Goal: Check status: Check status

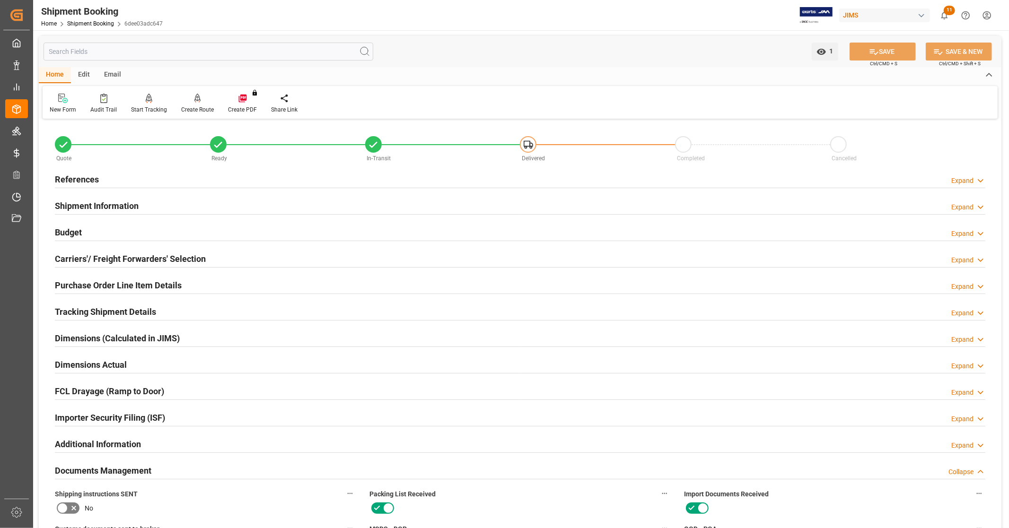
scroll to position [368, 0]
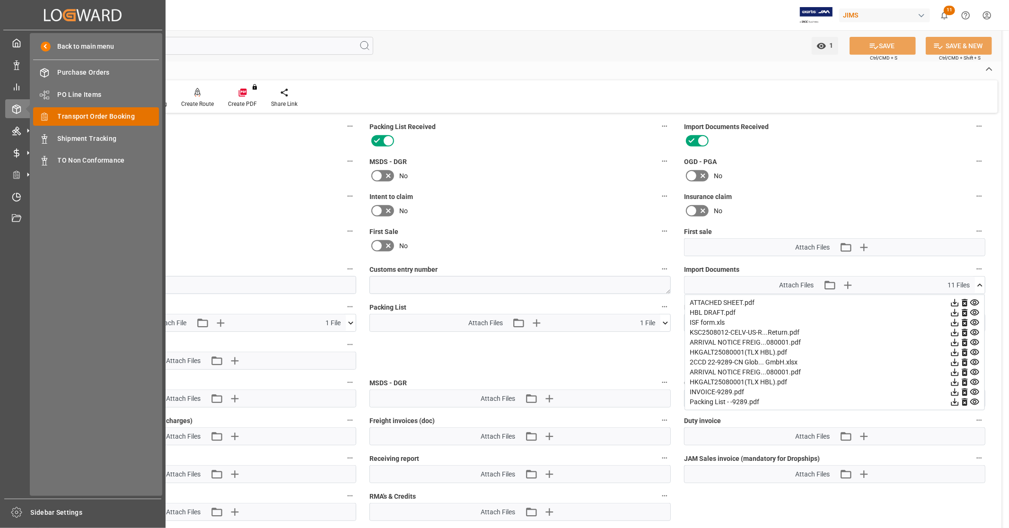
click at [101, 117] on span "Transport Order Booking" at bounding box center [109, 117] width 102 height 10
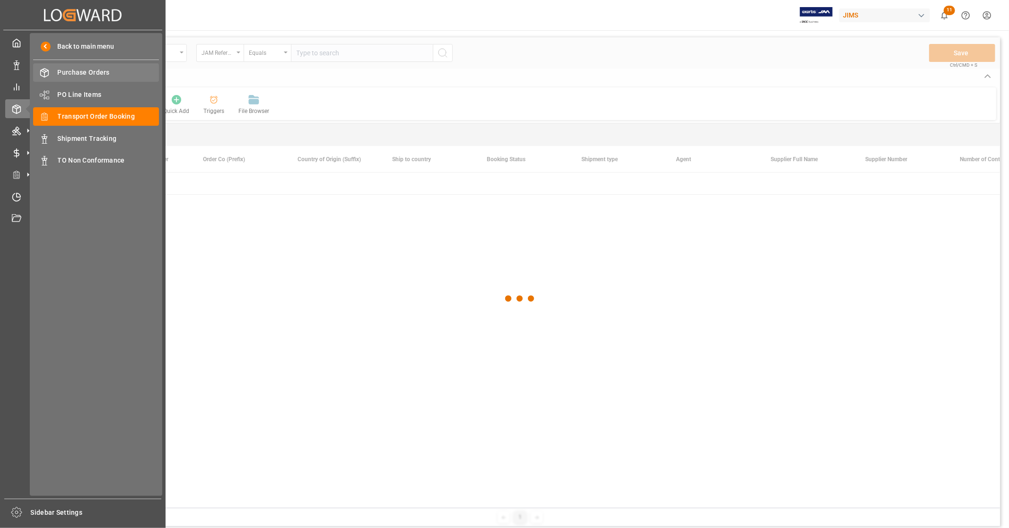
click at [92, 71] on span "Purchase Orders" at bounding box center [109, 73] width 102 height 10
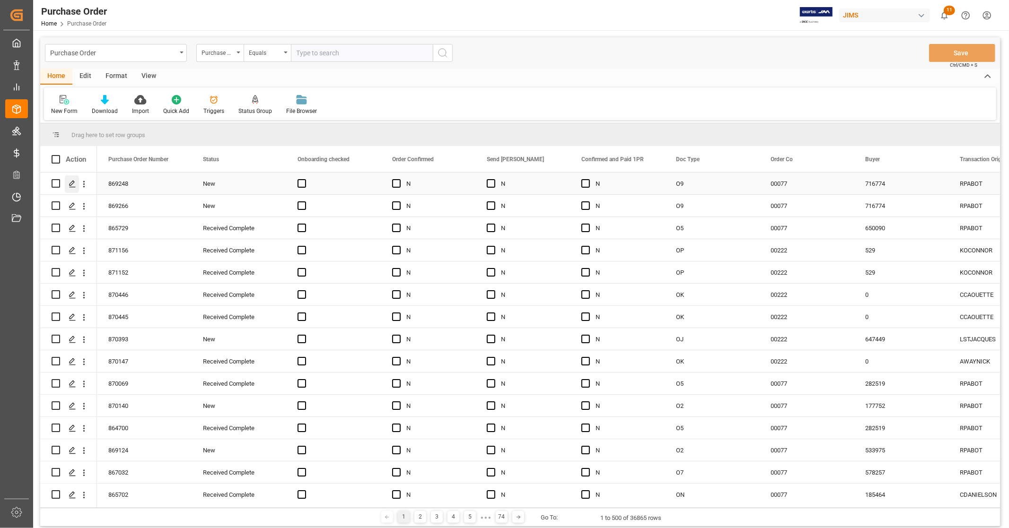
click at [72, 184] on polygon "Press SPACE to select this row." at bounding box center [72, 183] width 5 height 5
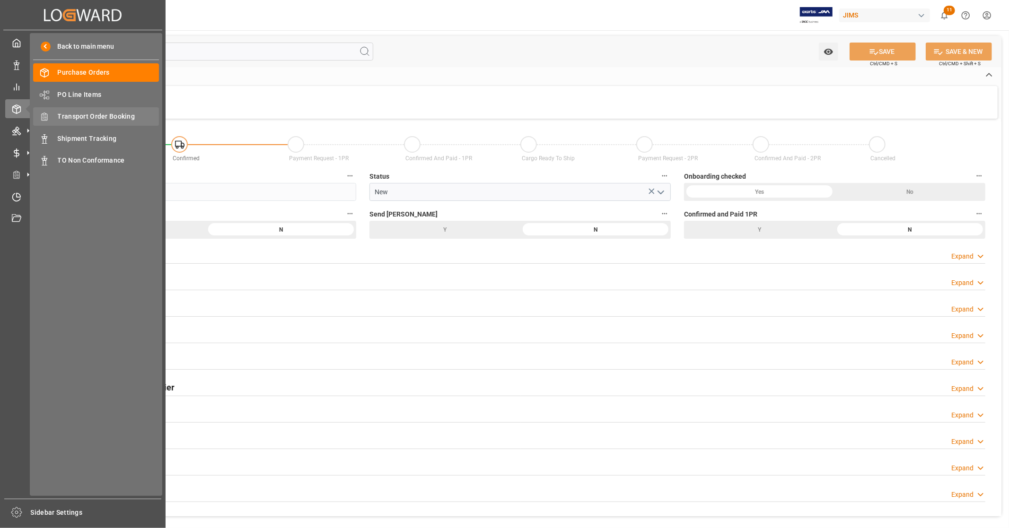
click at [97, 116] on span "Transport Order Booking" at bounding box center [109, 117] width 102 height 10
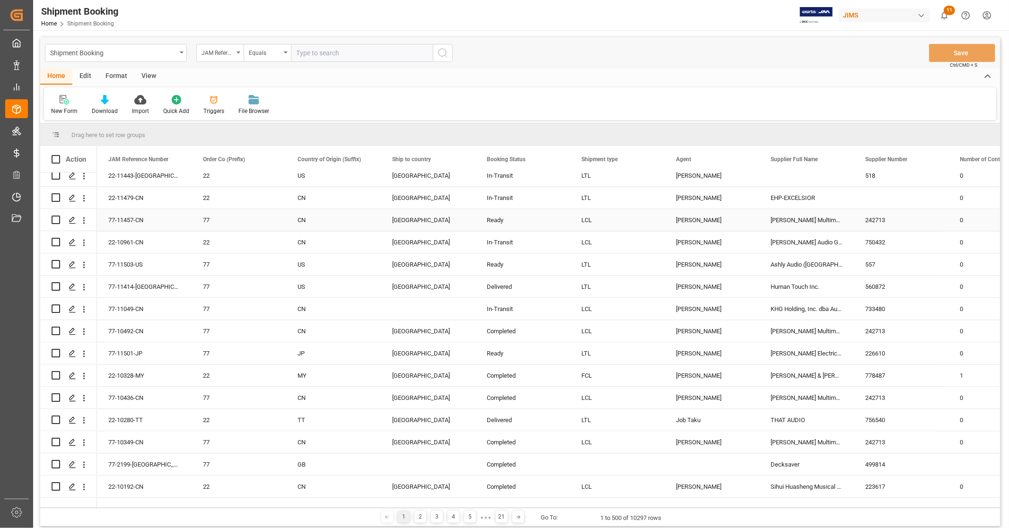
scroll to position [1839, 0]
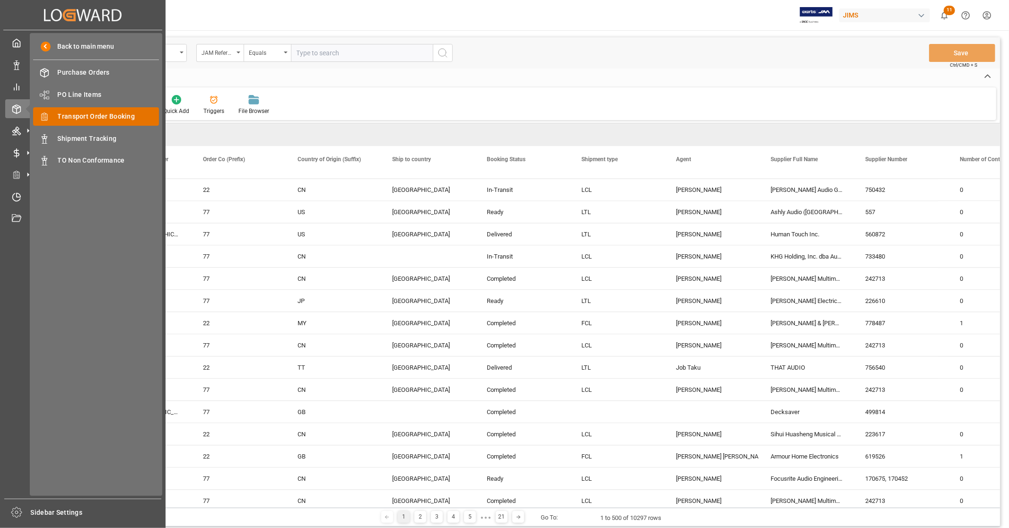
click at [98, 114] on span "Transport Order Booking" at bounding box center [109, 117] width 102 height 10
click at [114, 114] on span "Transport Order Booking" at bounding box center [109, 117] width 102 height 10
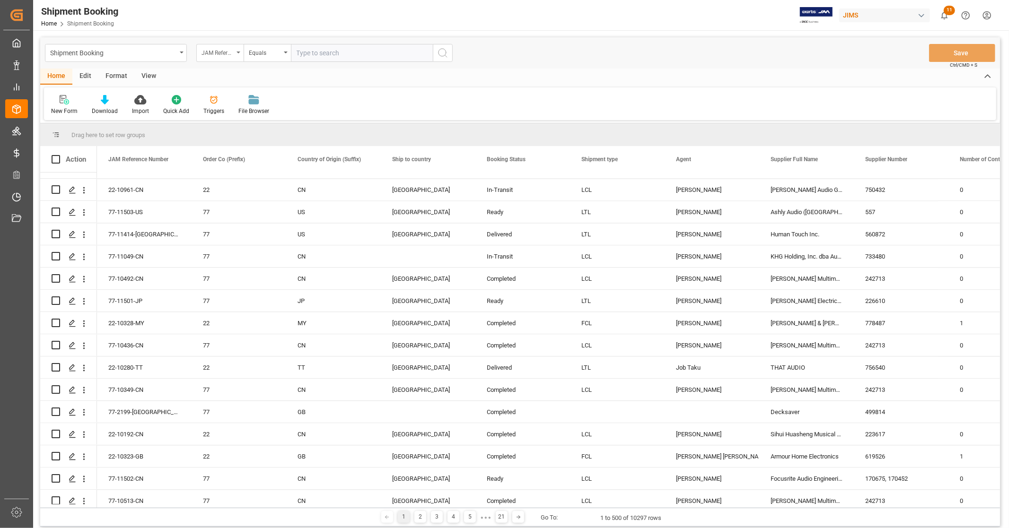
click at [234, 51] on div "JAM Reference Number" at bounding box center [219, 53] width 47 height 18
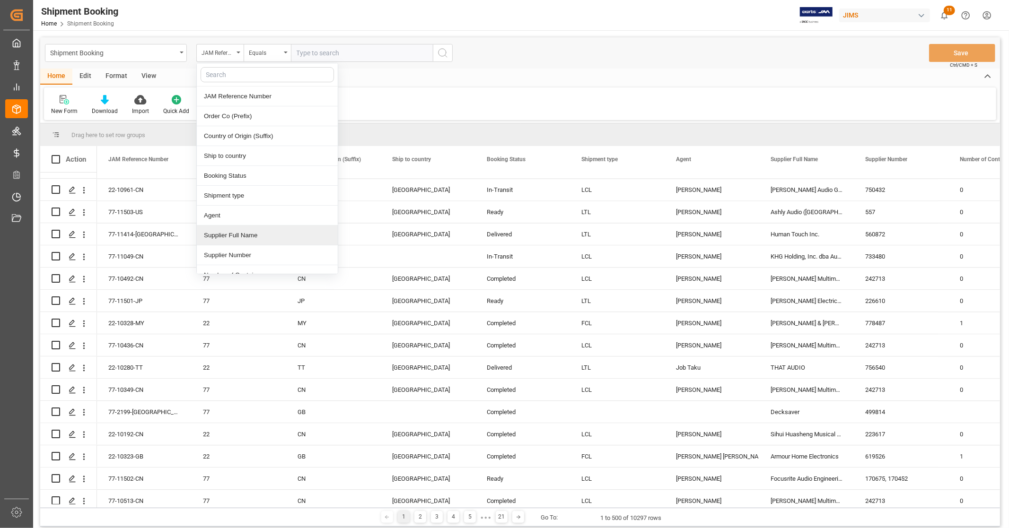
click at [230, 236] on div "Supplier Full Name" at bounding box center [267, 236] width 141 height 20
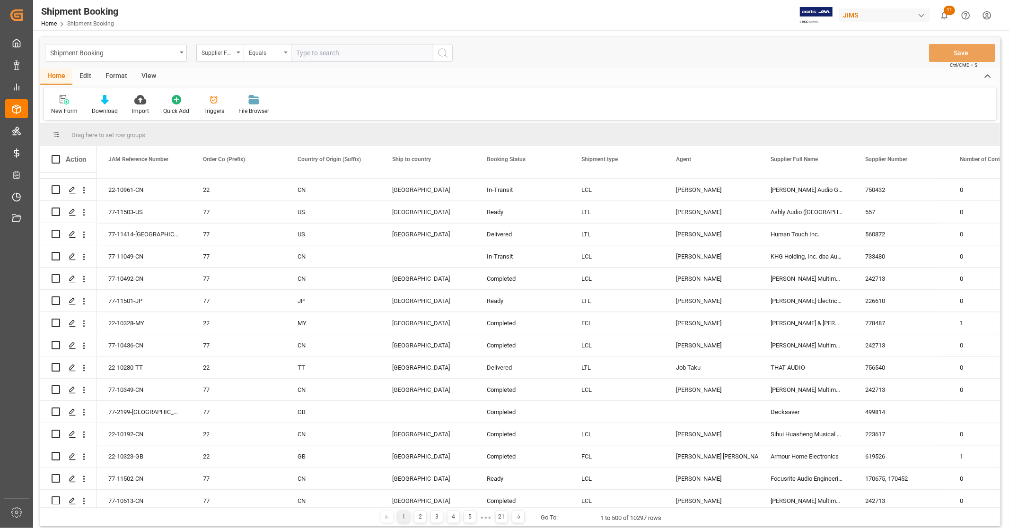
click at [281, 51] on div "Equals" at bounding box center [267, 53] width 47 height 18
click at [276, 115] on div "Fuzzy search" at bounding box center [314, 116] width 141 height 20
type input "zildjian"
click at [448, 55] on button "search button" at bounding box center [443, 53] width 20 height 18
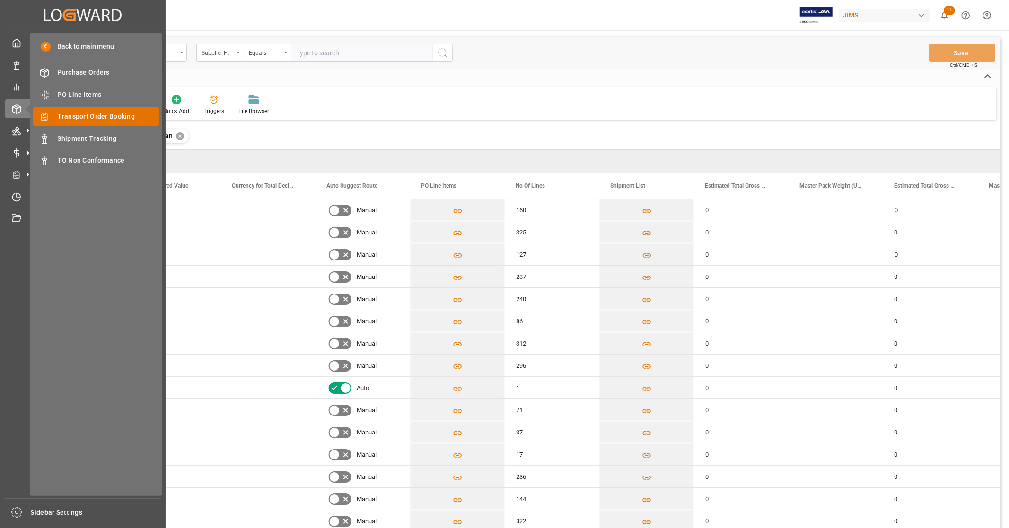
click at [124, 118] on span "Transport Order Booking" at bounding box center [109, 117] width 102 height 10
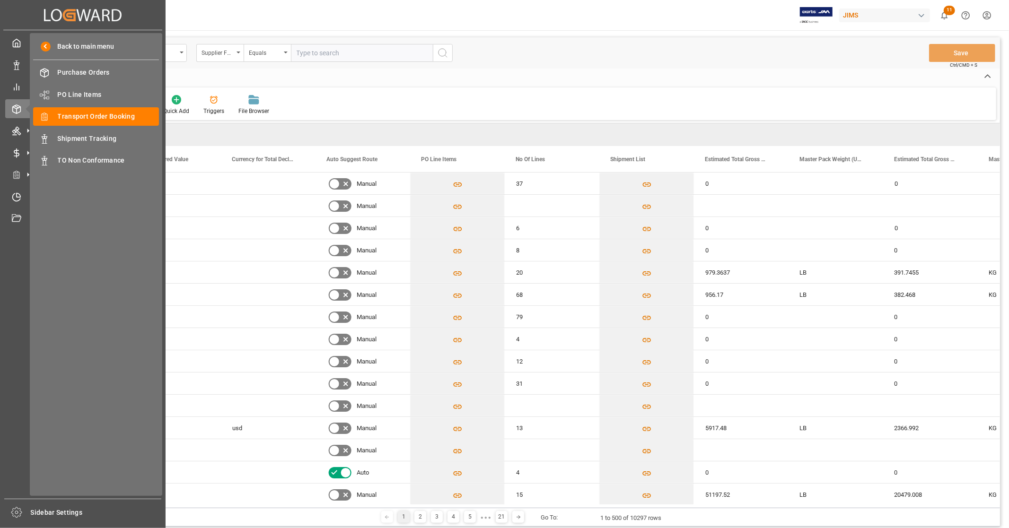
scroll to position [0, 3849]
click at [81, 138] on span "Shipment Tracking" at bounding box center [109, 139] width 102 height 10
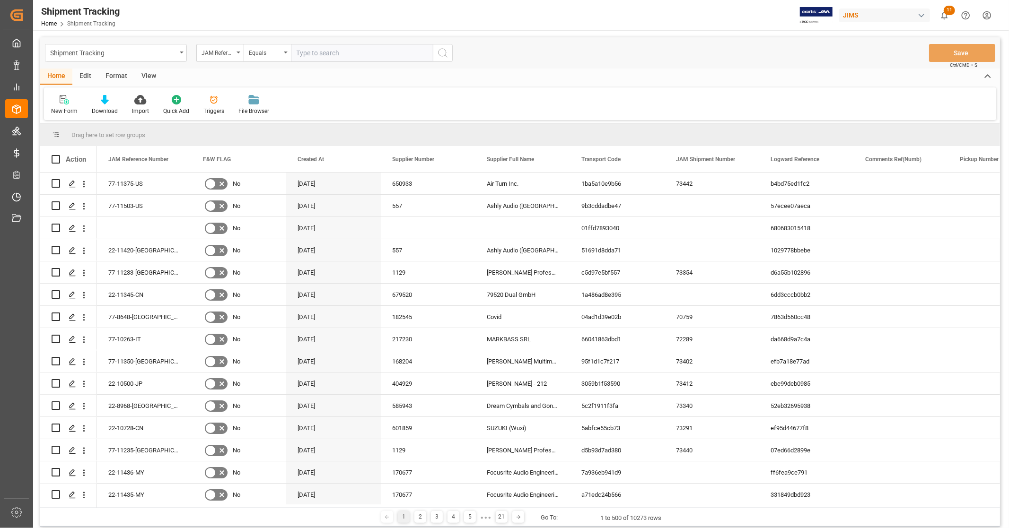
click at [317, 51] on input "text" at bounding box center [362, 53] width 142 height 18
click at [225, 48] on div "JAM Reference Number" at bounding box center [218, 51] width 32 height 11
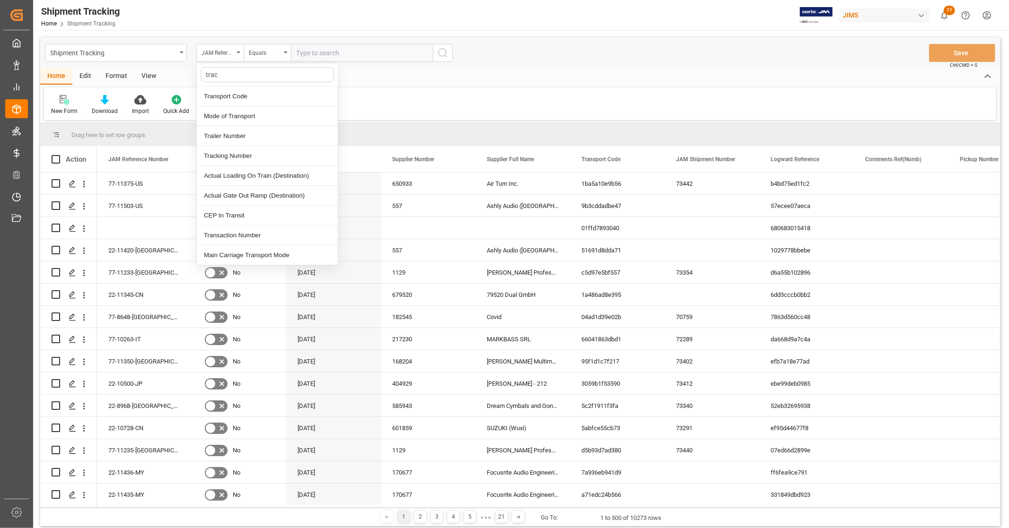
type input "track"
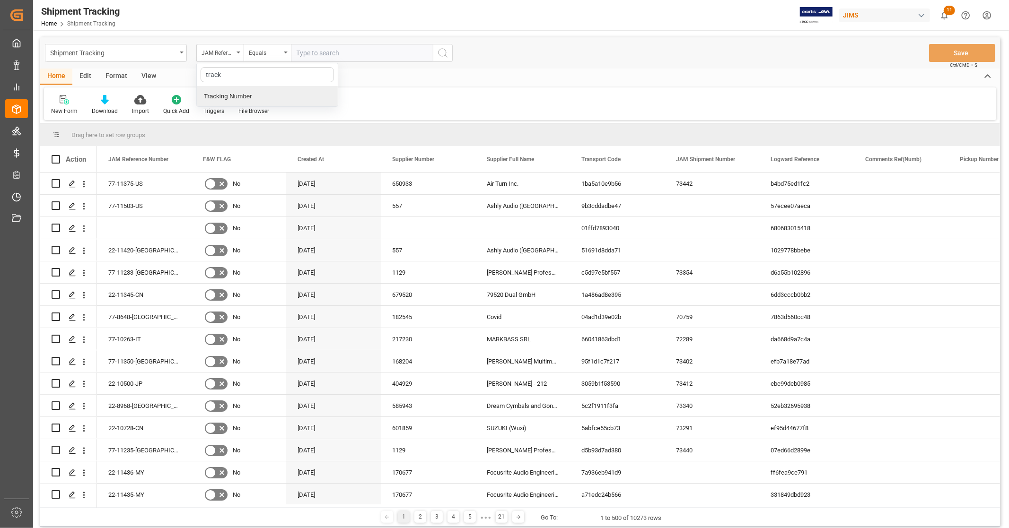
click at [234, 98] on div "Tracking Number" at bounding box center [267, 97] width 141 height 20
click at [313, 53] on input "text" at bounding box center [362, 53] width 142 height 18
paste input "884868520443"
type input "884868520443"
click at [442, 53] on icon "search button" at bounding box center [442, 52] width 11 height 11
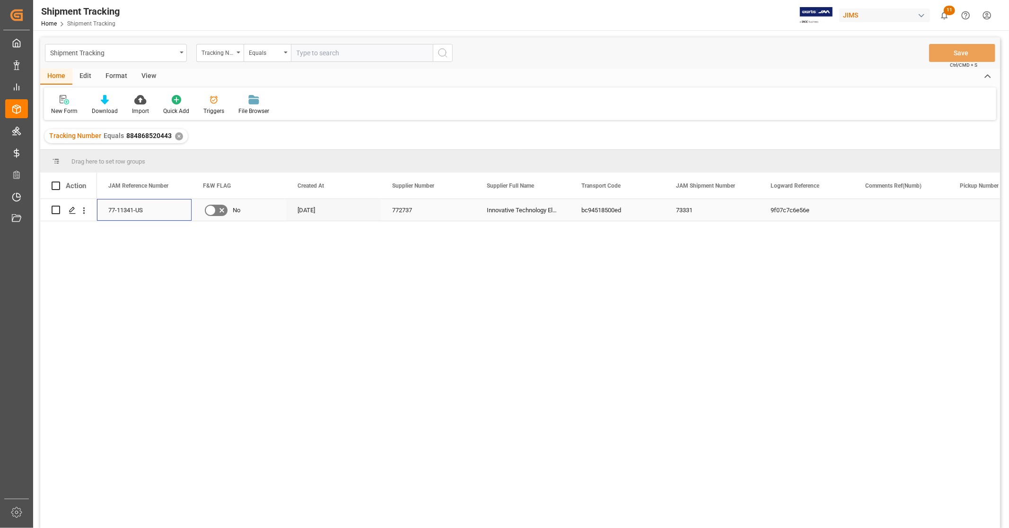
click at [152, 213] on div "77-11341-US" at bounding box center [144, 210] width 95 height 22
click at [72, 212] on icon "Press SPACE to select this row." at bounding box center [73, 211] width 8 height 8
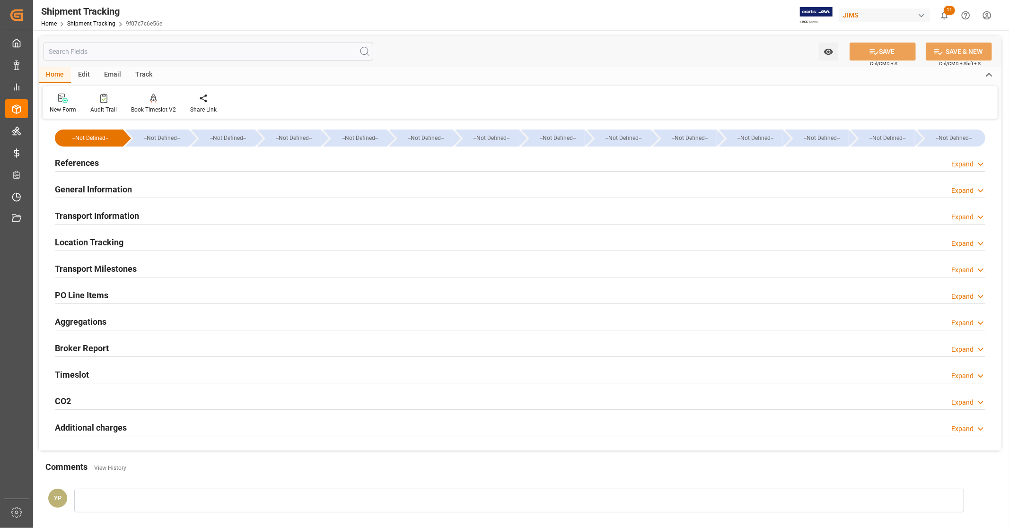
click at [161, 158] on div "References Expand" at bounding box center [520, 162] width 930 height 18
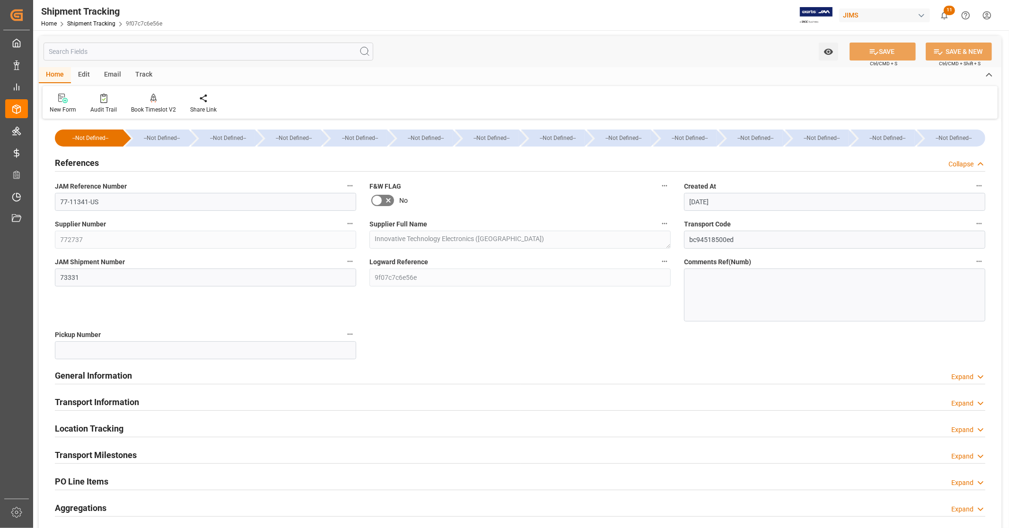
click at [112, 163] on div "References Collapse" at bounding box center [520, 162] width 930 height 18
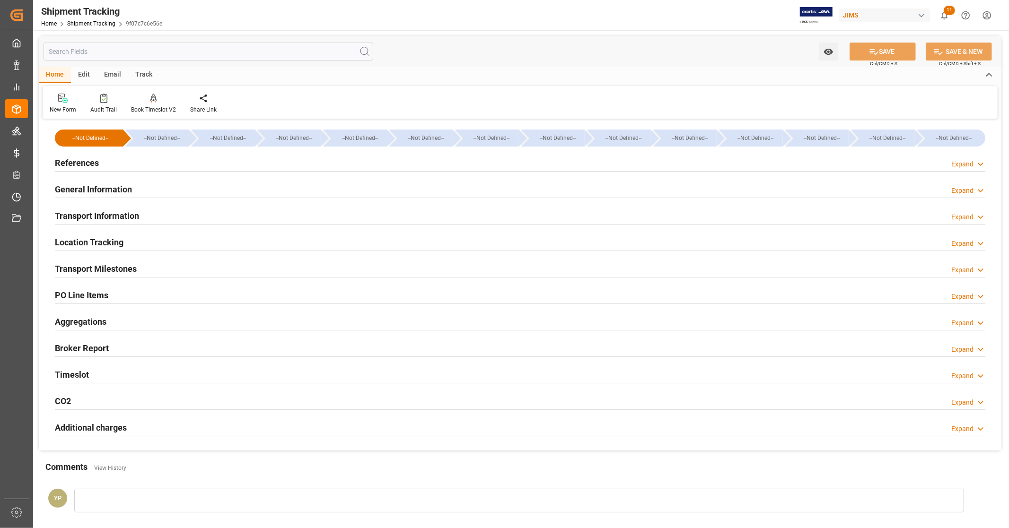
click at [102, 186] on h2 "General Information" at bounding box center [93, 189] width 77 height 13
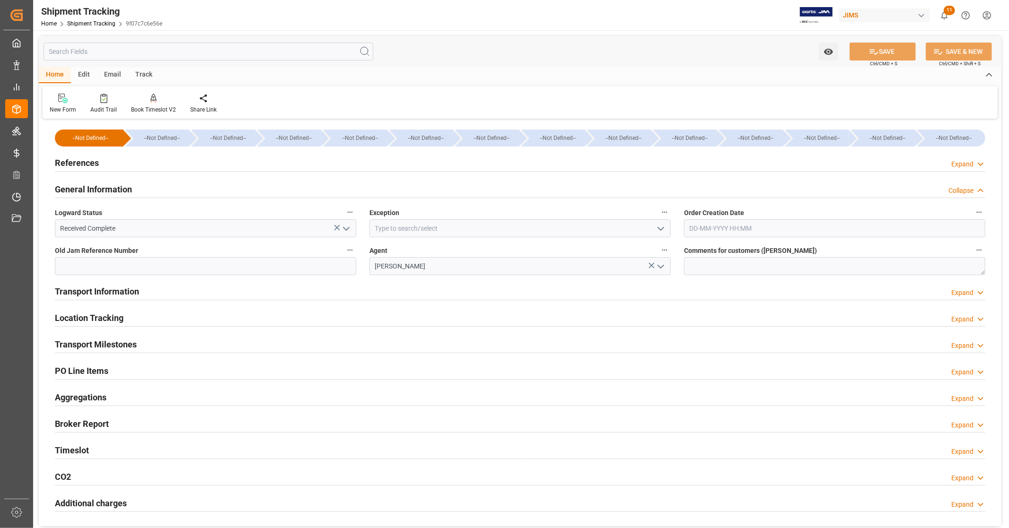
click at [102, 186] on h2 "General Information" at bounding box center [93, 189] width 77 height 13
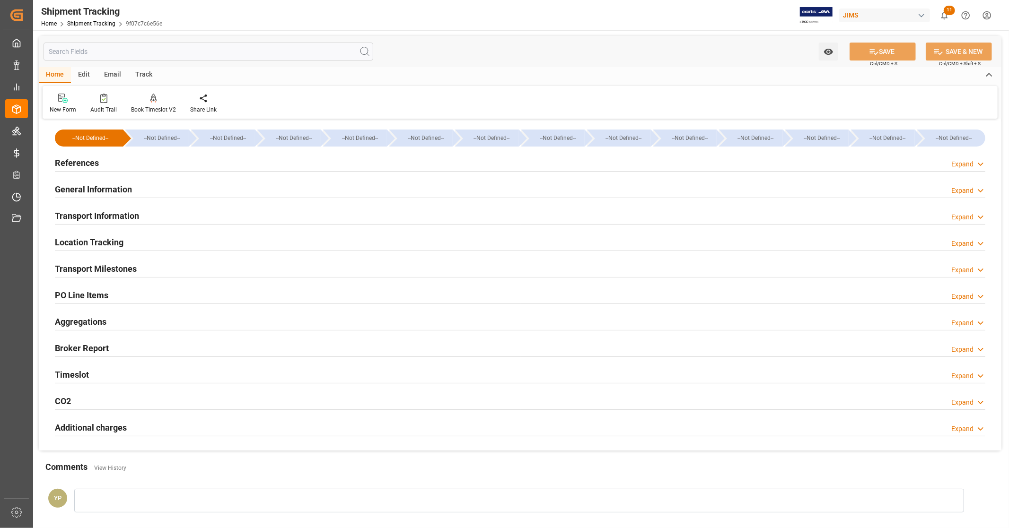
click at [127, 162] on div "References Expand" at bounding box center [520, 162] width 930 height 18
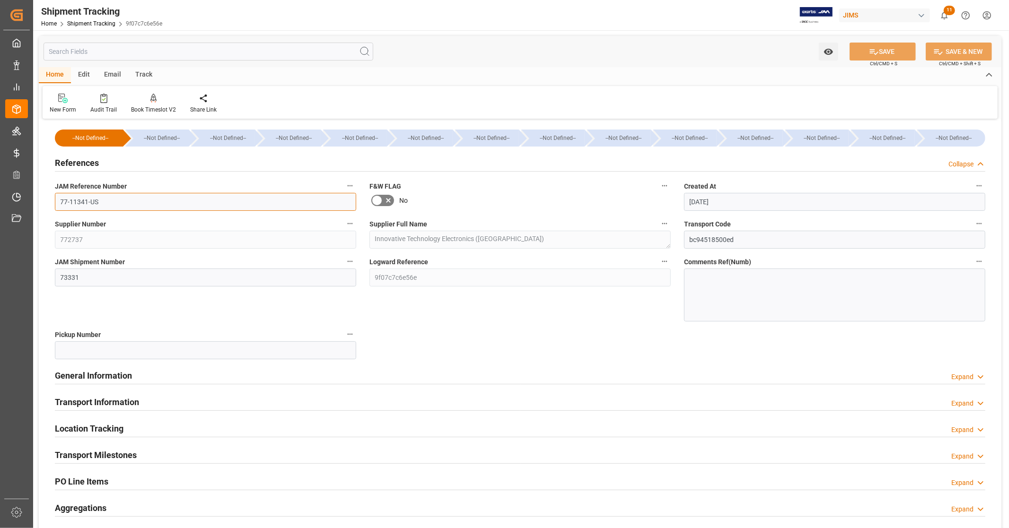
click at [133, 200] on input "77-11341-US" at bounding box center [205, 202] width 301 height 18
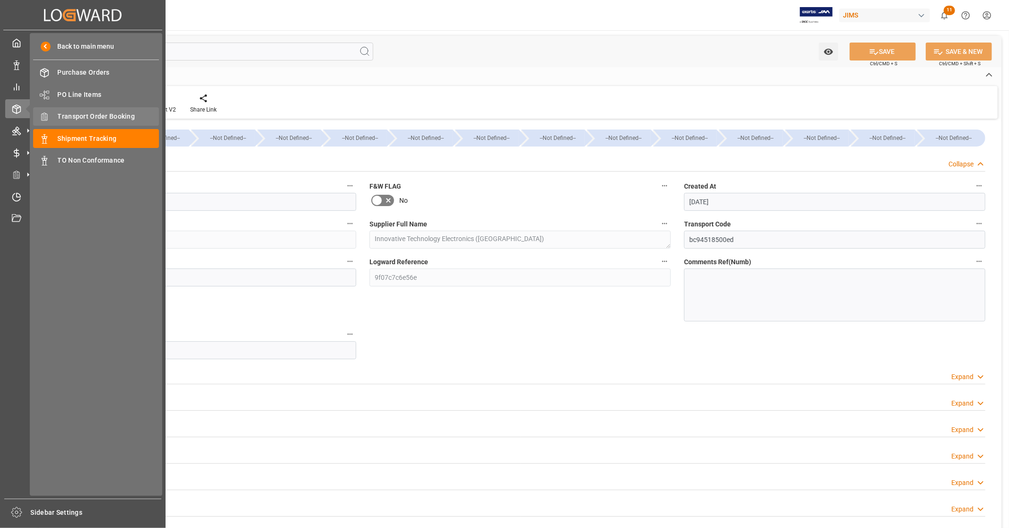
click at [97, 114] on span "Transport Order Booking" at bounding box center [109, 117] width 102 height 10
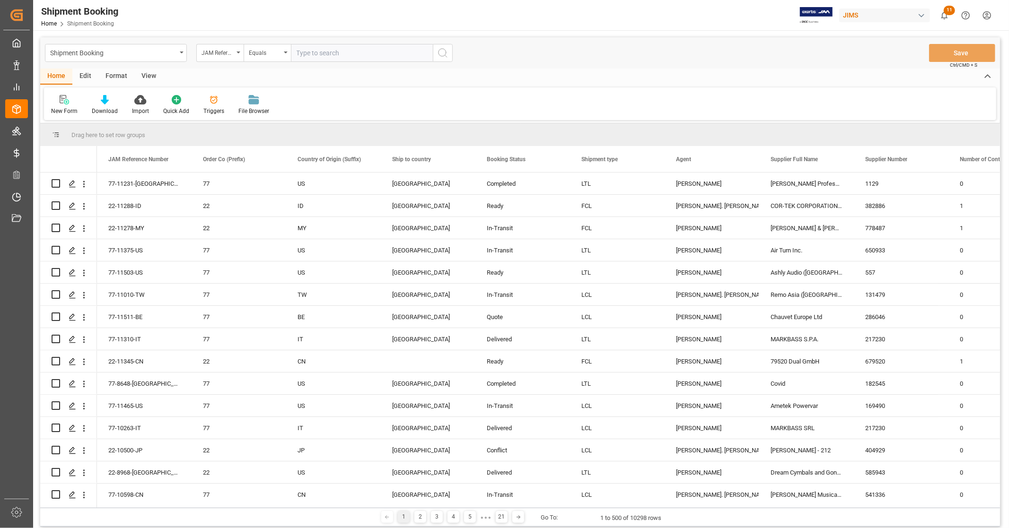
click at [337, 50] on input "text" at bounding box center [362, 53] width 142 height 18
type input "77-11055-US"
click at [438, 51] on icon "search button" at bounding box center [442, 52] width 11 height 11
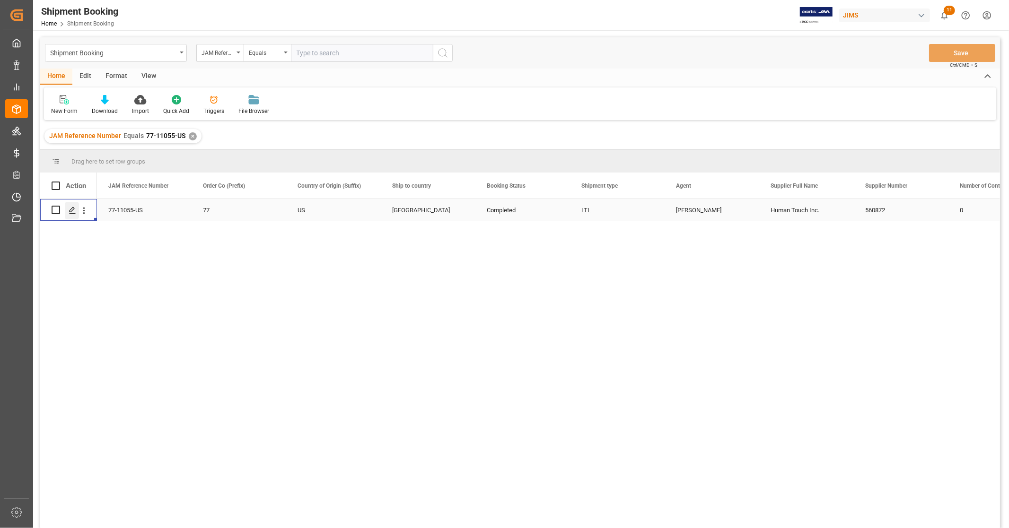
click at [78, 210] on div "Press SPACE to select this row." at bounding box center [72, 211] width 14 height 18
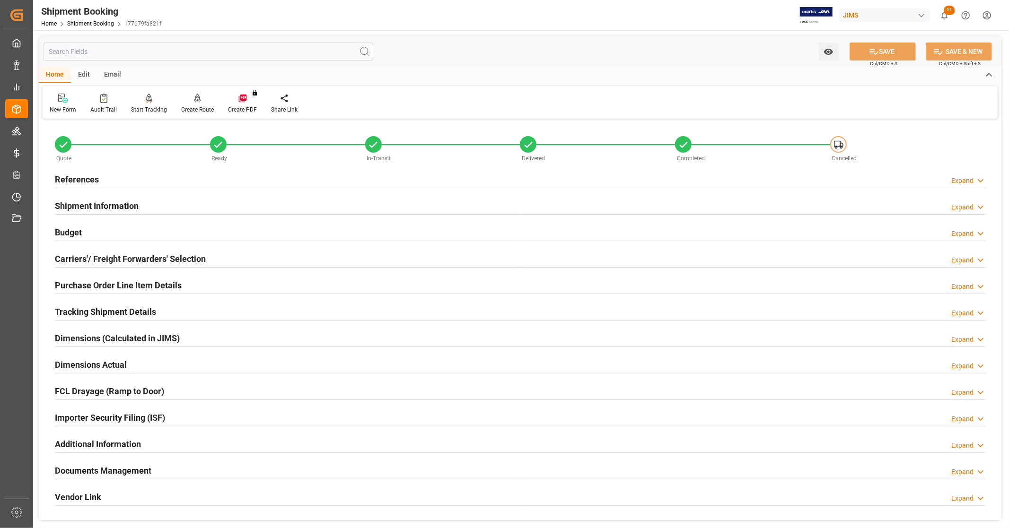
click at [105, 238] on div "Budget Expand" at bounding box center [520, 232] width 930 height 18
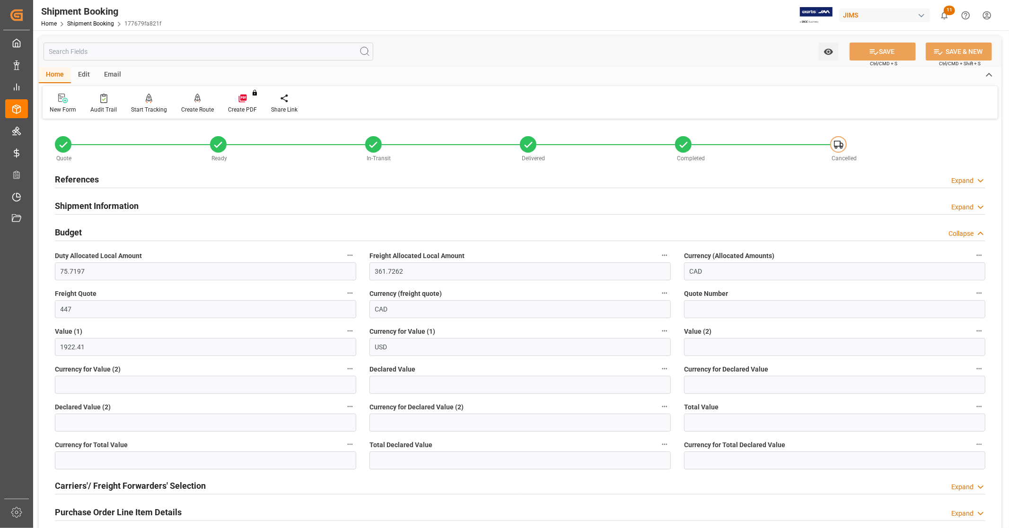
click at [104, 231] on div "Budget Collapse" at bounding box center [520, 232] width 930 height 18
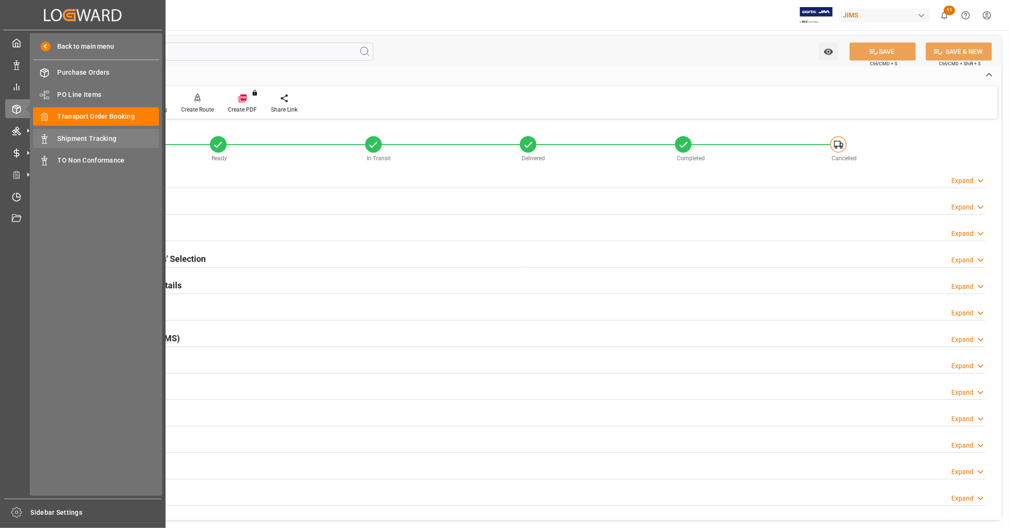
click at [89, 139] on span "Shipment Tracking" at bounding box center [109, 139] width 102 height 10
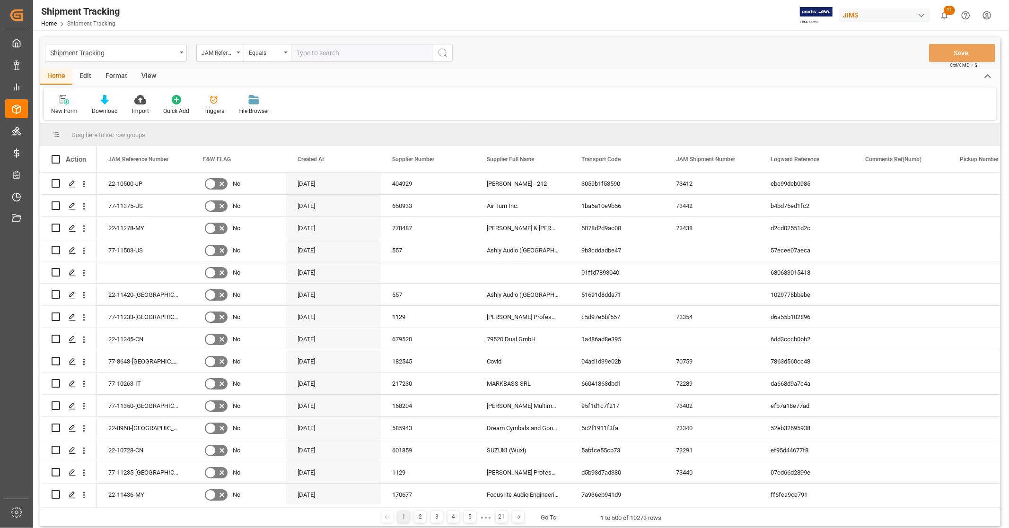
click at [369, 53] on input "text" at bounding box center [362, 53] width 142 height 18
type input "77-11055-US"
click at [447, 54] on icon "search button" at bounding box center [442, 52] width 11 height 11
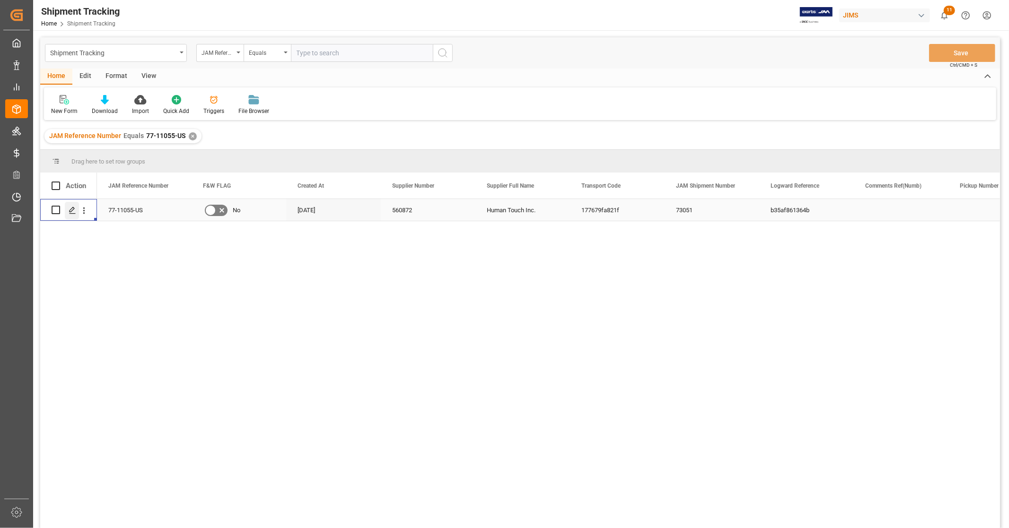
click at [72, 209] on icon "Press SPACE to select this row." at bounding box center [73, 211] width 8 height 8
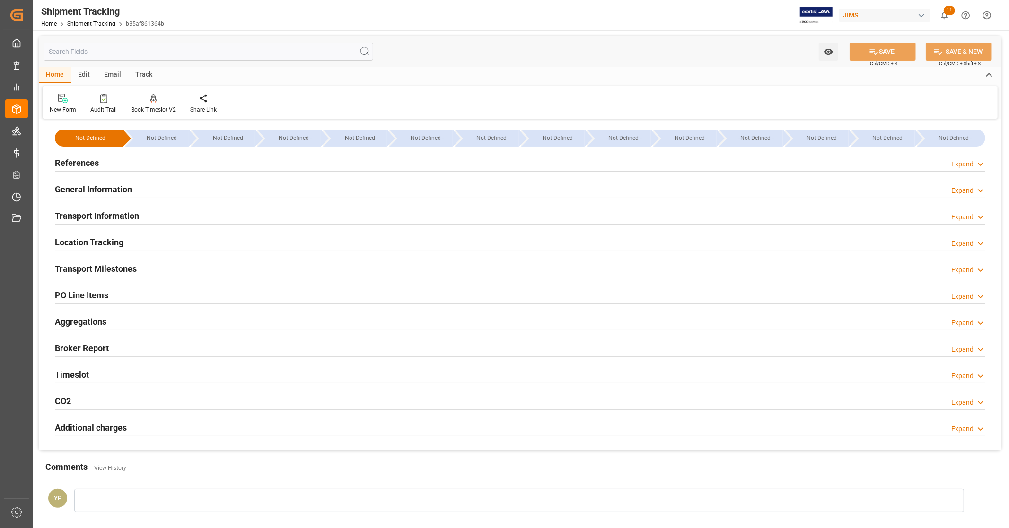
click at [136, 428] on div "Additional charges Expand" at bounding box center [520, 427] width 930 height 18
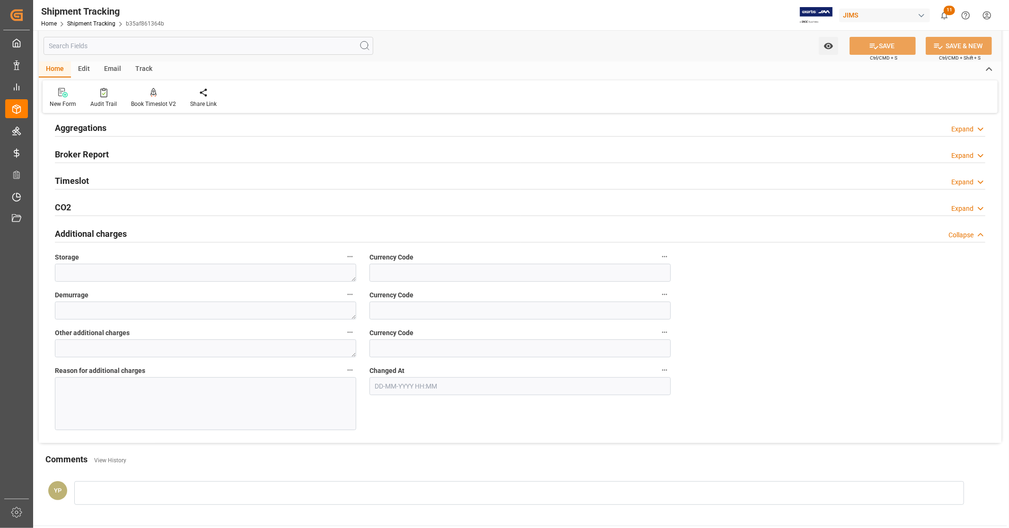
click at [112, 234] on h2 "Additional charges" at bounding box center [91, 234] width 72 height 13
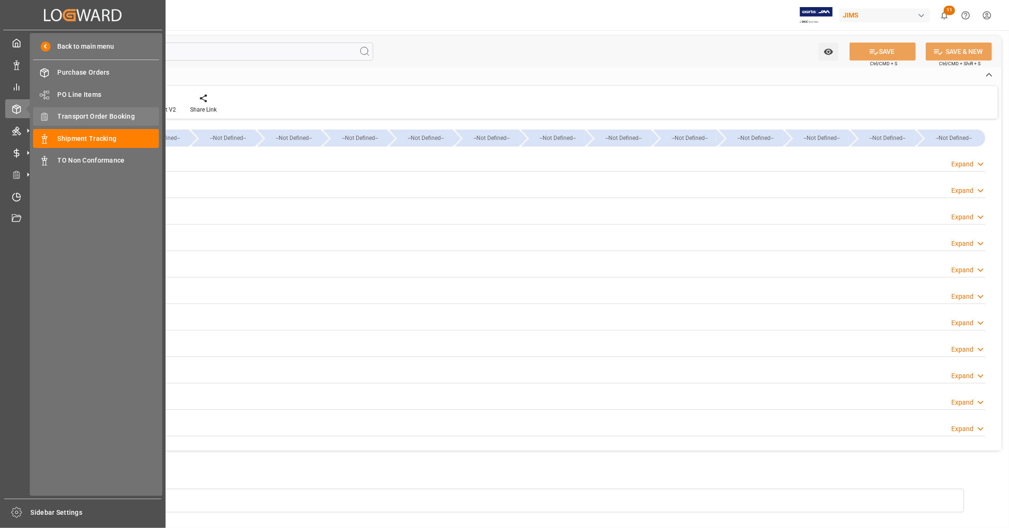
click at [131, 121] on div "Transport Order Booking Transport Order Booking" at bounding box center [96, 116] width 126 height 18
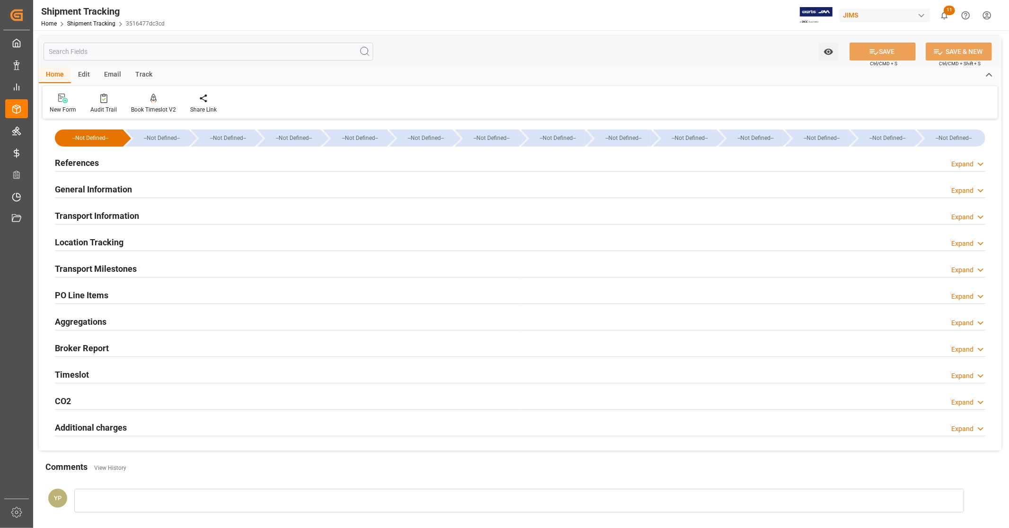
click at [93, 152] on div "References Expand" at bounding box center [520, 163] width 944 height 26
click at [93, 157] on h2 "References" at bounding box center [77, 163] width 44 height 13
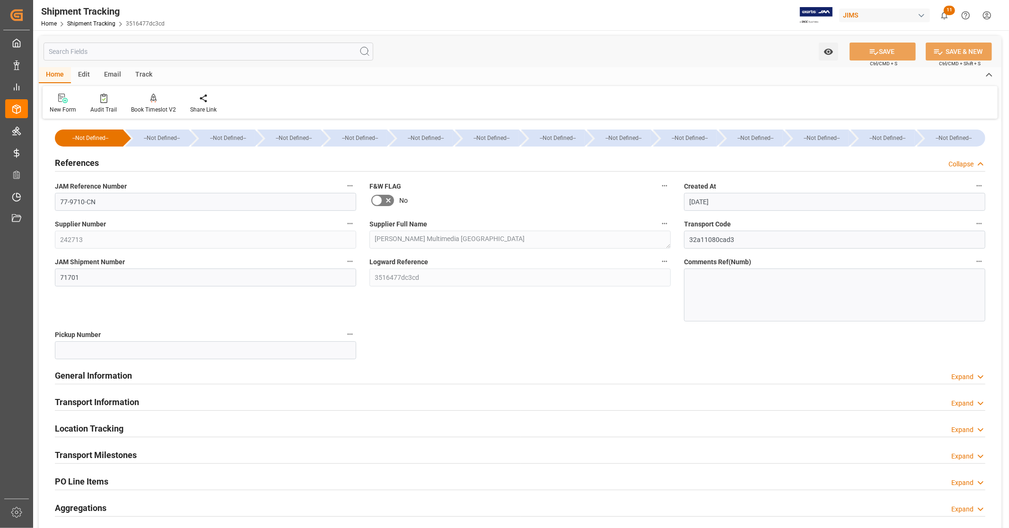
click at [102, 159] on div "References Collapse" at bounding box center [520, 162] width 930 height 18
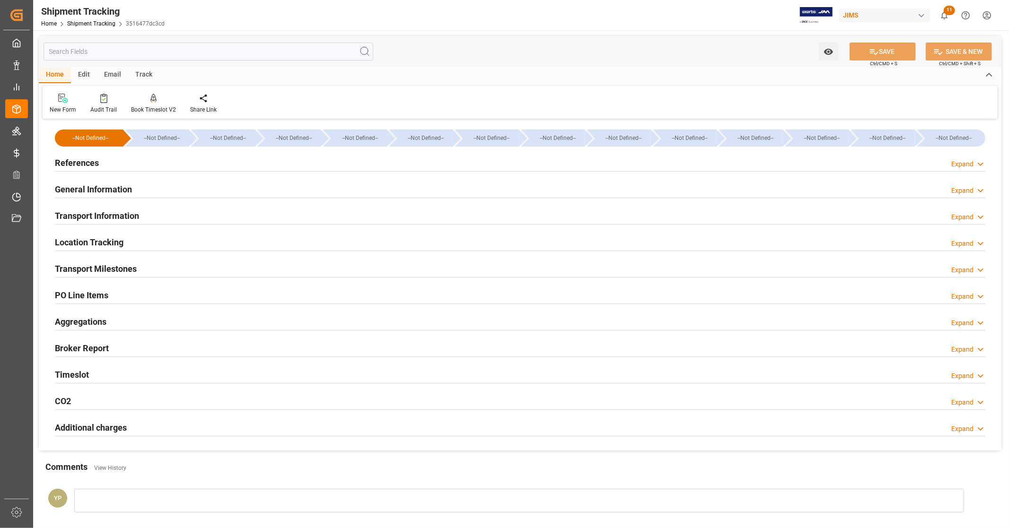
click at [98, 192] on h2 "General Information" at bounding box center [93, 189] width 77 height 13
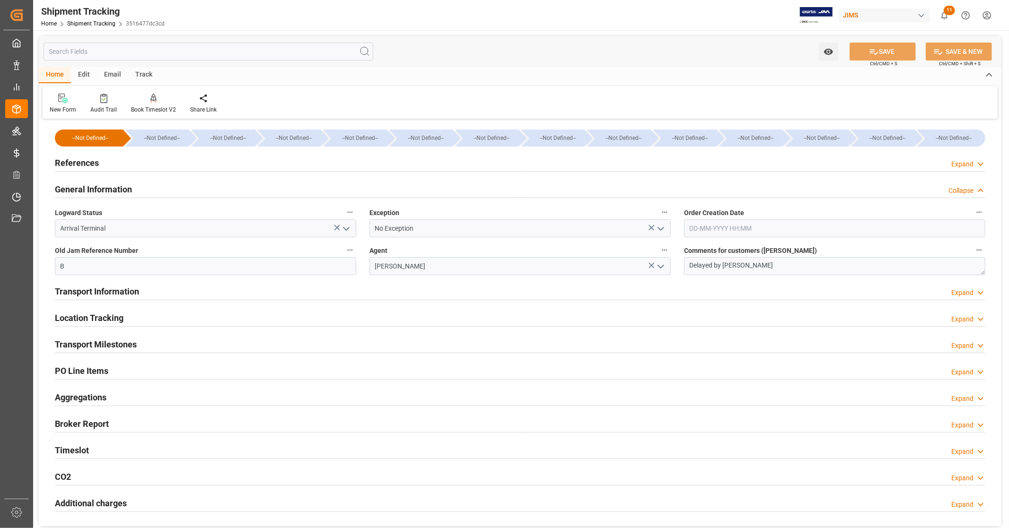
click at [110, 186] on h2 "General Information" at bounding box center [93, 189] width 77 height 13
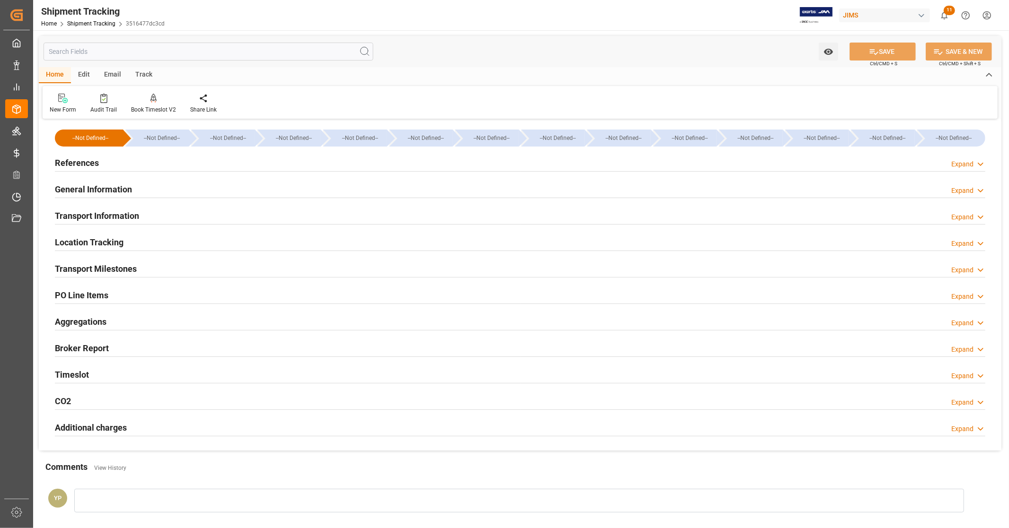
click at [110, 210] on h2 "Transport Information" at bounding box center [97, 216] width 84 height 13
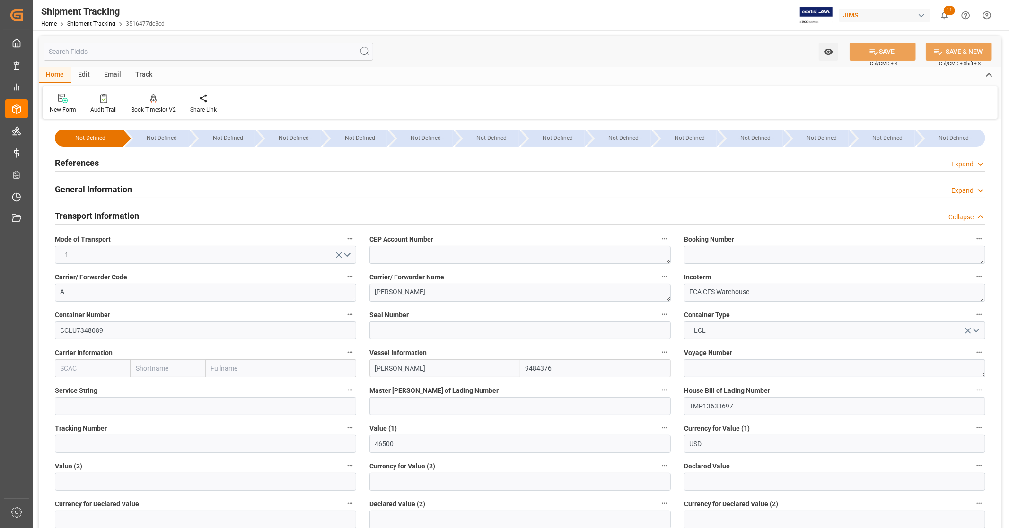
click at [109, 215] on h2 "Transport Information" at bounding box center [97, 216] width 84 height 13
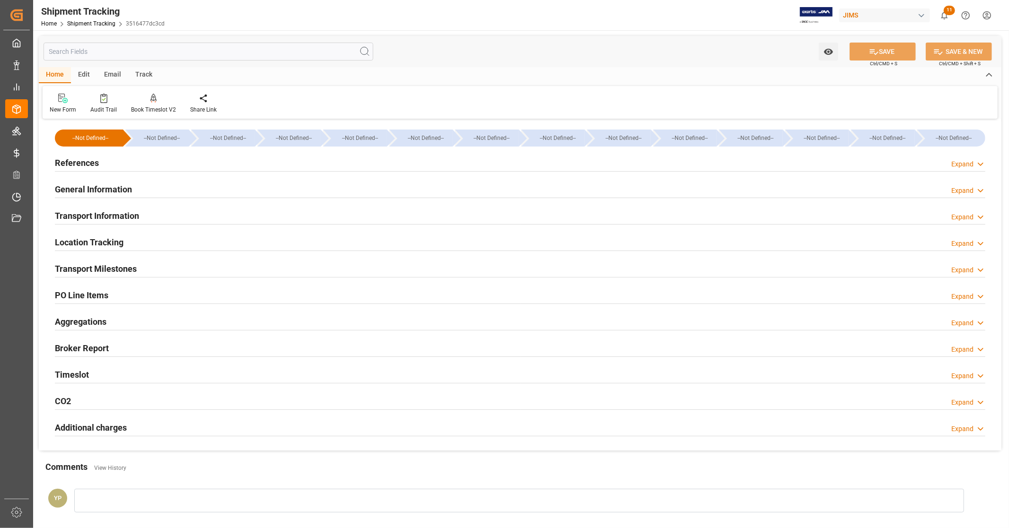
click at [455, 71] on div "Home Edit Email Track" at bounding box center [520, 75] width 963 height 16
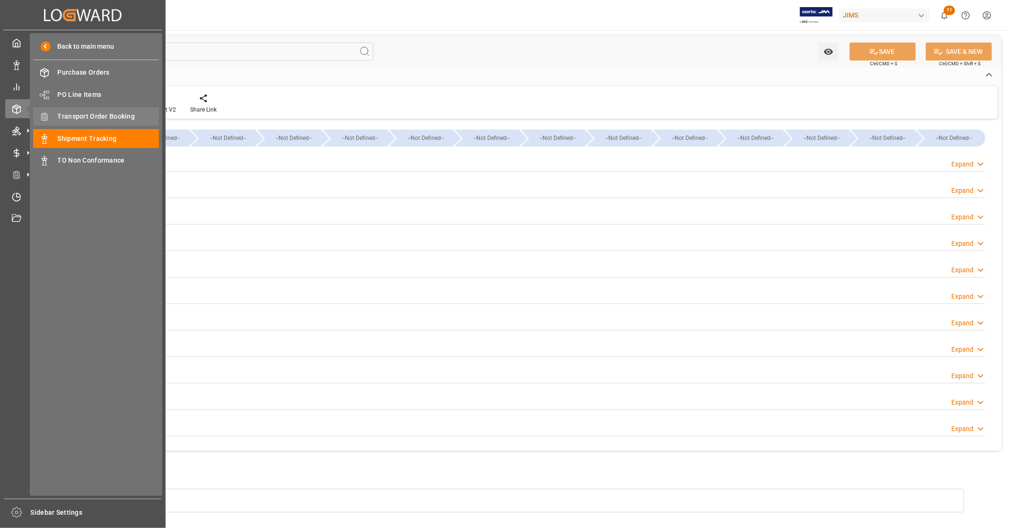
click at [112, 114] on span "Transport Order Booking" at bounding box center [109, 117] width 102 height 10
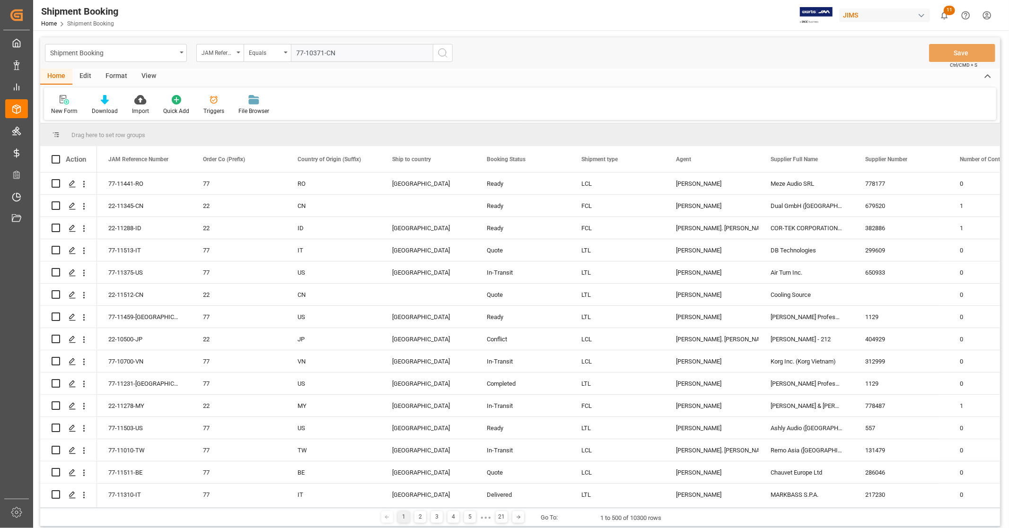
type input "77-10371-CN"
click at [442, 52] on icon "search button" at bounding box center [442, 52] width 11 height 11
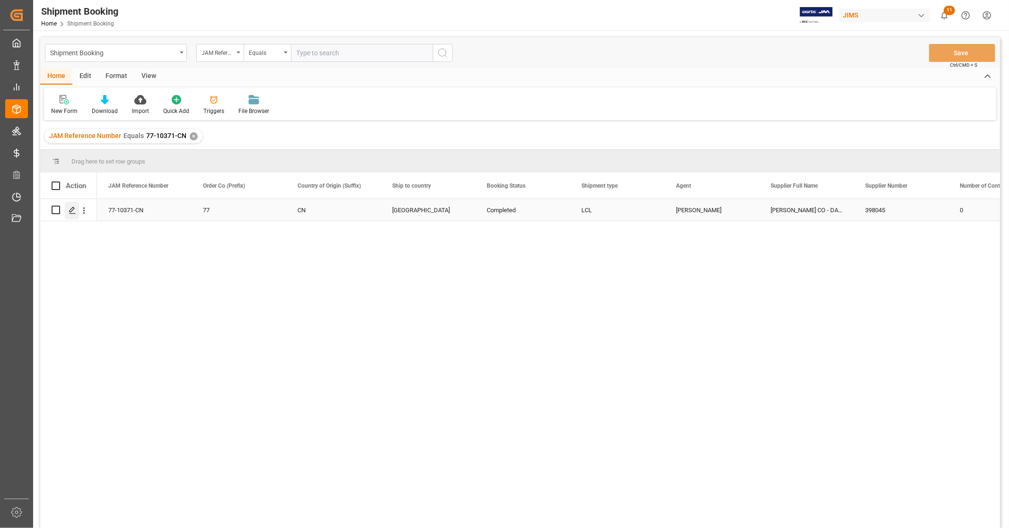
click at [71, 212] on icon "Press SPACE to select this row." at bounding box center [73, 211] width 8 height 8
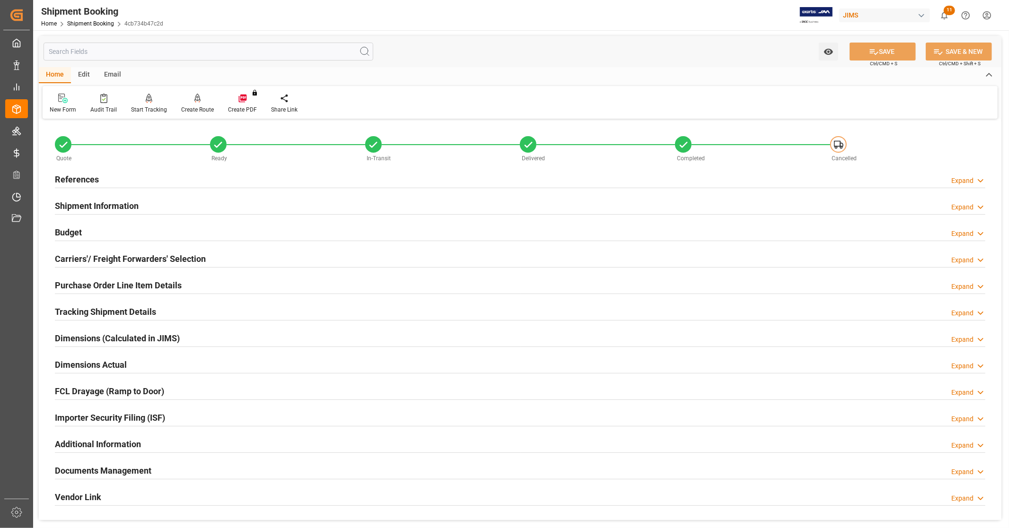
click at [114, 233] on div "Budget Expand" at bounding box center [520, 232] width 930 height 18
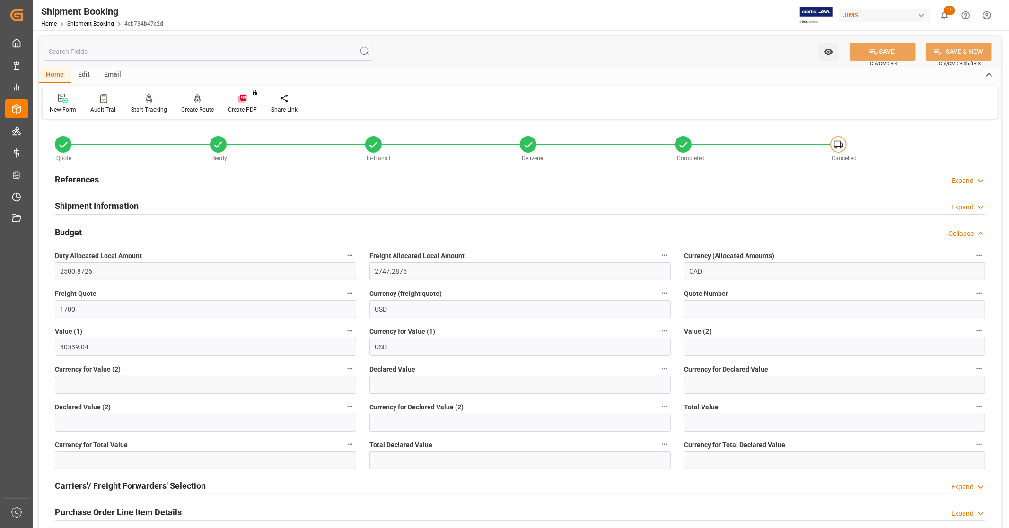
click at [114, 233] on div "Budget Collapse" at bounding box center [520, 232] width 930 height 18
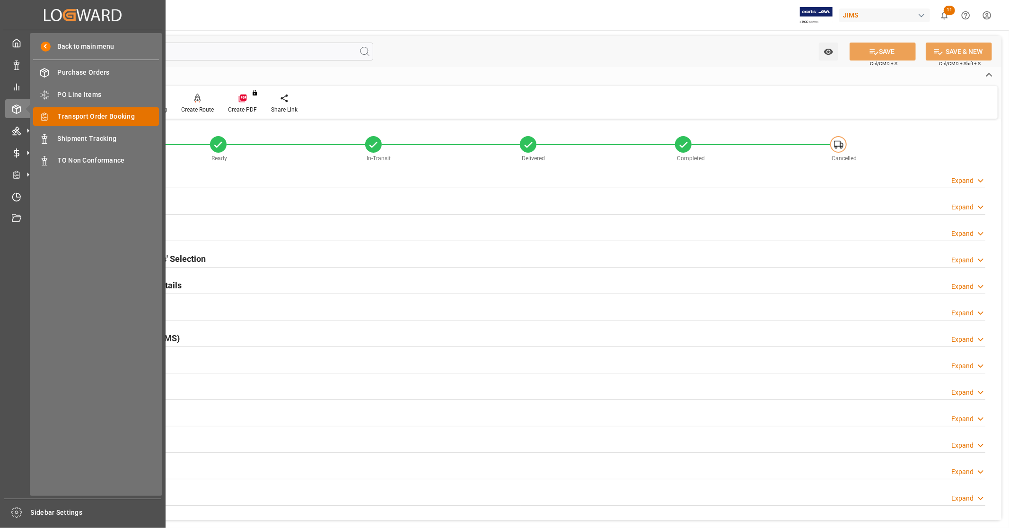
click at [109, 109] on div "Transport Order Booking Transport Order Booking" at bounding box center [96, 116] width 126 height 18
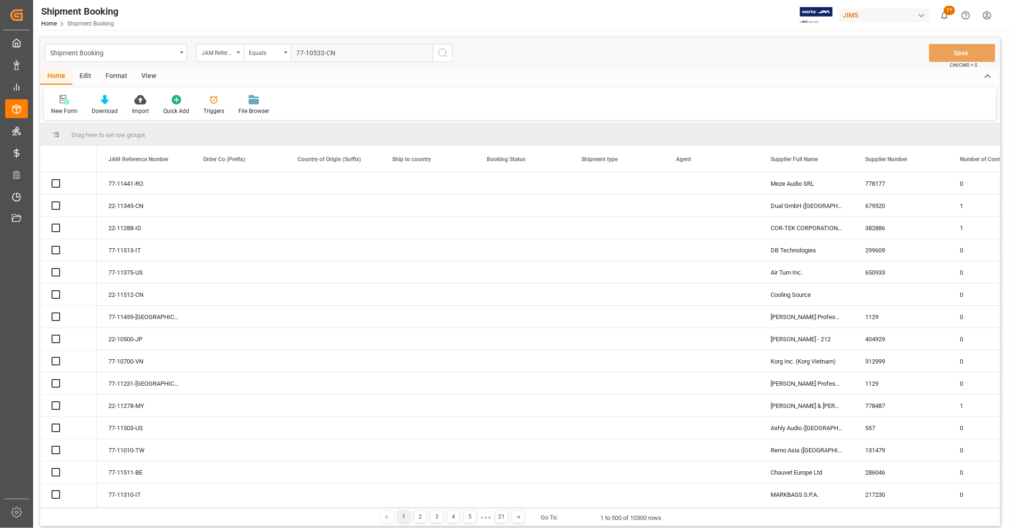
type input "77-10533-CN"
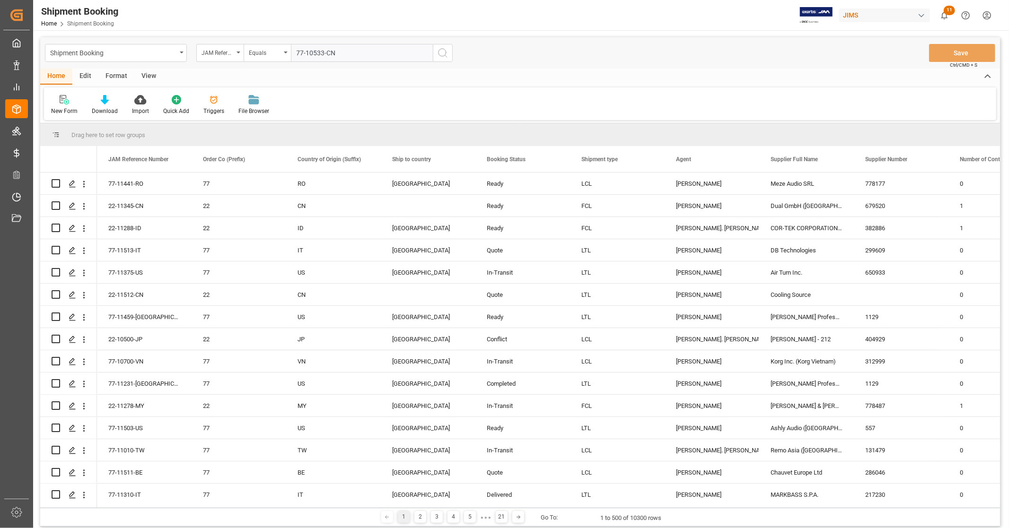
click at [440, 53] on icon "search button" at bounding box center [442, 52] width 11 height 11
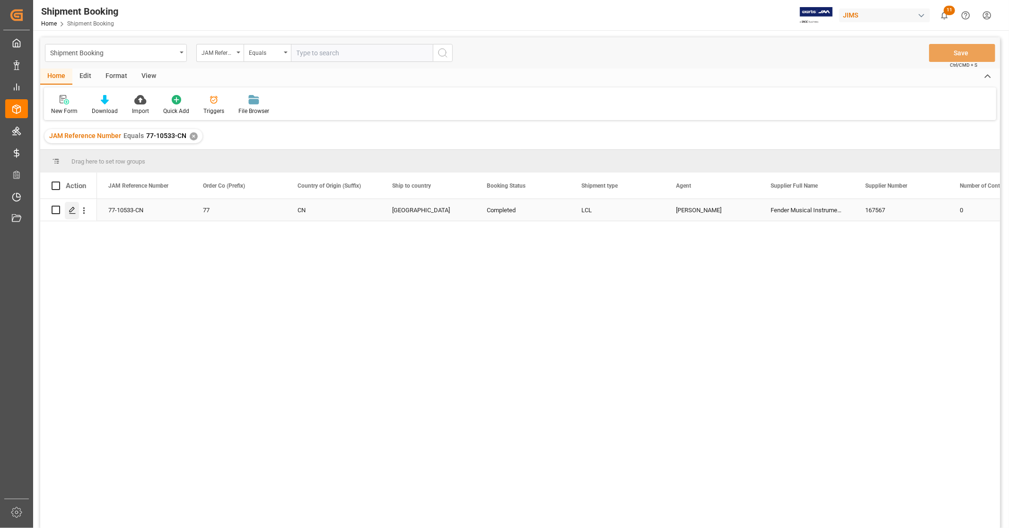
click at [73, 213] on icon "Press SPACE to select this row." at bounding box center [73, 211] width 8 height 8
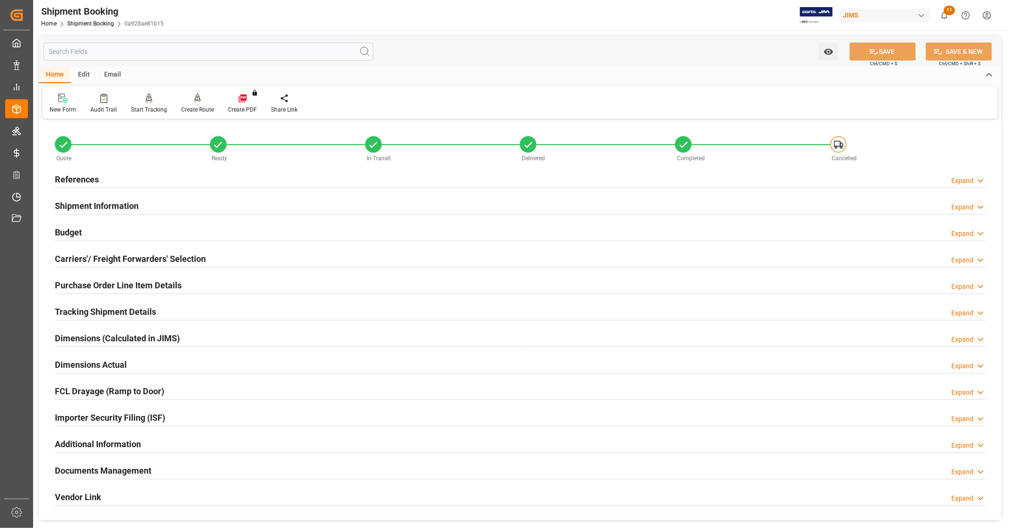
click at [110, 238] on div "Budget Expand" at bounding box center [520, 232] width 930 height 18
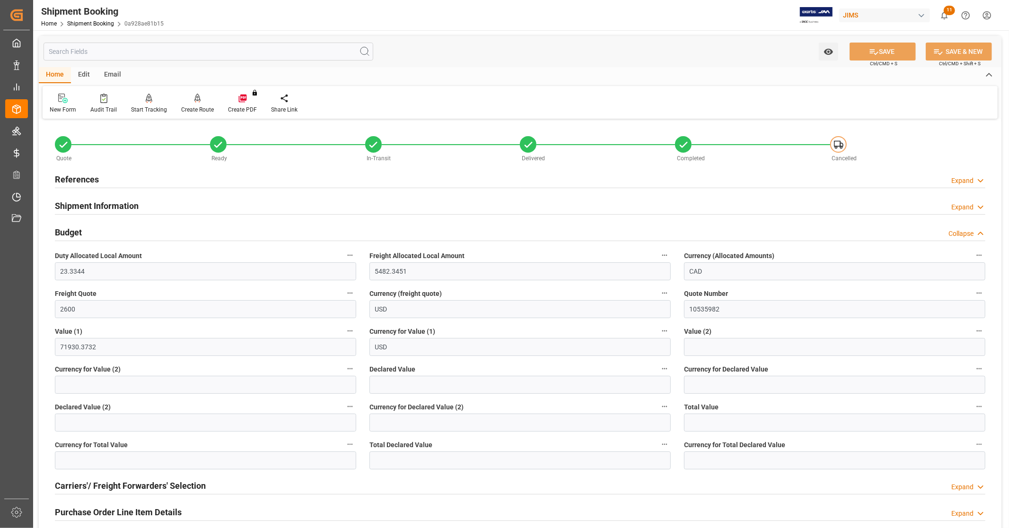
click at [108, 233] on div "Budget Collapse" at bounding box center [520, 232] width 930 height 18
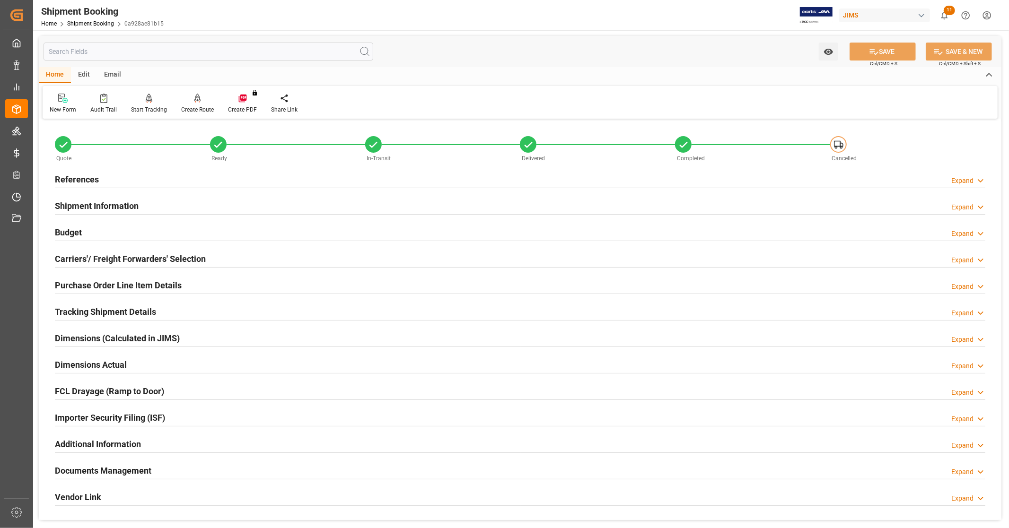
click at [78, 181] on h2 "References" at bounding box center [77, 179] width 44 height 13
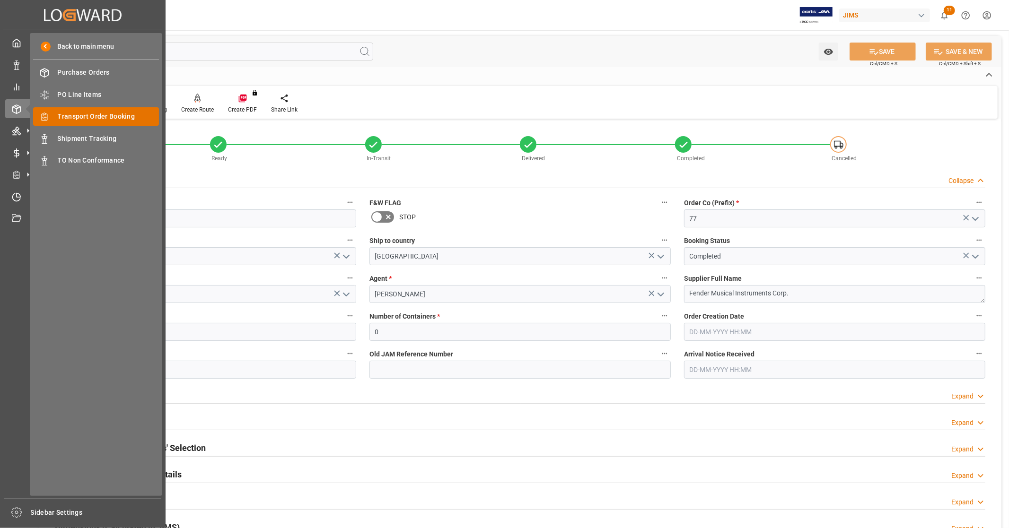
click at [124, 114] on span "Transport Order Booking" at bounding box center [109, 117] width 102 height 10
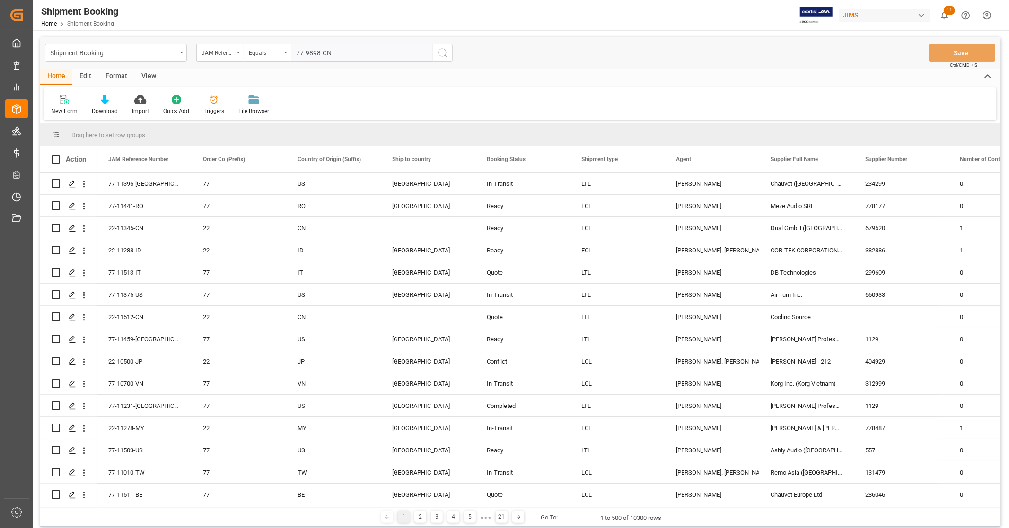
type input "77-9898-CN"
click at [438, 54] on icon "search button" at bounding box center [442, 52] width 11 height 11
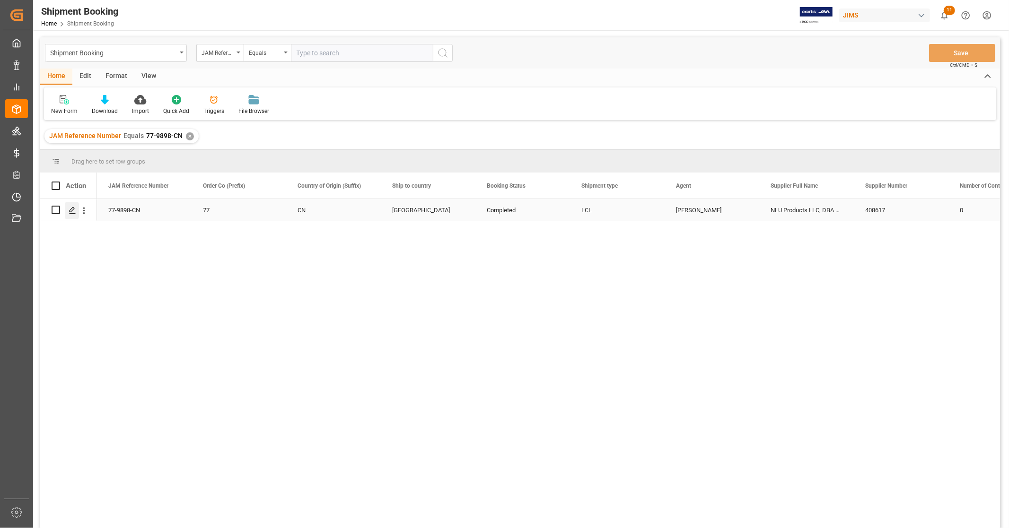
click at [70, 208] on icon "Press SPACE to select this row." at bounding box center [73, 211] width 8 height 8
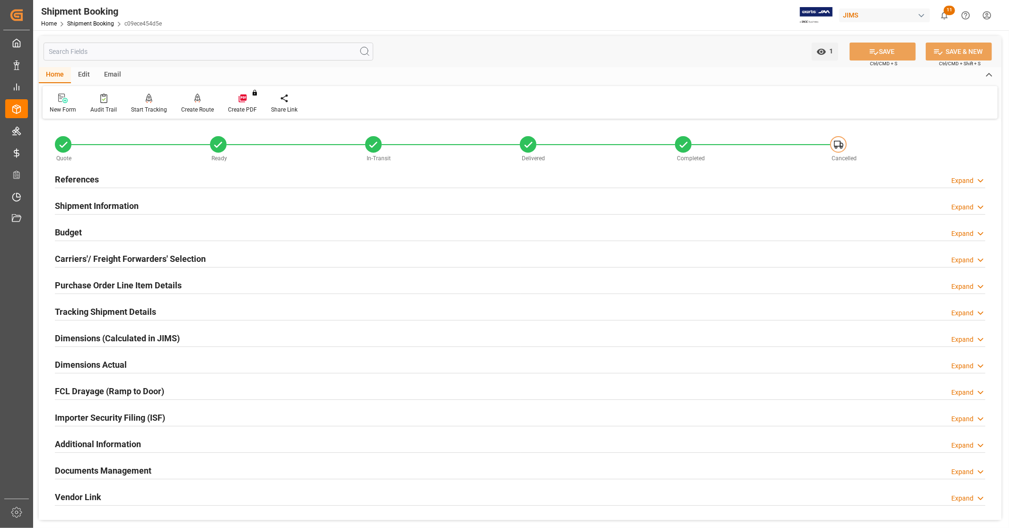
click at [87, 228] on div "Budget Expand" at bounding box center [520, 232] width 930 height 18
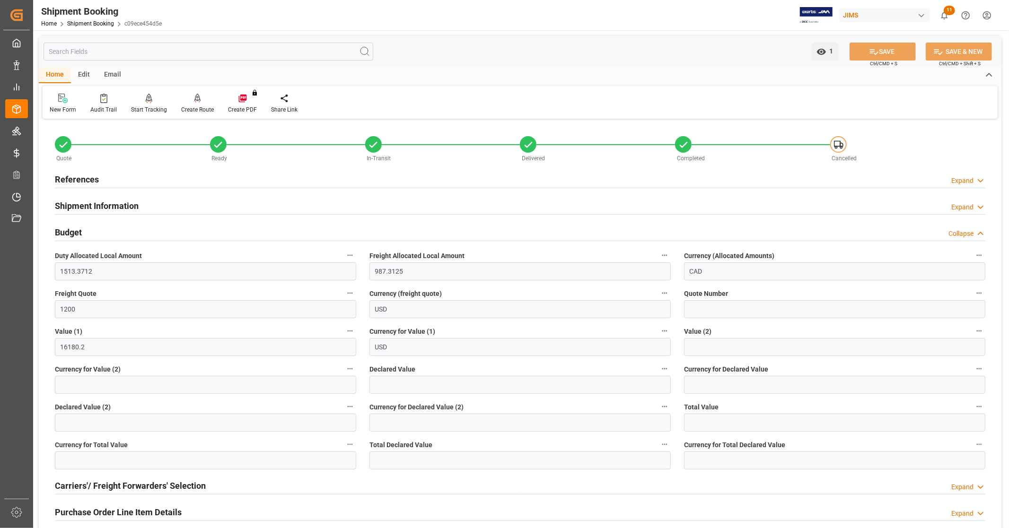
click at [87, 228] on div "Budget Collapse" at bounding box center [520, 232] width 930 height 18
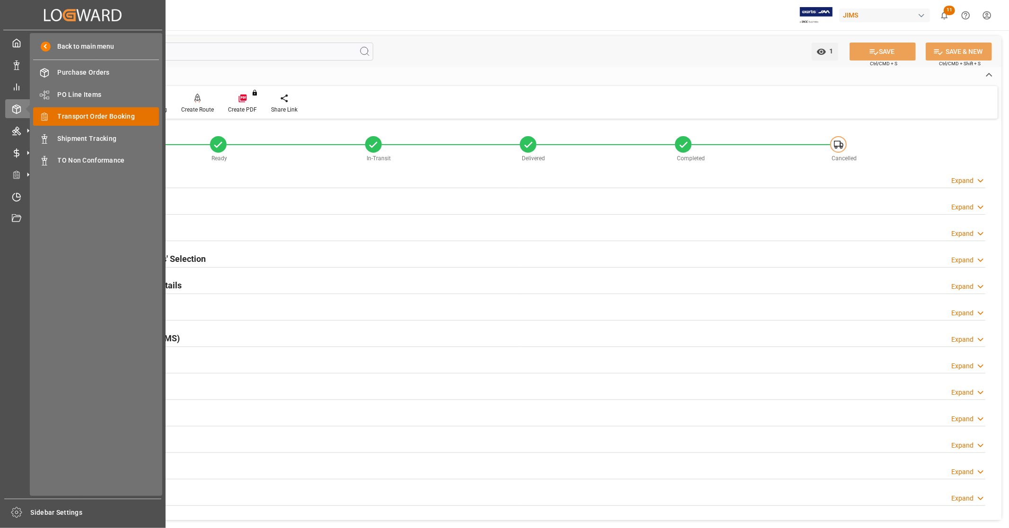
click at [106, 117] on span "Transport Order Booking" at bounding box center [109, 117] width 102 height 10
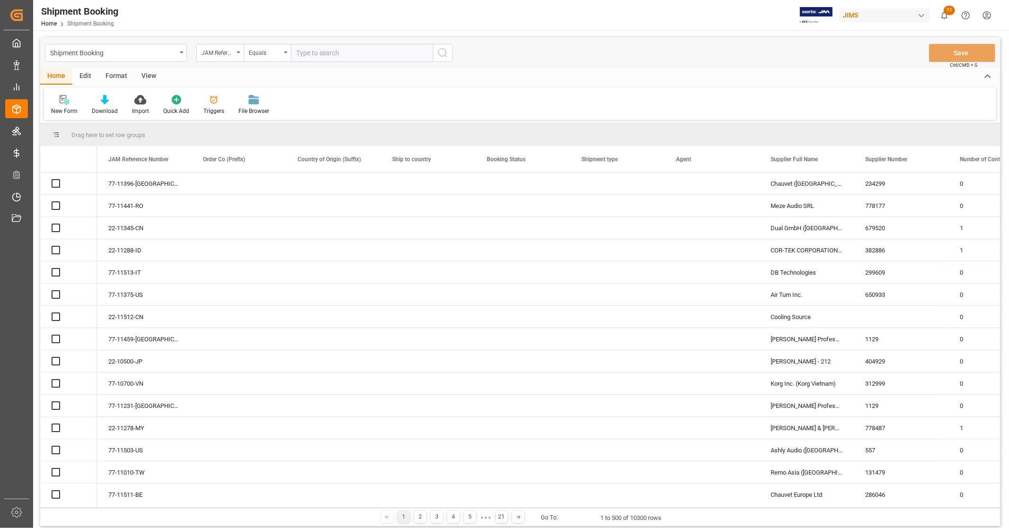
click at [345, 53] on input "text" at bounding box center [362, 53] width 142 height 18
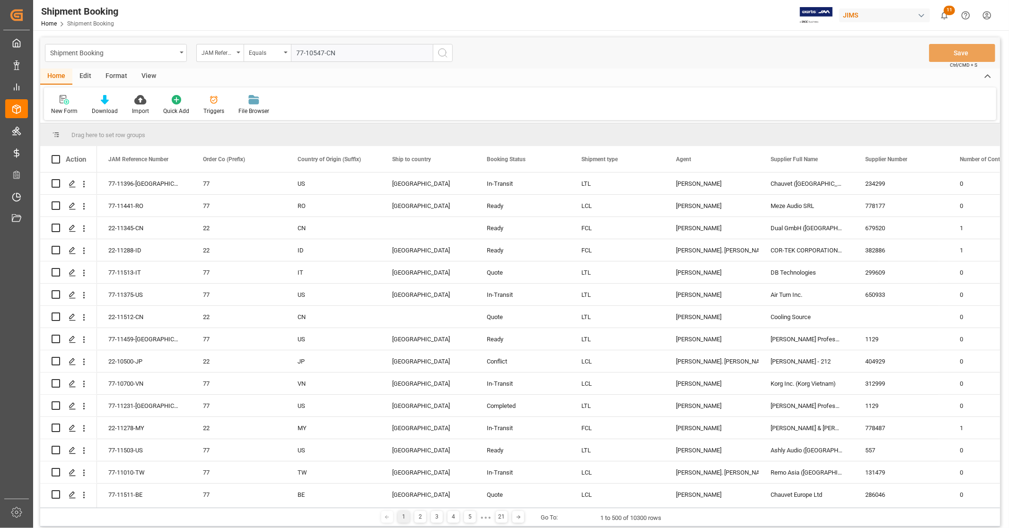
type input "77-10547-CN"
click at [451, 53] on button "search button" at bounding box center [443, 53] width 20 height 18
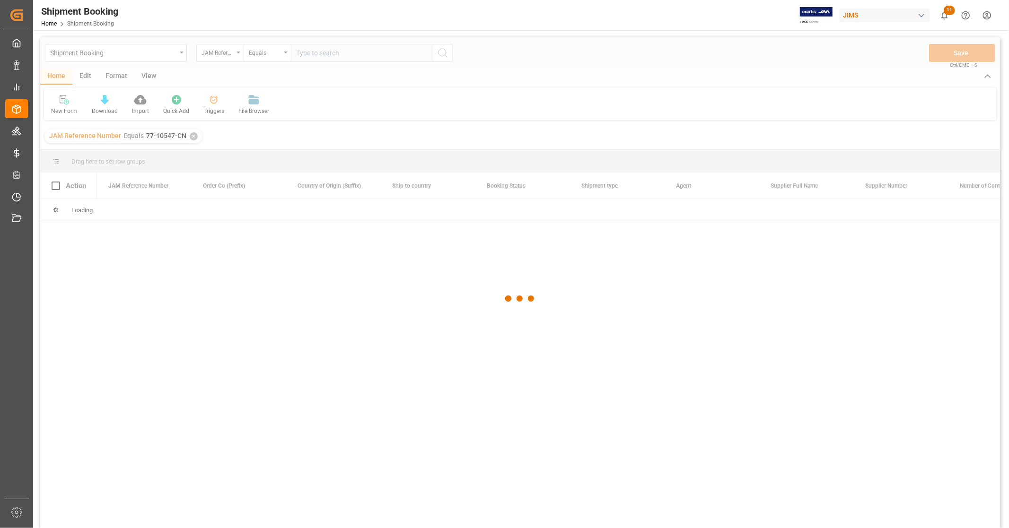
click at [446, 53] on div at bounding box center [520, 298] width 960 height 523
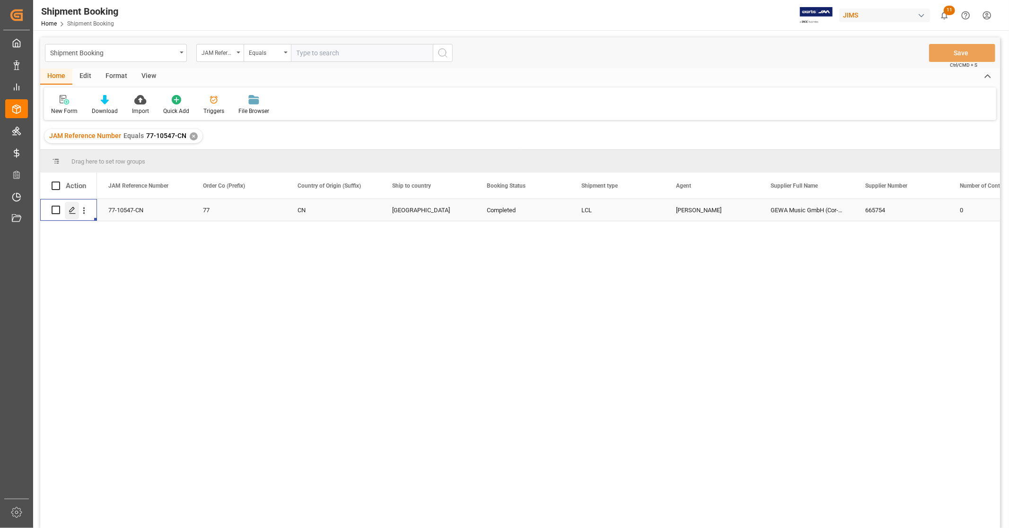
click at [69, 213] on icon "Press SPACE to select this row." at bounding box center [73, 211] width 8 height 8
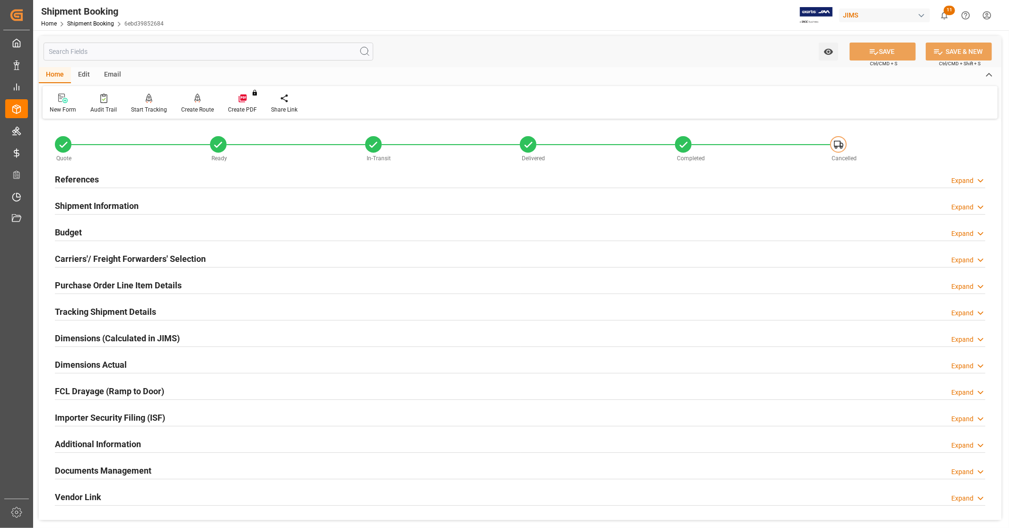
click at [101, 234] on div "Budget Expand" at bounding box center [520, 232] width 930 height 18
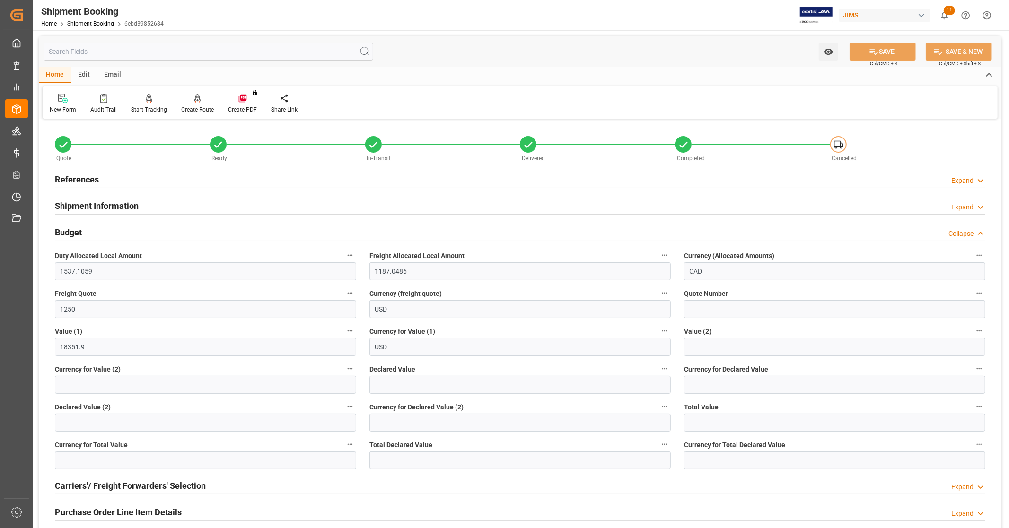
click at [100, 231] on div "Budget Collapse" at bounding box center [520, 232] width 930 height 18
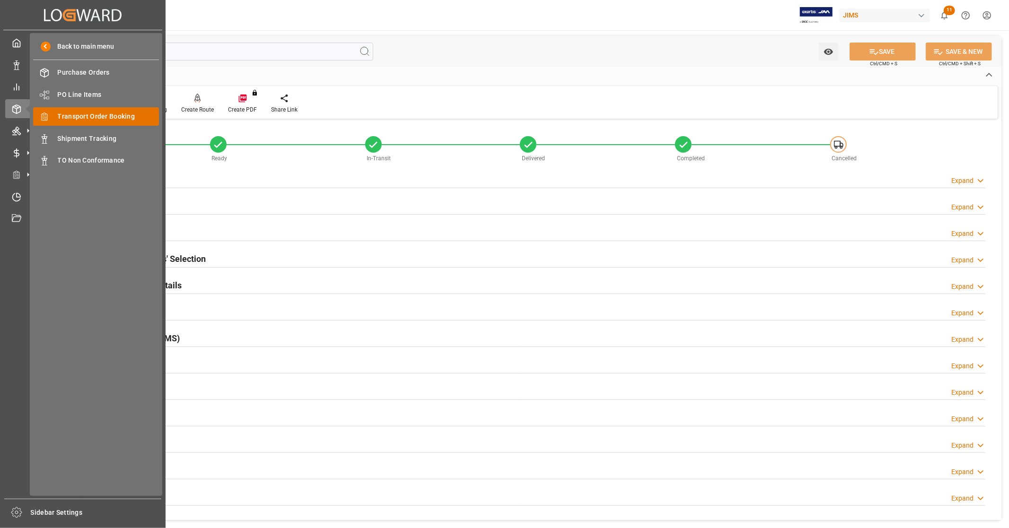
click at [97, 115] on span "Transport Order Booking" at bounding box center [109, 117] width 102 height 10
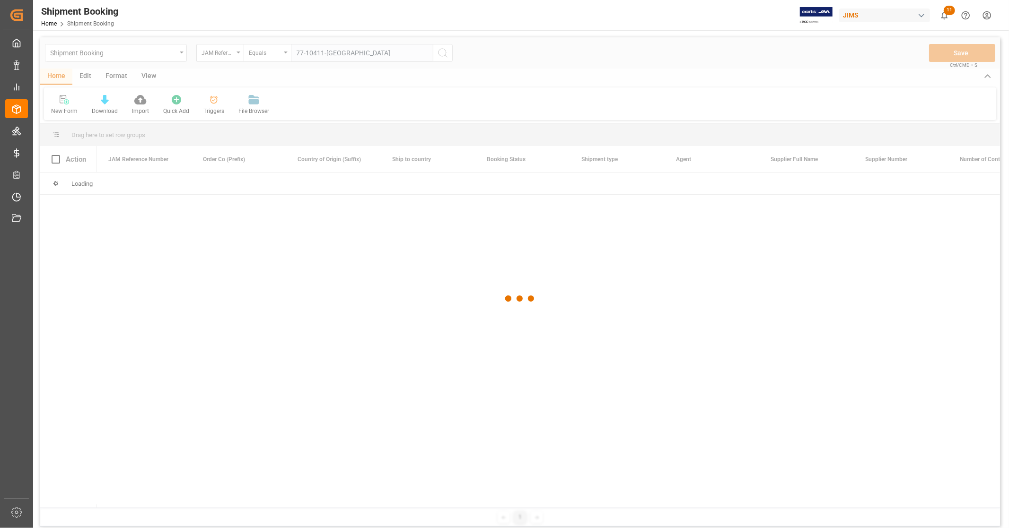
type input "77-10411-GB"
click at [439, 54] on div at bounding box center [520, 298] width 960 height 523
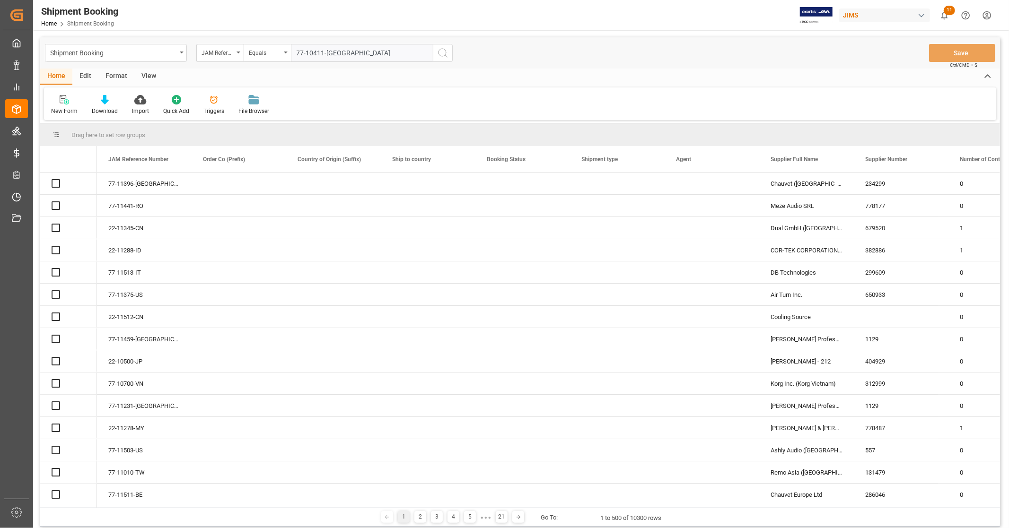
click at [442, 52] on icon "search button" at bounding box center [442, 52] width 11 height 11
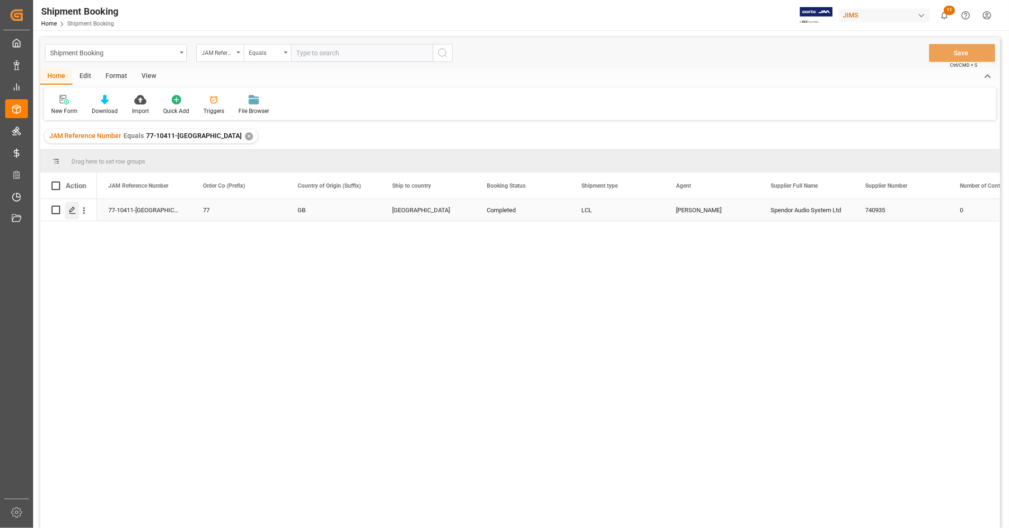
click at [73, 210] on polygon "Press SPACE to select this row." at bounding box center [72, 209] width 5 height 5
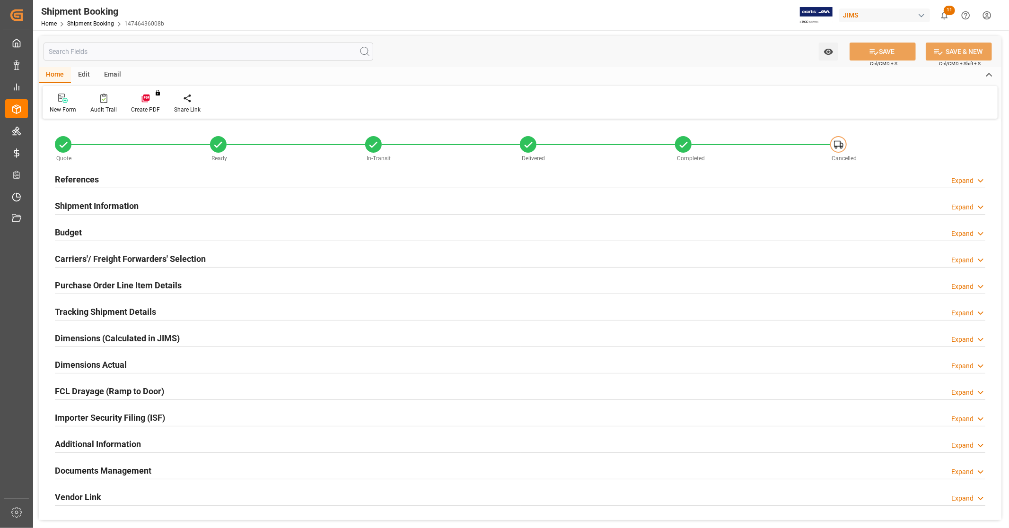
type input "0"
type input "6359.115"
type input "23711.86"
click at [192, 233] on div "Budget Expand" at bounding box center [520, 232] width 930 height 18
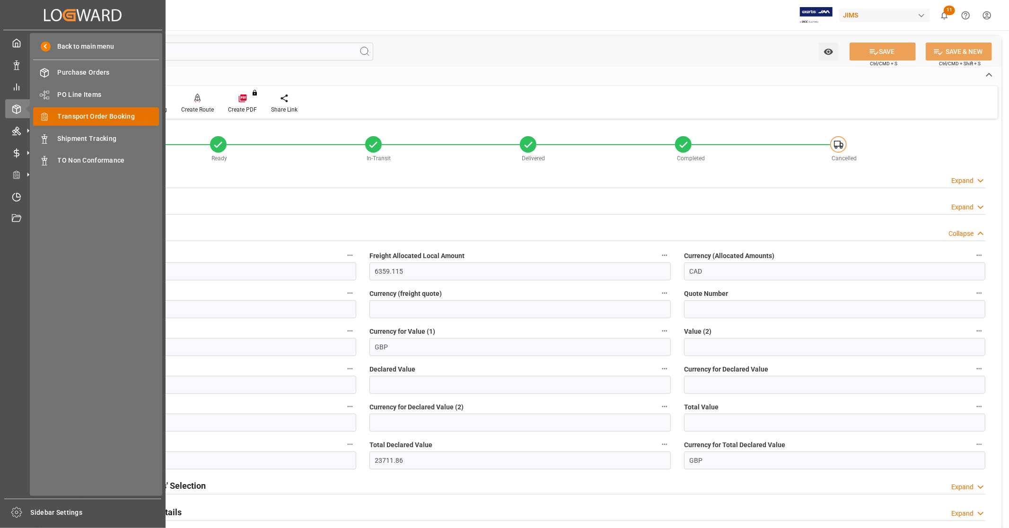
click at [108, 118] on span "Transport Order Booking" at bounding box center [109, 117] width 102 height 10
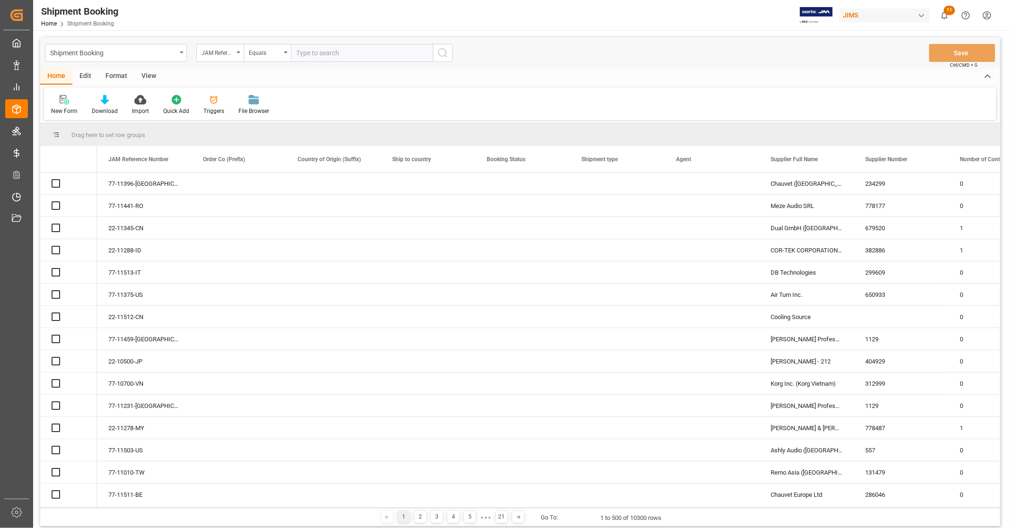
click at [359, 53] on input "text" at bounding box center [362, 53] width 142 height 18
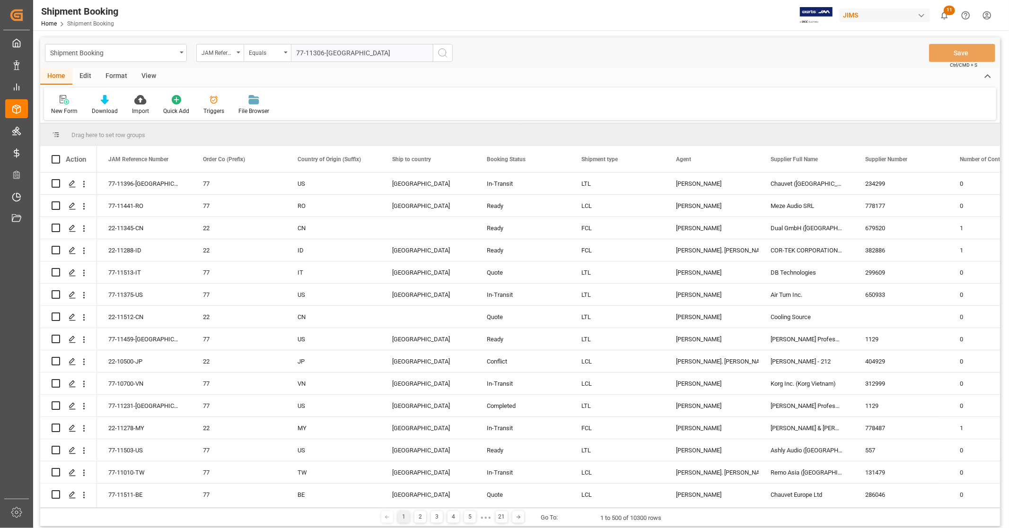
type input "77-11306-[GEOGRAPHIC_DATA]"
click at [446, 53] on circle "search button" at bounding box center [442, 53] width 8 height 8
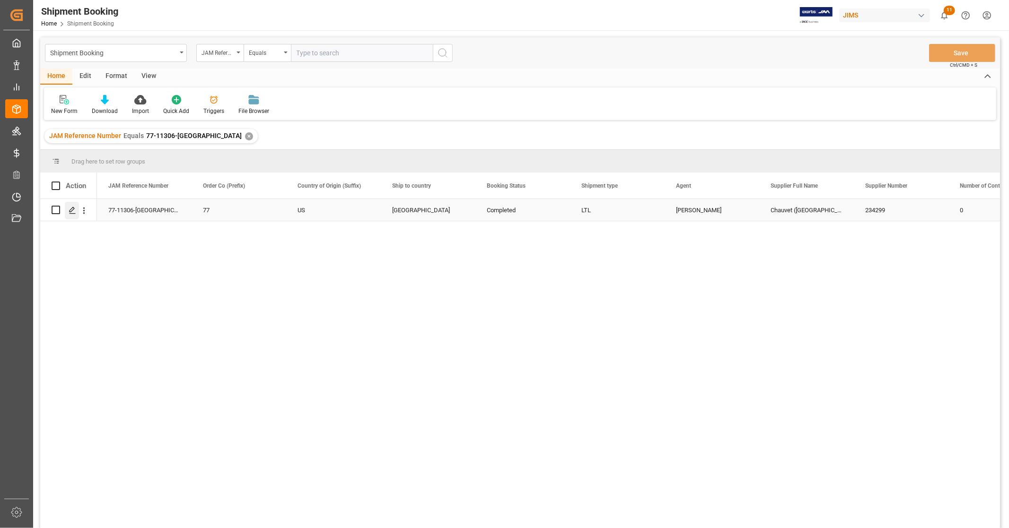
click at [72, 210] on polygon "Press SPACE to select this row." at bounding box center [72, 209] width 5 height 5
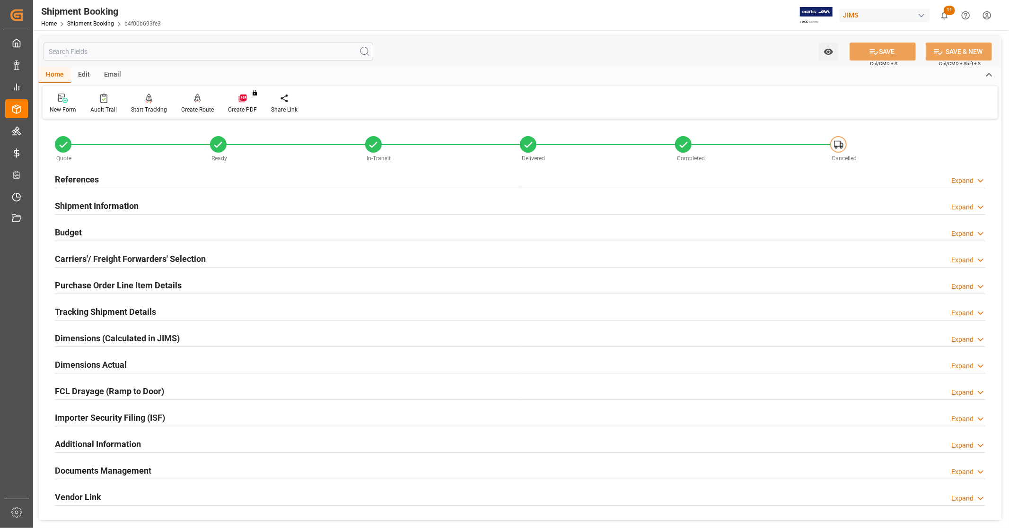
click at [109, 233] on div "Budget Expand" at bounding box center [520, 232] width 930 height 18
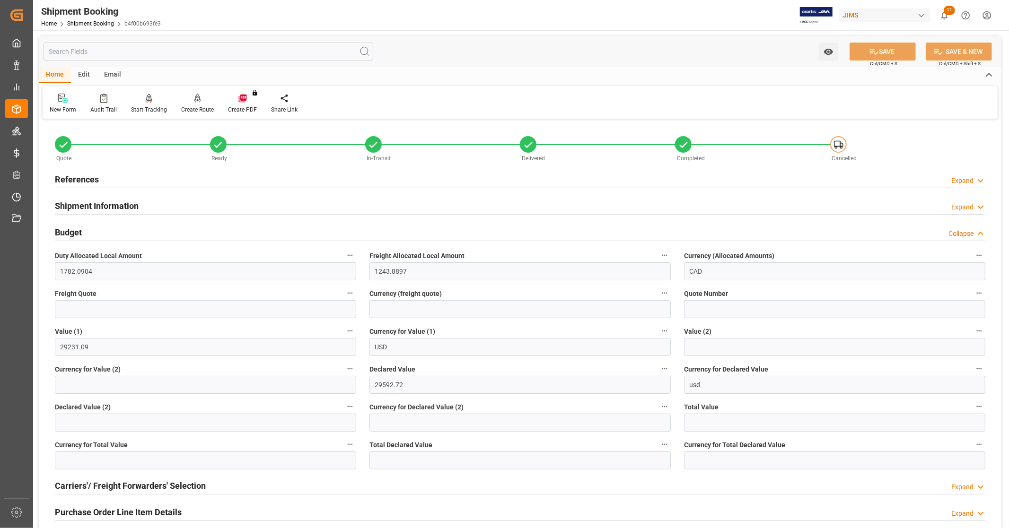
click at [107, 232] on div "Budget Collapse" at bounding box center [520, 232] width 930 height 18
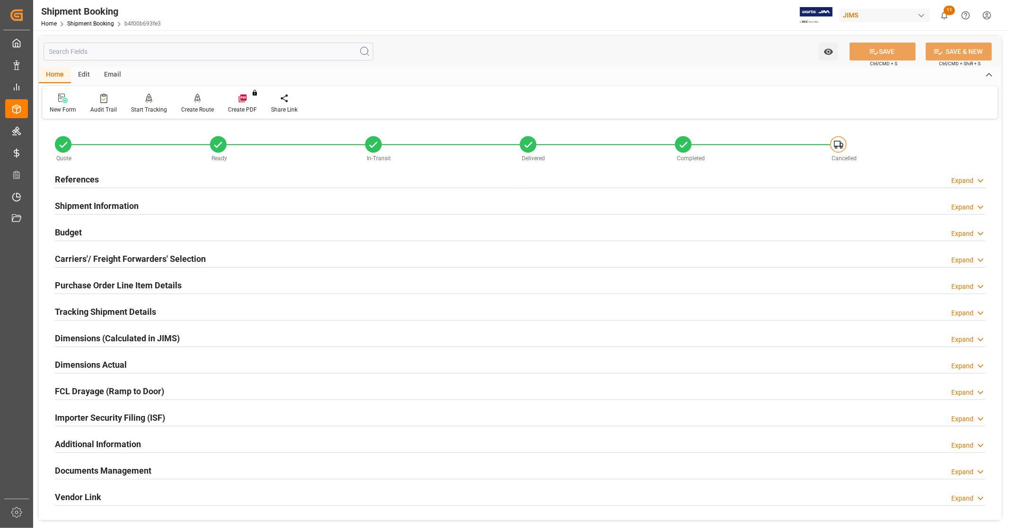
click at [88, 176] on h2 "References" at bounding box center [77, 179] width 44 height 13
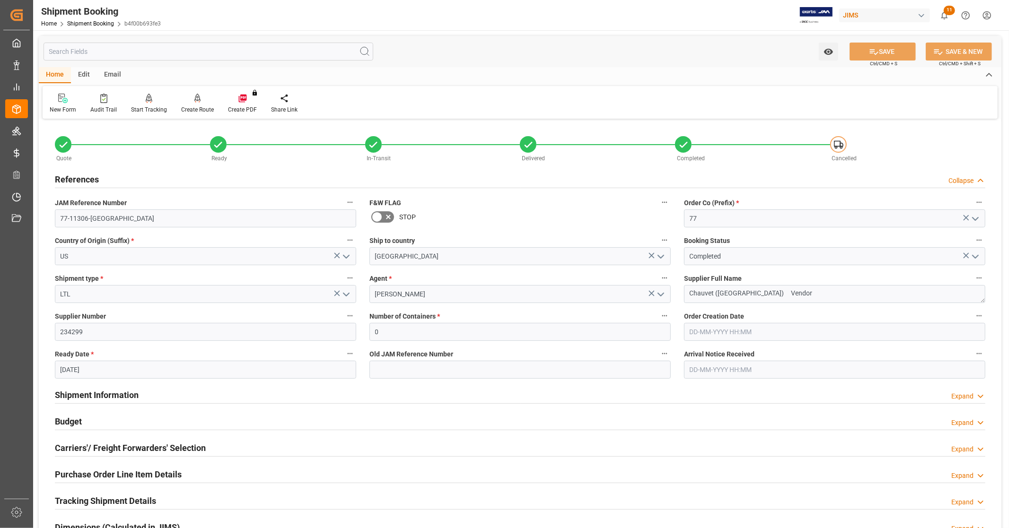
drag, startPoint x: 88, startPoint y: 176, endPoint x: 292, endPoint y: 116, distance: 213.0
click at [90, 176] on h2 "References" at bounding box center [77, 179] width 44 height 13
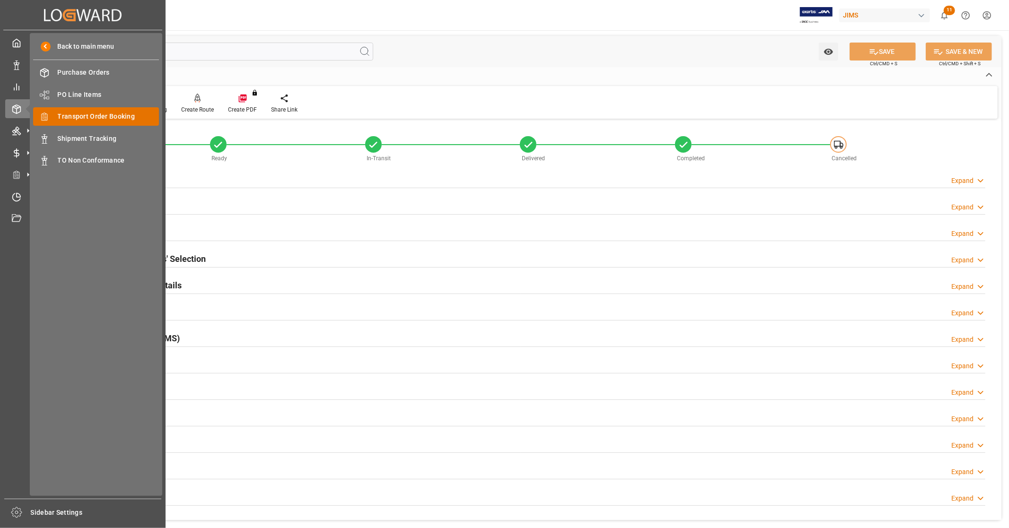
click at [156, 118] on span "Transport Order Booking" at bounding box center [109, 117] width 102 height 10
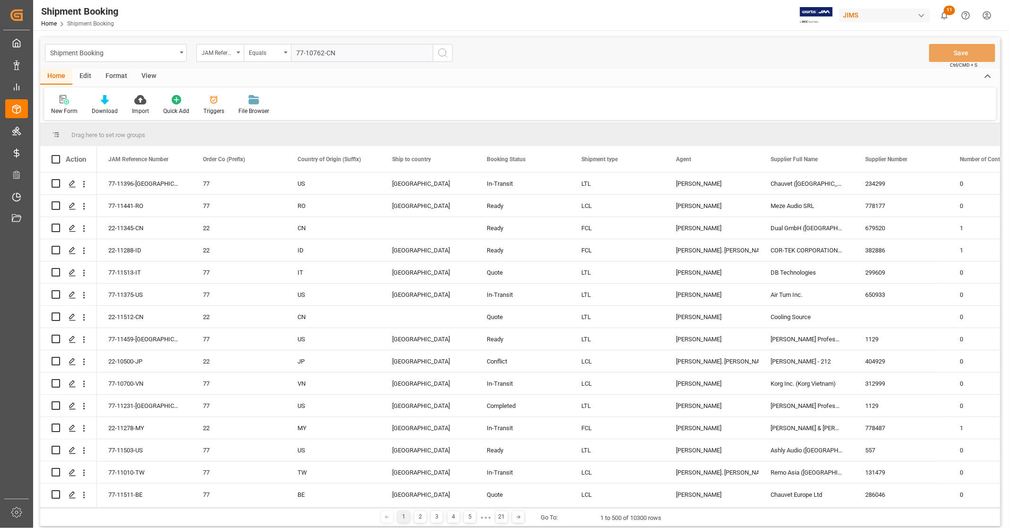
type input "77-10762-CN"
click at [438, 56] on icon "search button" at bounding box center [442, 52] width 11 height 11
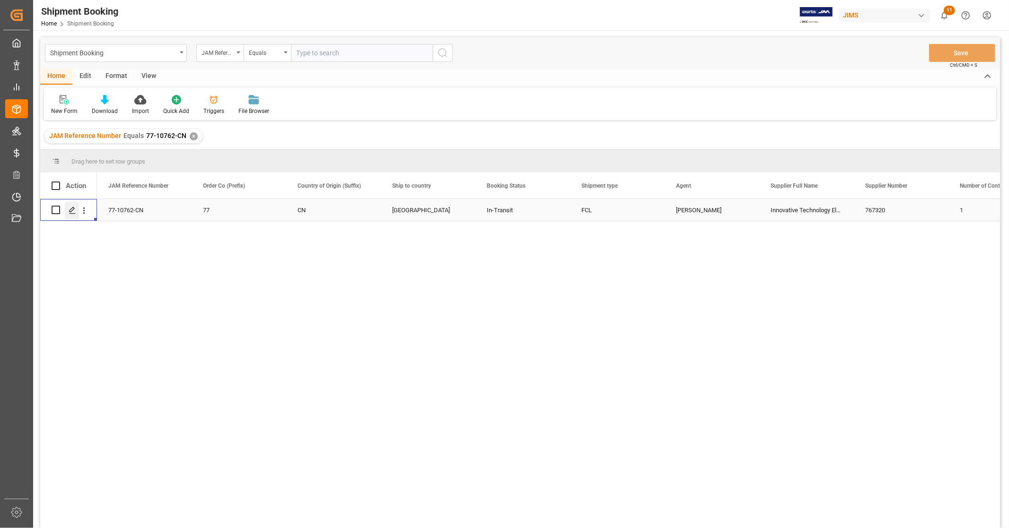
click at [71, 210] on icon "Press SPACE to select this row." at bounding box center [73, 211] width 8 height 8
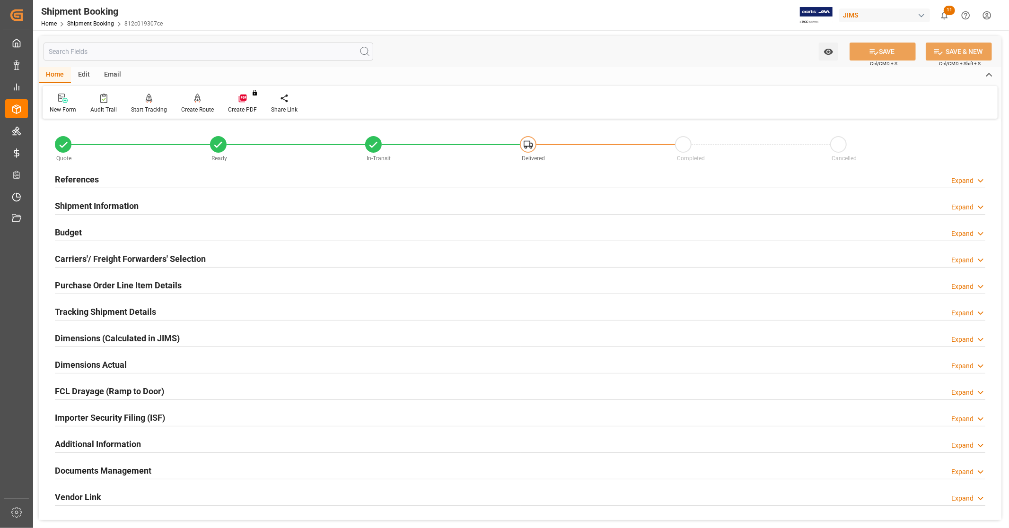
click at [68, 225] on div "Budget" at bounding box center [68, 232] width 27 height 18
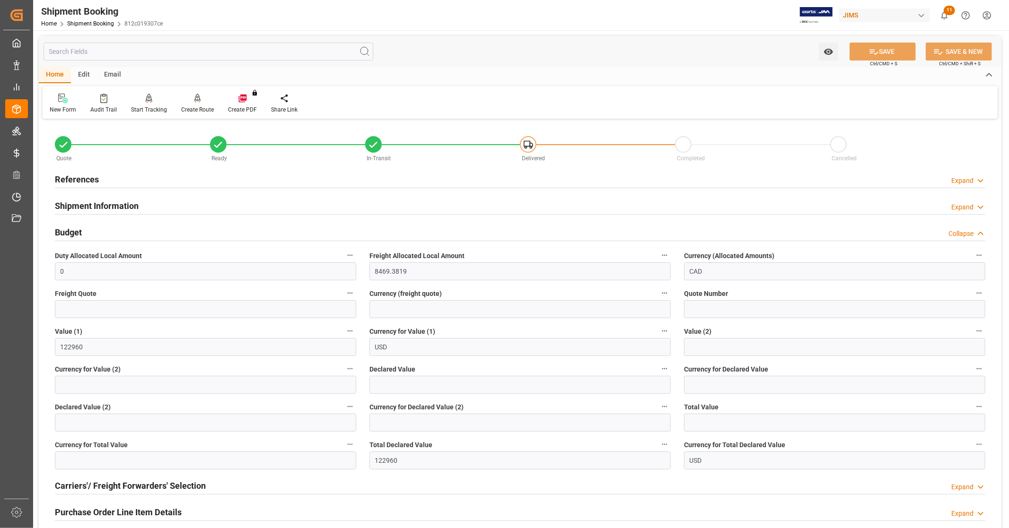
click at [68, 232] on h2 "Budget" at bounding box center [68, 232] width 27 height 13
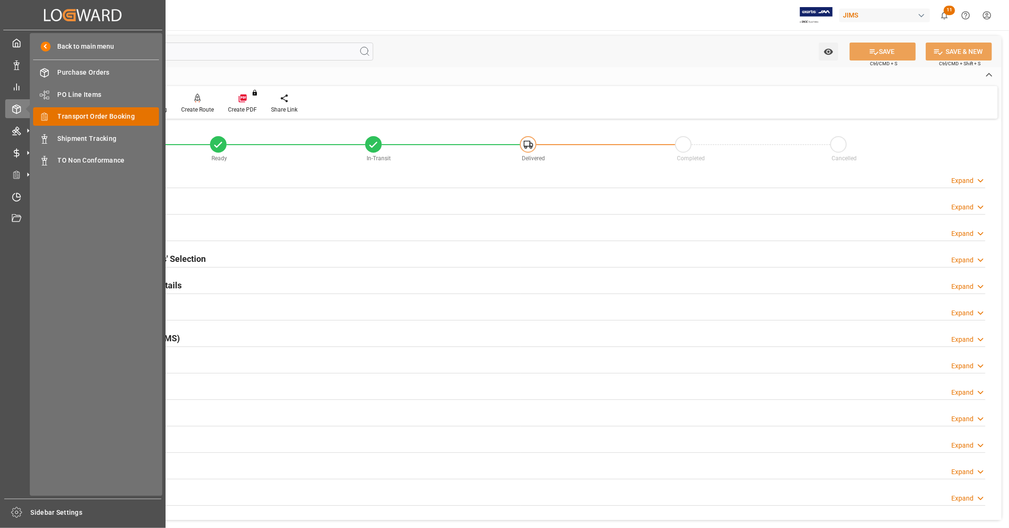
click at [90, 116] on span "Transport Order Booking" at bounding box center [109, 117] width 102 height 10
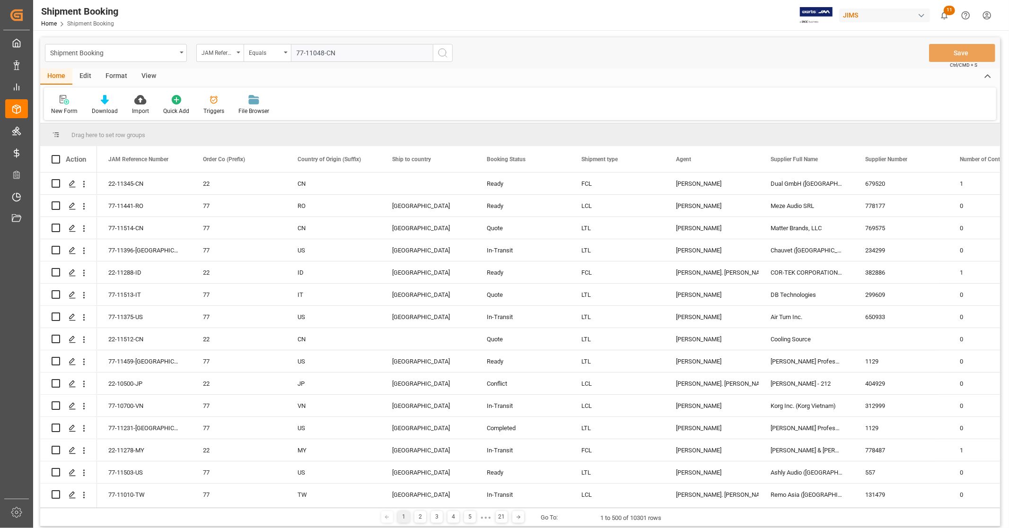
type input "77-11048-CN"
click at [438, 53] on icon "search button" at bounding box center [442, 52] width 11 height 11
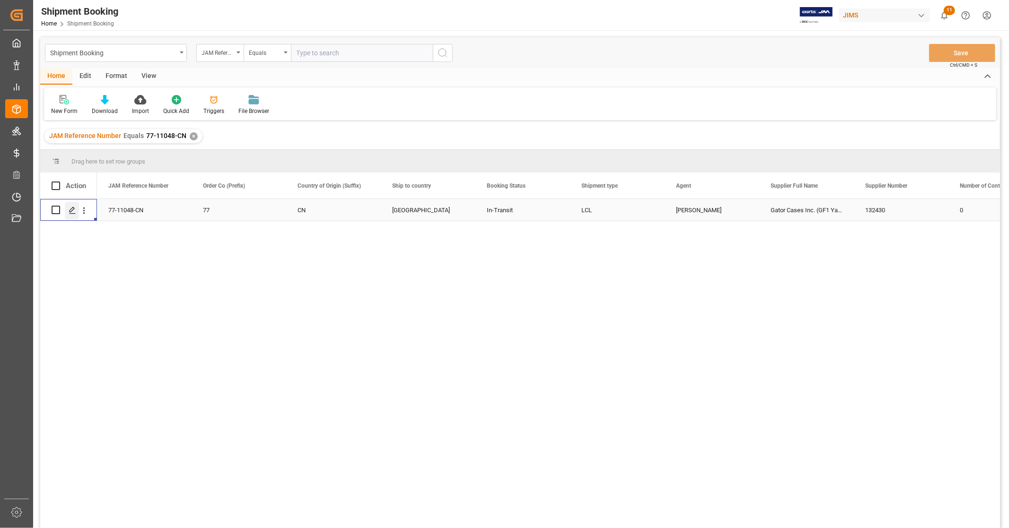
click at [74, 210] on icon "Press SPACE to select this row." at bounding box center [73, 211] width 8 height 8
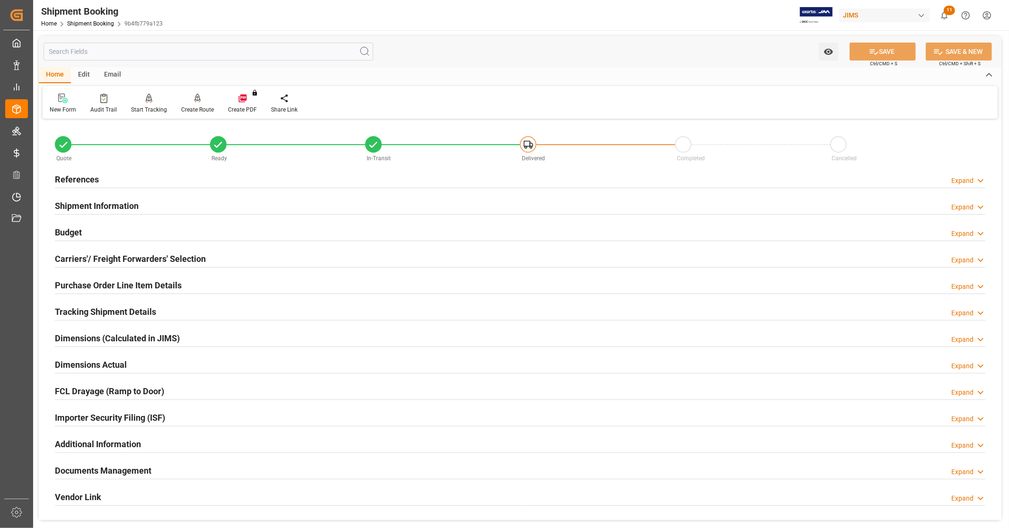
click at [95, 234] on div "Budget Expand" at bounding box center [520, 232] width 930 height 18
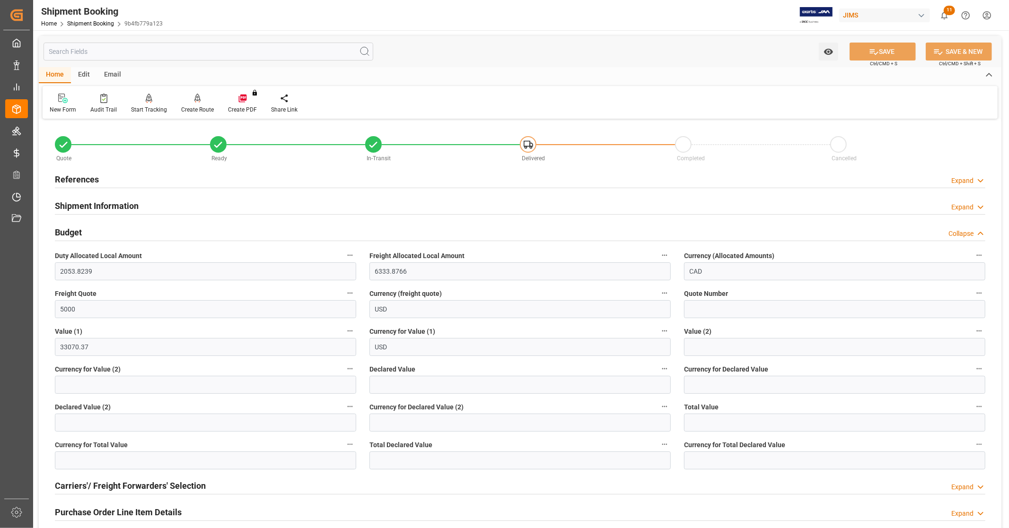
click at [95, 233] on div "Budget Collapse" at bounding box center [520, 232] width 930 height 18
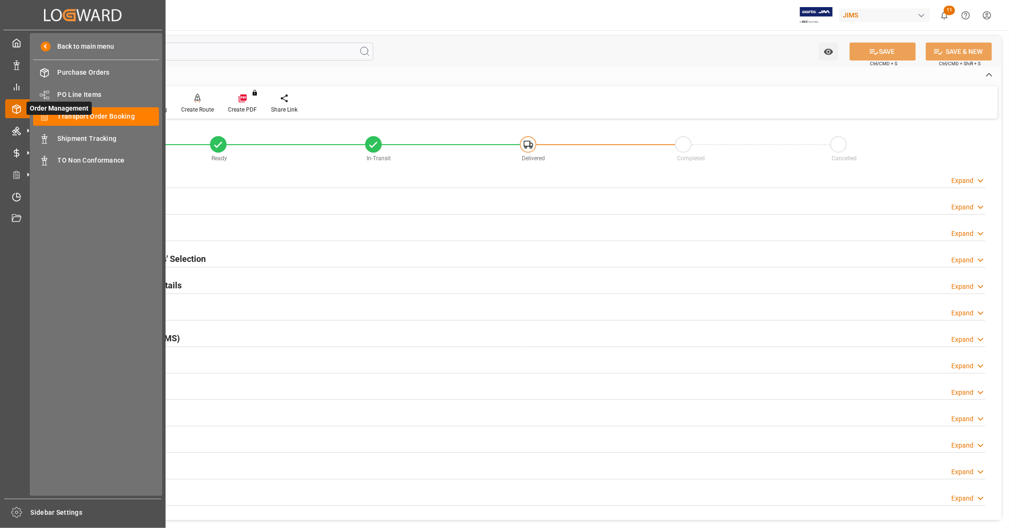
click at [89, 114] on span "Order Management" at bounding box center [58, 108] width 65 height 13
click at [114, 117] on span "Transport Order Booking" at bounding box center [109, 117] width 102 height 10
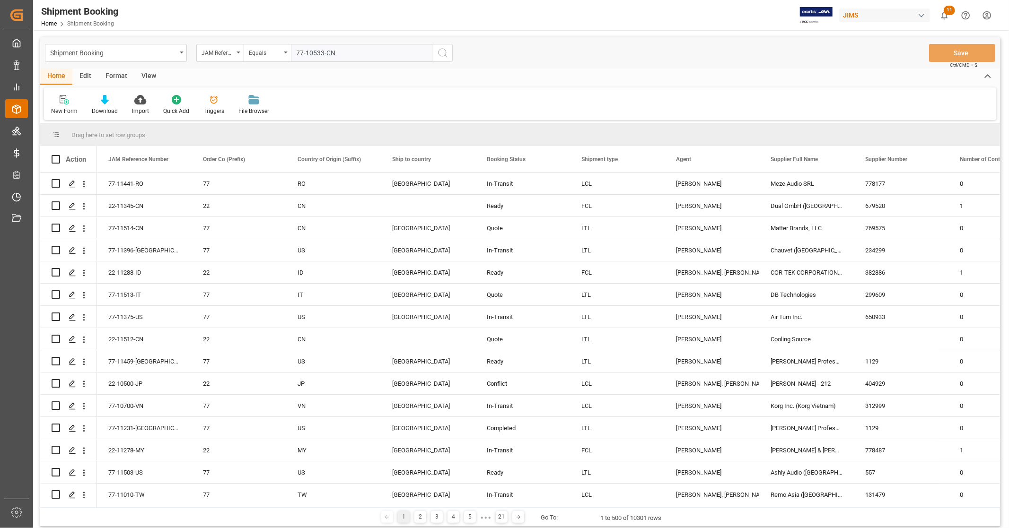
type input "77-10533-CN"
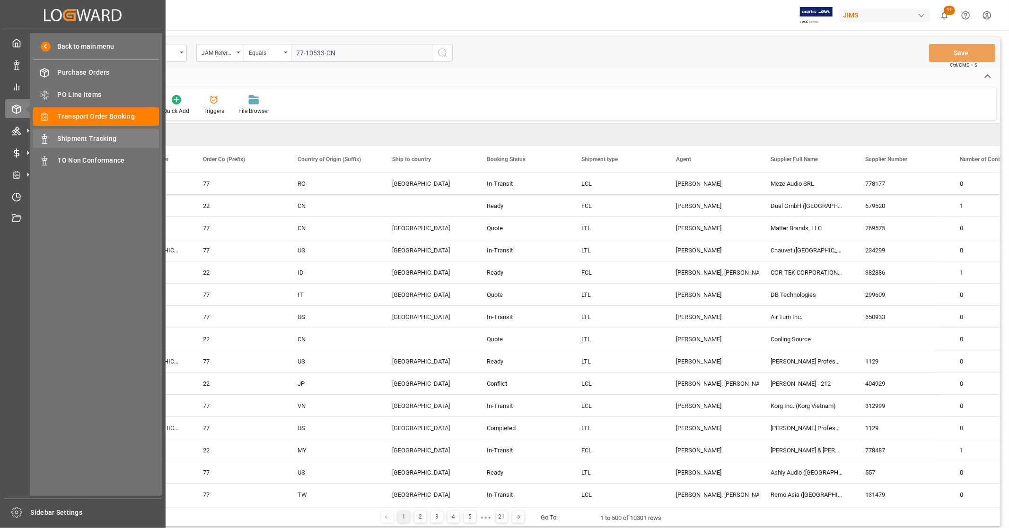
click at [97, 137] on span "Shipment Tracking" at bounding box center [109, 139] width 102 height 10
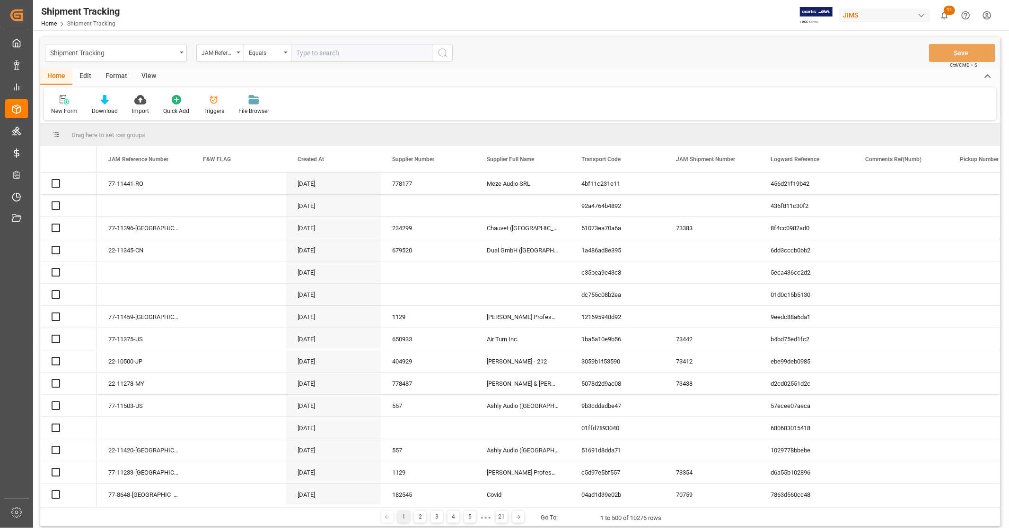
click at [353, 49] on input "text" at bounding box center [362, 53] width 142 height 18
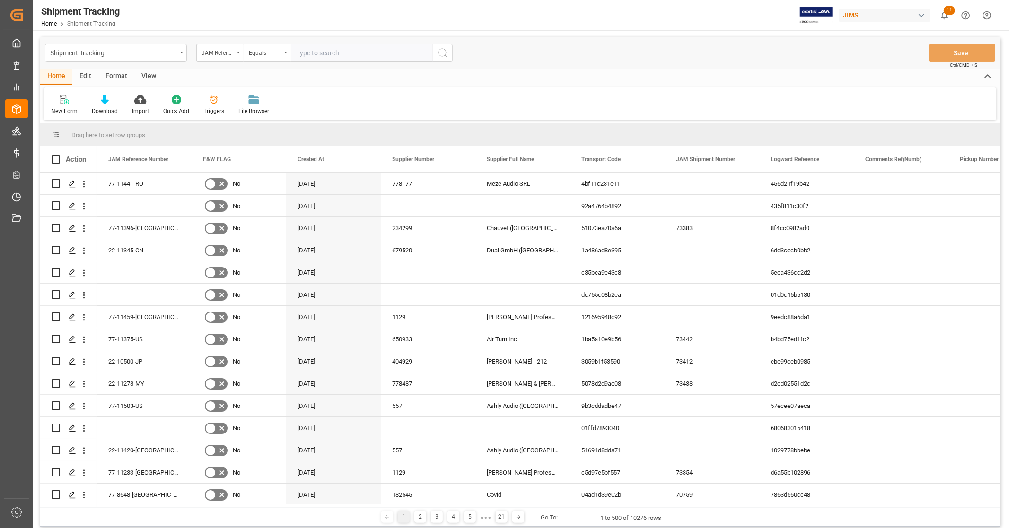
paste input "77-10533-CN"
type input "77-10533-CN"
click at [441, 53] on icon "search button" at bounding box center [442, 52] width 11 height 11
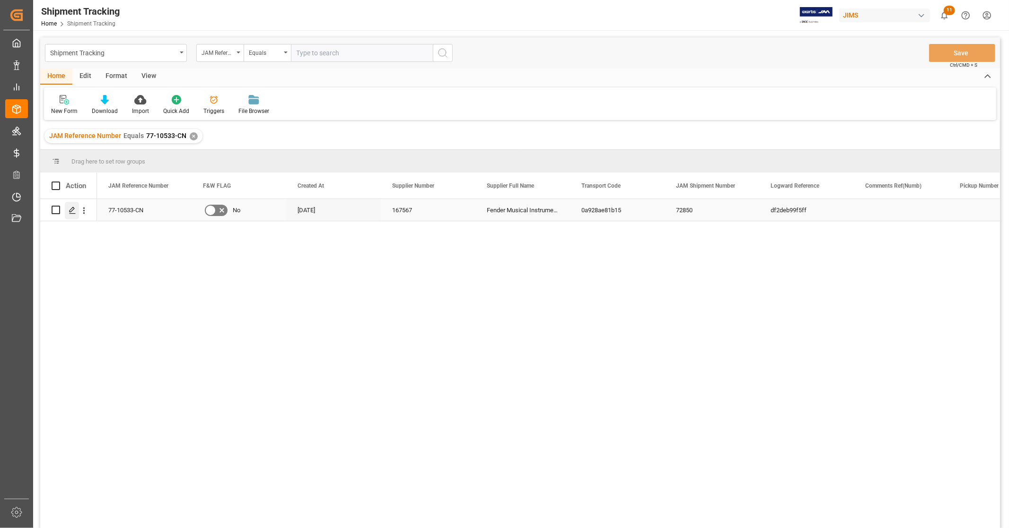
click at [70, 211] on polygon "Press SPACE to select this row." at bounding box center [72, 209] width 5 height 5
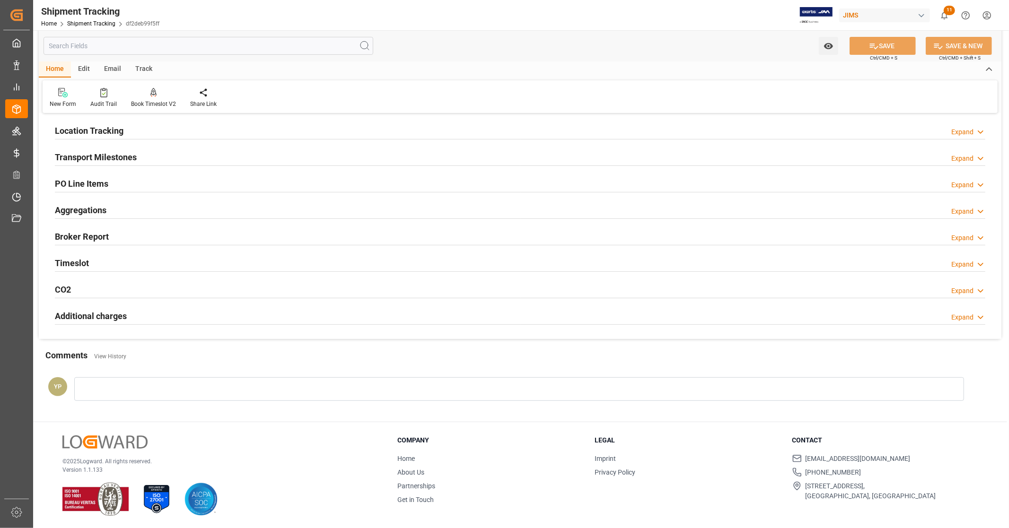
scroll to position [112, 0]
click at [91, 318] on h2 "Additional charges" at bounding box center [91, 315] width 72 height 13
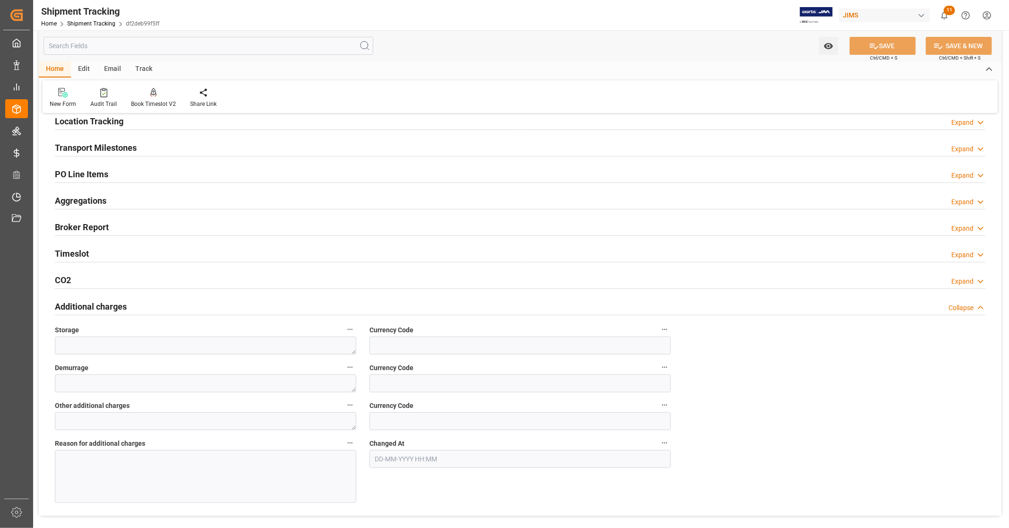
scroll to position [0, 0]
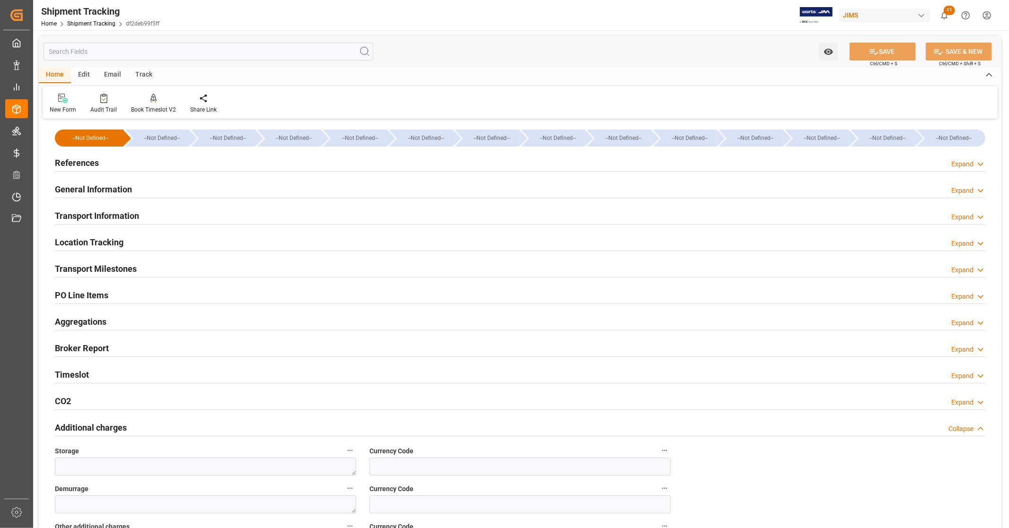
click at [82, 428] on h2 "Additional charges" at bounding box center [91, 427] width 72 height 13
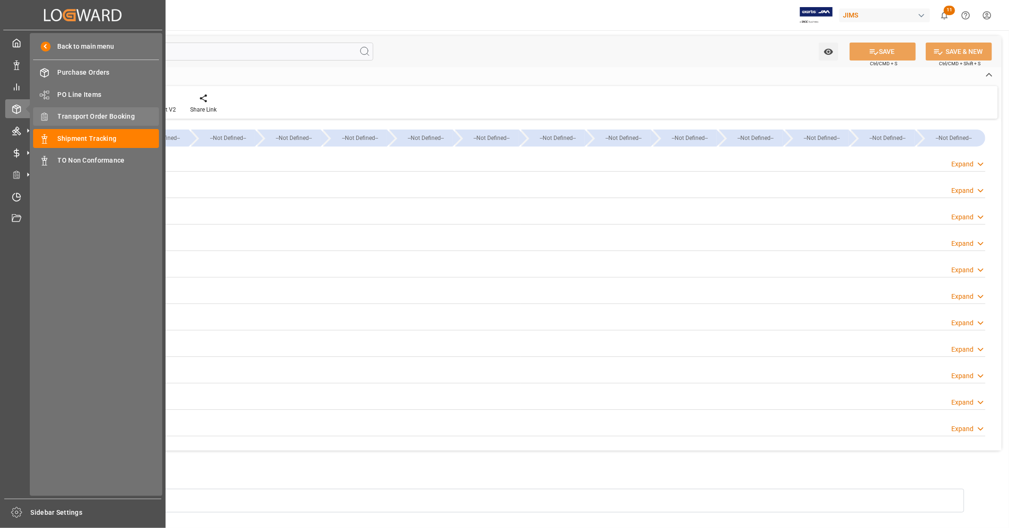
click at [99, 117] on span "Transport Order Booking" at bounding box center [109, 117] width 102 height 10
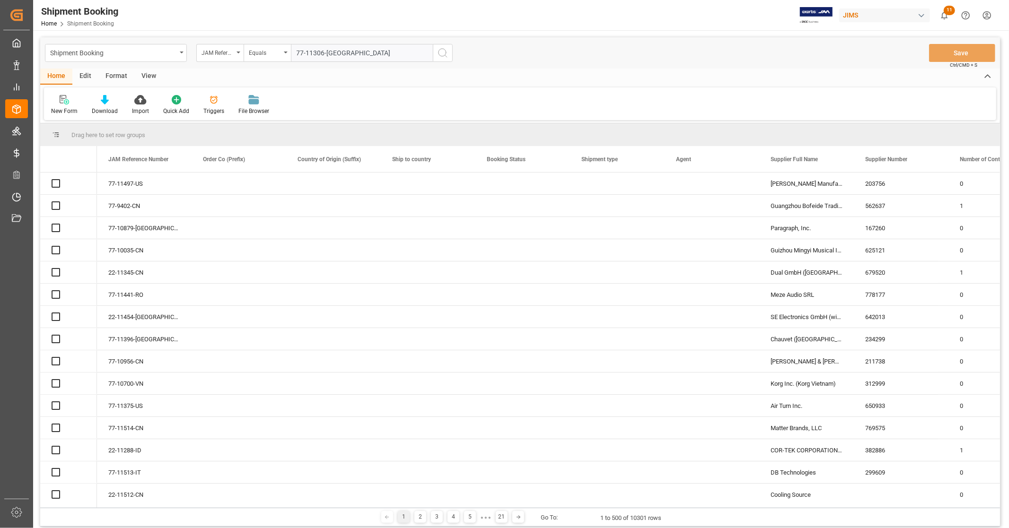
type input "77-11306-[GEOGRAPHIC_DATA]"
click at [441, 55] on icon "search button" at bounding box center [442, 52] width 11 height 11
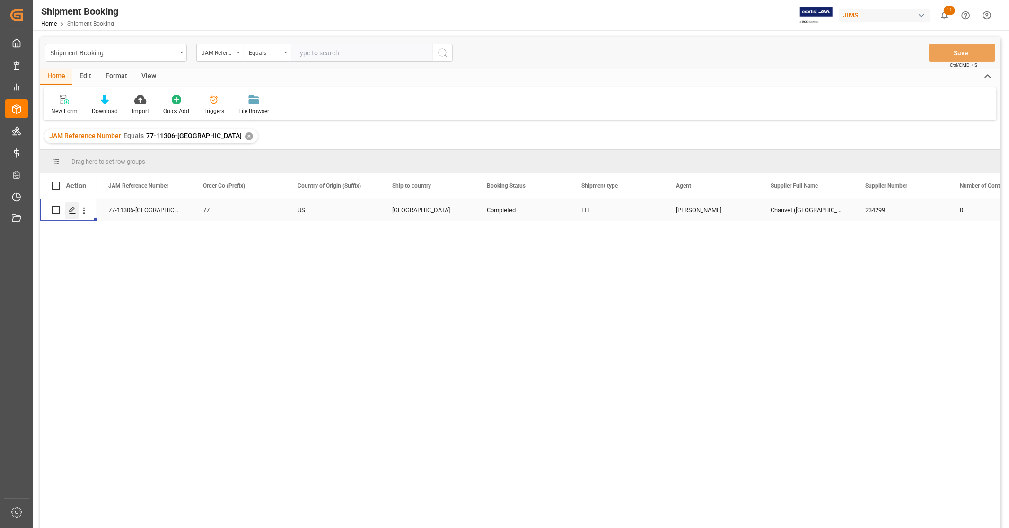
click at [70, 210] on polygon "Press SPACE to select this row." at bounding box center [72, 209] width 5 height 5
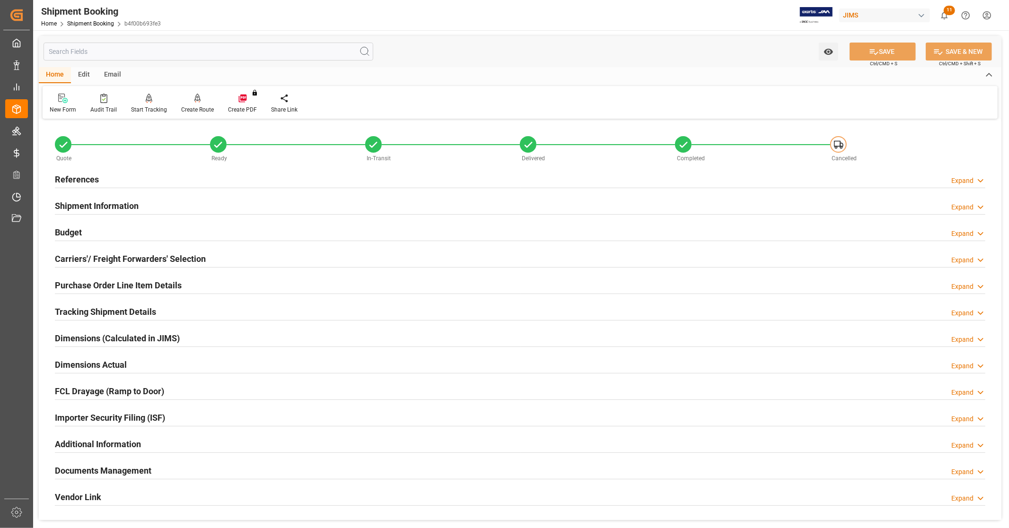
click at [102, 228] on div "Budget Expand" at bounding box center [520, 232] width 930 height 18
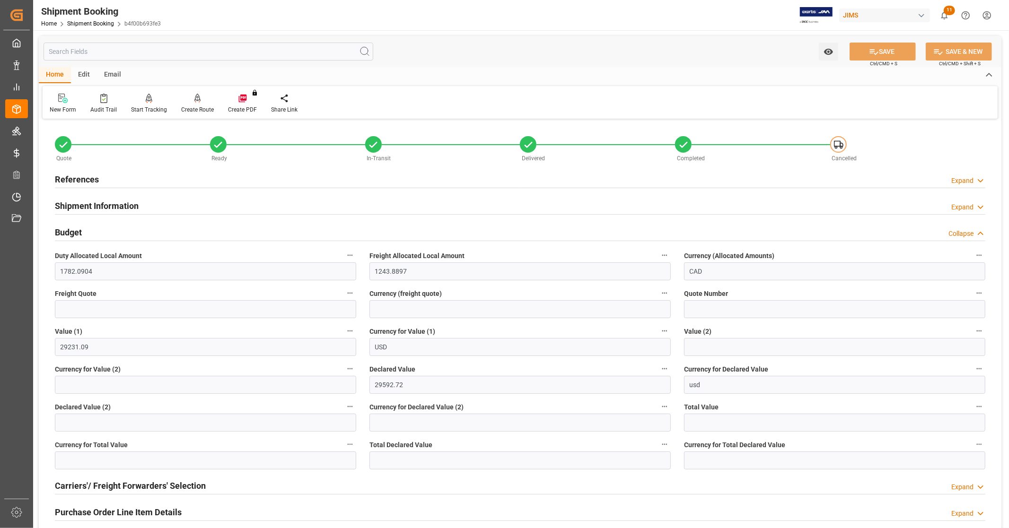
drag, startPoint x: 103, startPoint y: 229, endPoint x: 141, endPoint y: 221, distance: 38.7
click at [104, 229] on div "Budget Collapse" at bounding box center [520, 232] width 930 height 18
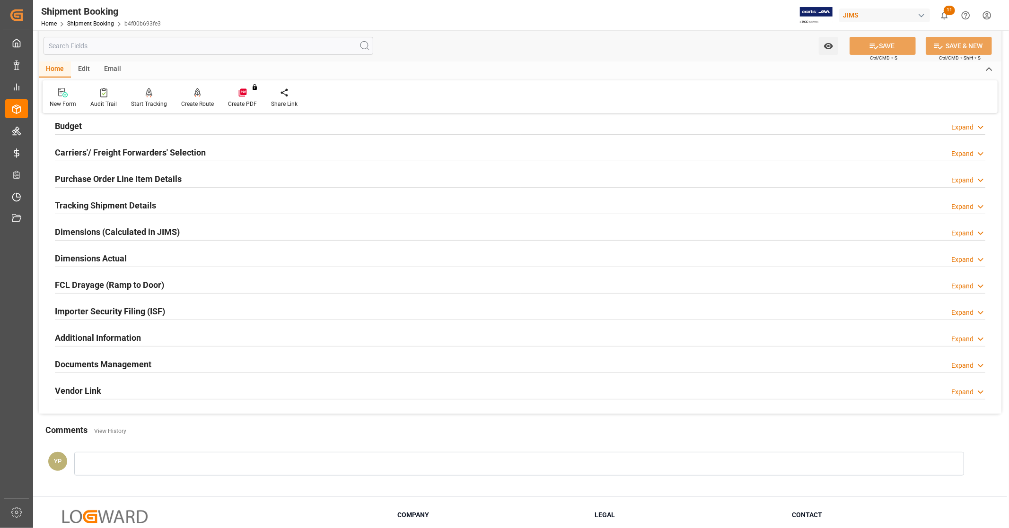
scroll to position [158, 0]
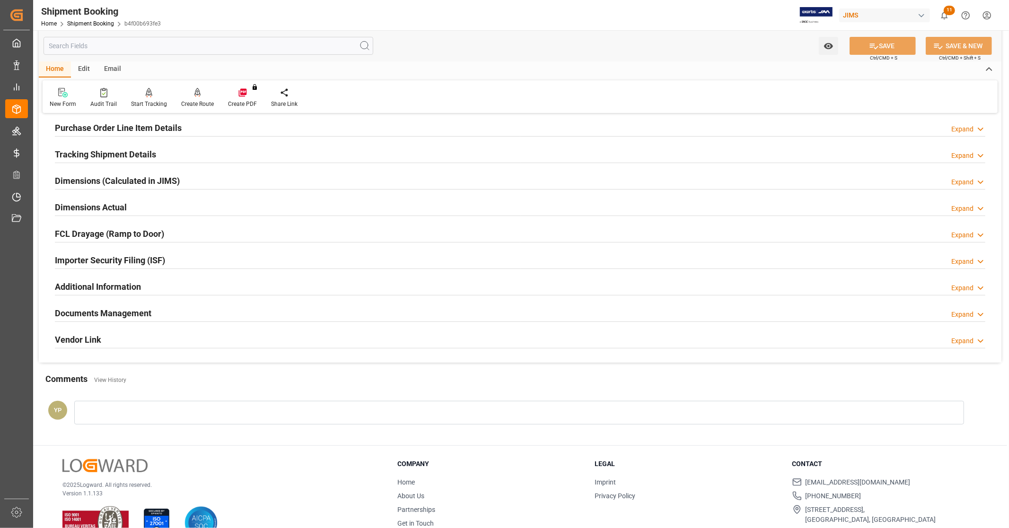
click at [125, 315] on h2 "Documents Management" at bounding box center [103, 313] width 96 height 13
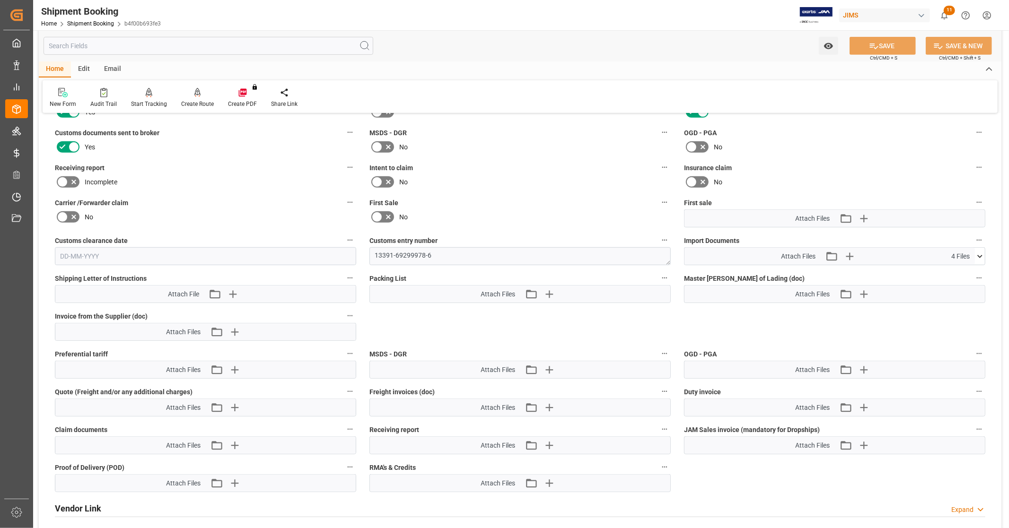
scroll to position [420, 0]
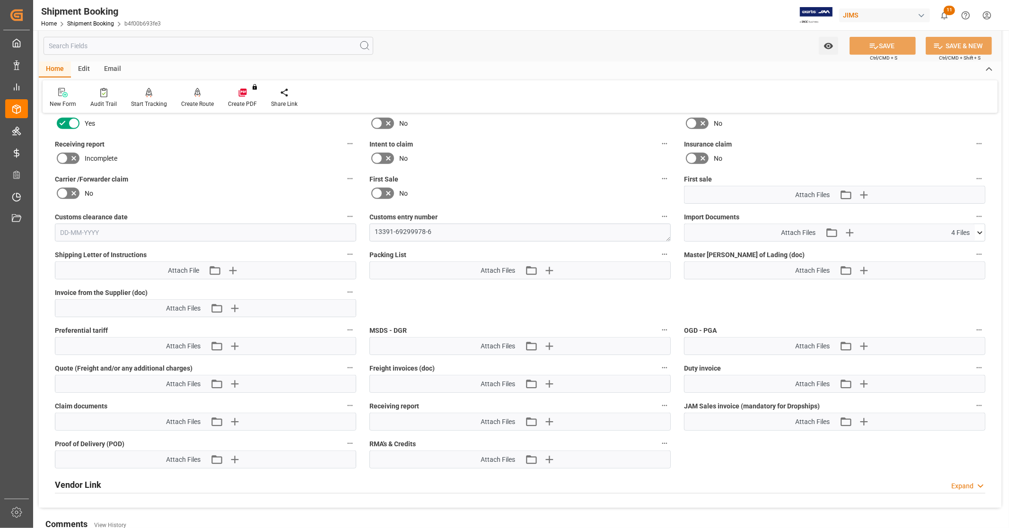
click at [978, 232] on icon at bounding box center [980, 233] width 10 height 10
click at [952, 248] on icon at bounding box center [955, 250] width 10 height 10
click at [954, 257] on icon at bounding box center [955, 261] width 8 height 8
click at [954, 267] on icon at bounding box center [955, 271] width 8 height 8
click at [980, 232] on icon at bounding box center [980, 233] width 10 height 10
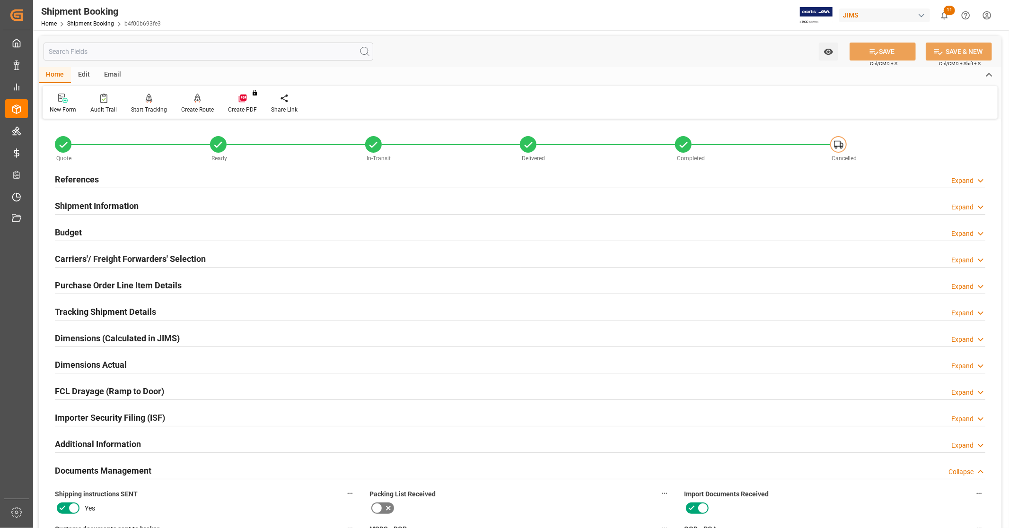
scroll to position [420, 0]
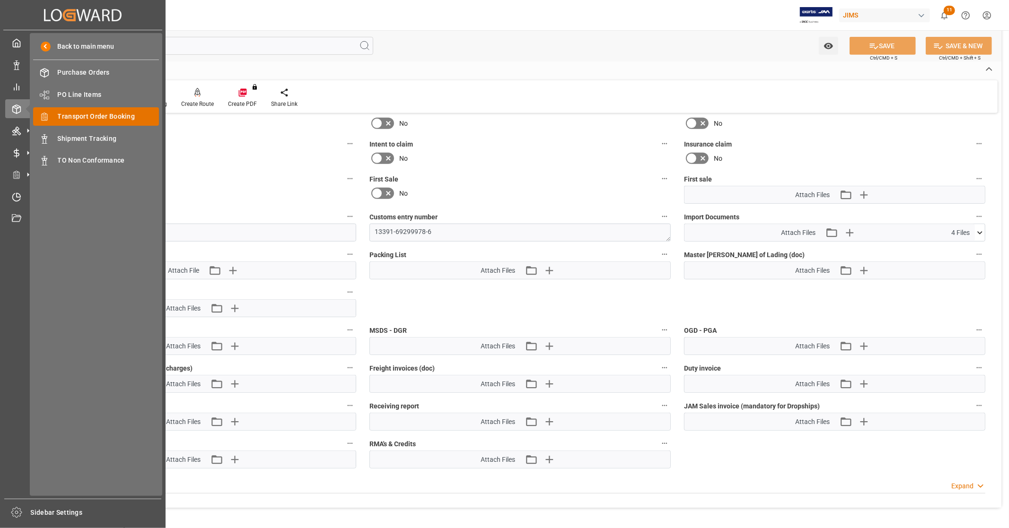
click at [110, 114] on span "Transport Order Booking" at bounding box center [109, 117] width 102 height 10
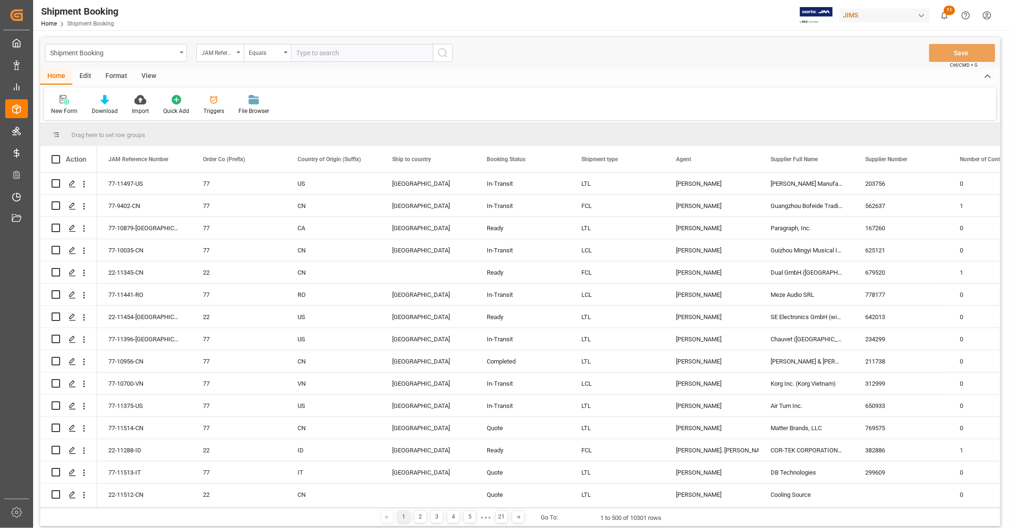
click at [304, 54] on input "text" at bounding box center [362, 53] width 142 height 18
type input "77-10762-CN"
click at [444, 56] on icon "search button" at bounding box center [442, 52] width 11 height 11
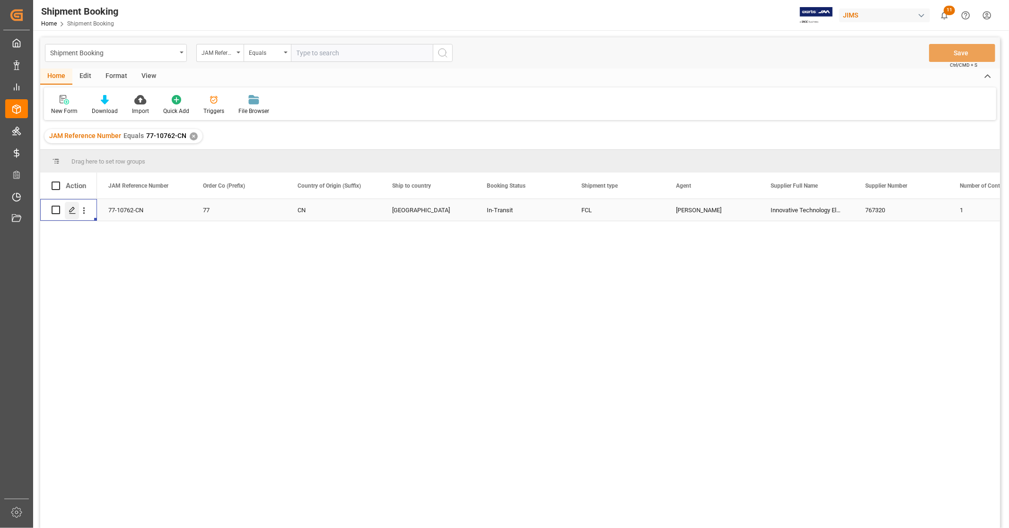
click at [73, 210] on polygon "Press SPACE to select this row." at bounding box center [72, 209] width 5 height 5
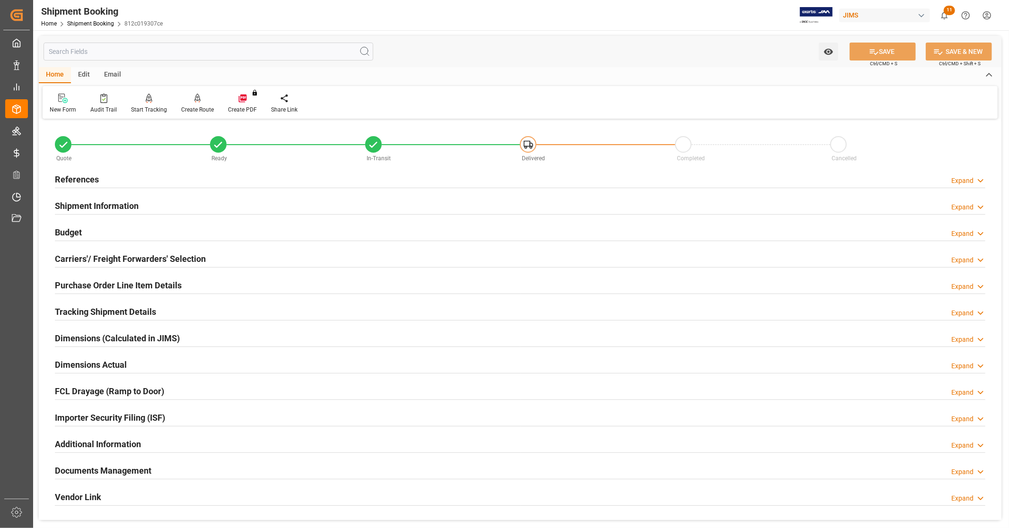
scroll to position [182, 0]
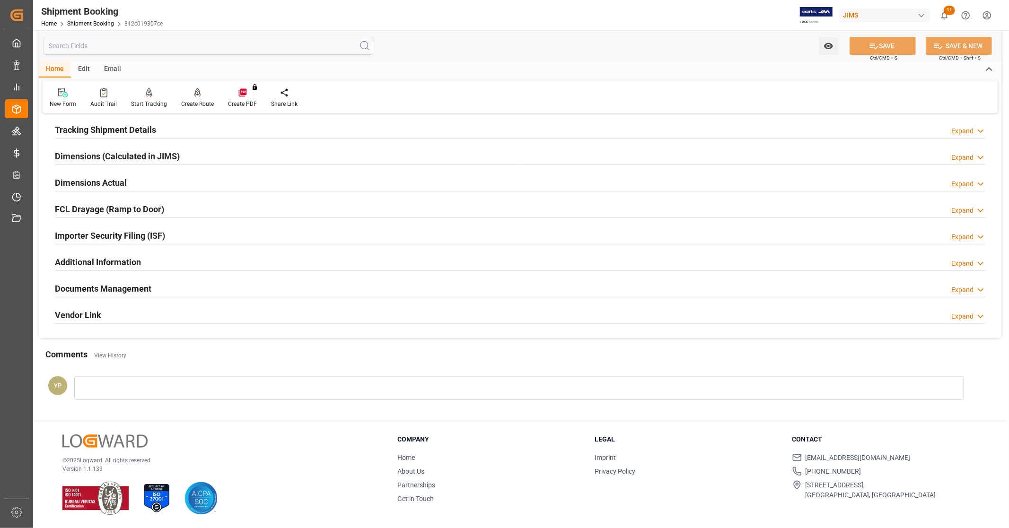
click at [144, 285] on h2 "Documents Management" at bounding box center [103, 288] width 96 height 13
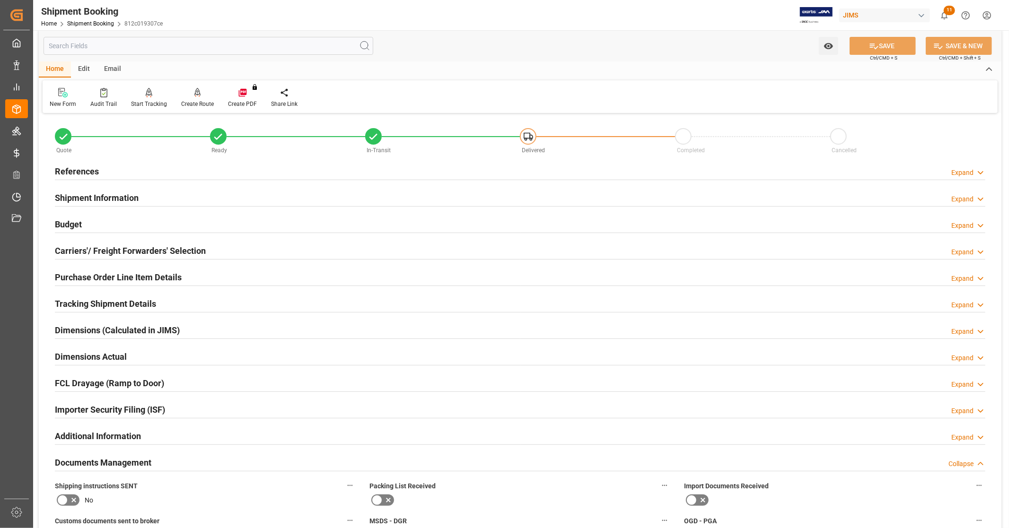
scroll to position [0, 0]
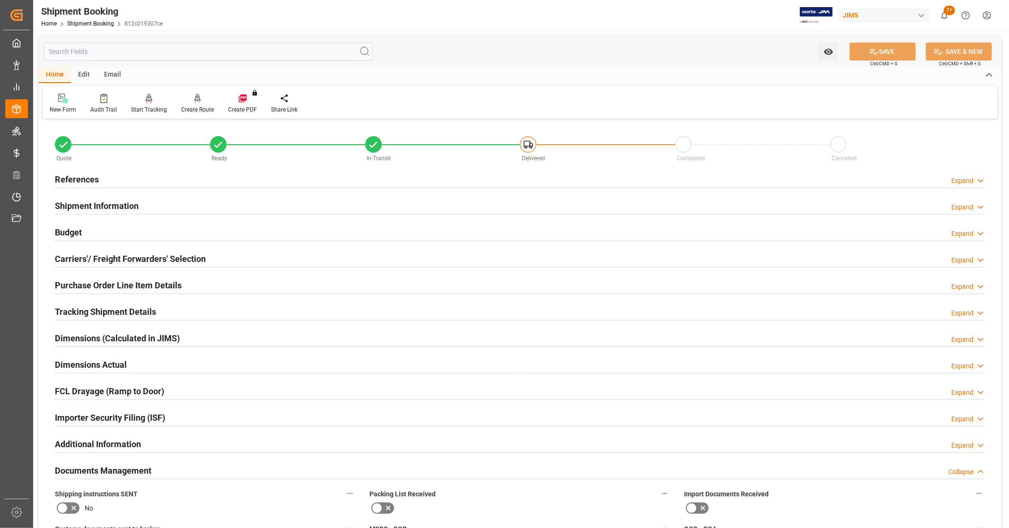
click at [121, 171] on div "References Expand" at bounding box center [520, 179] width 930 height 18
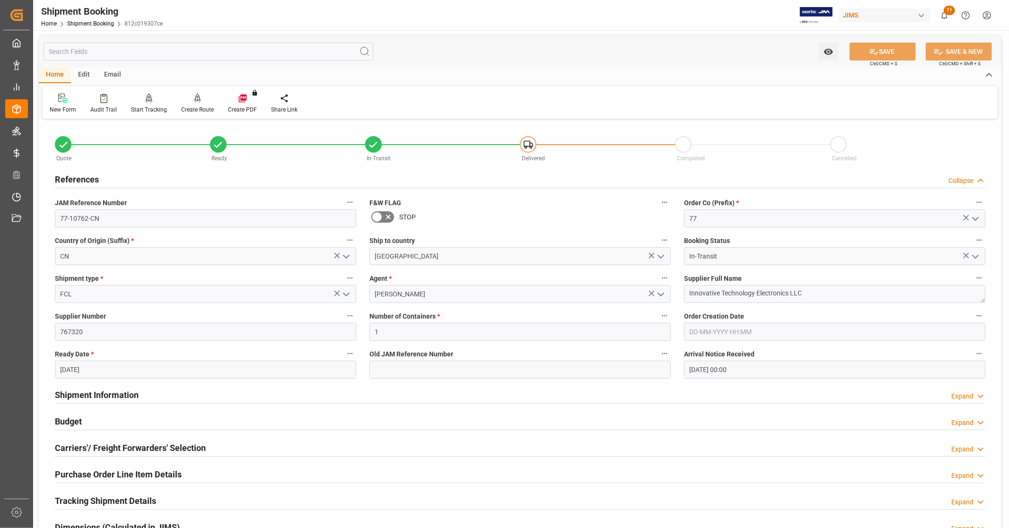
click at [114, 177] on div "References Collapse" at bounding box center [520, 179] width 930 height 18
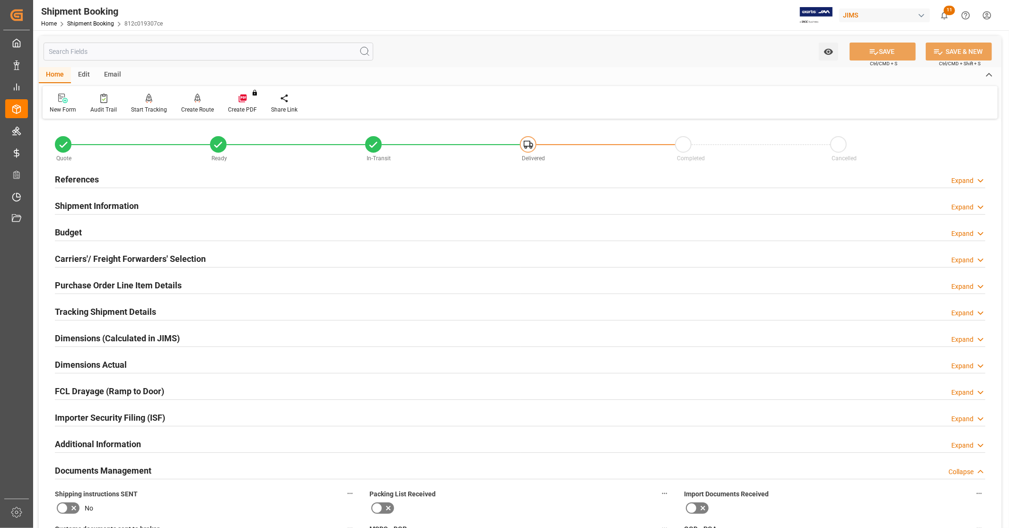
click at [115, 200] on h2 "Shipment Information" at bounding box center [97, 206] width 84 height 13
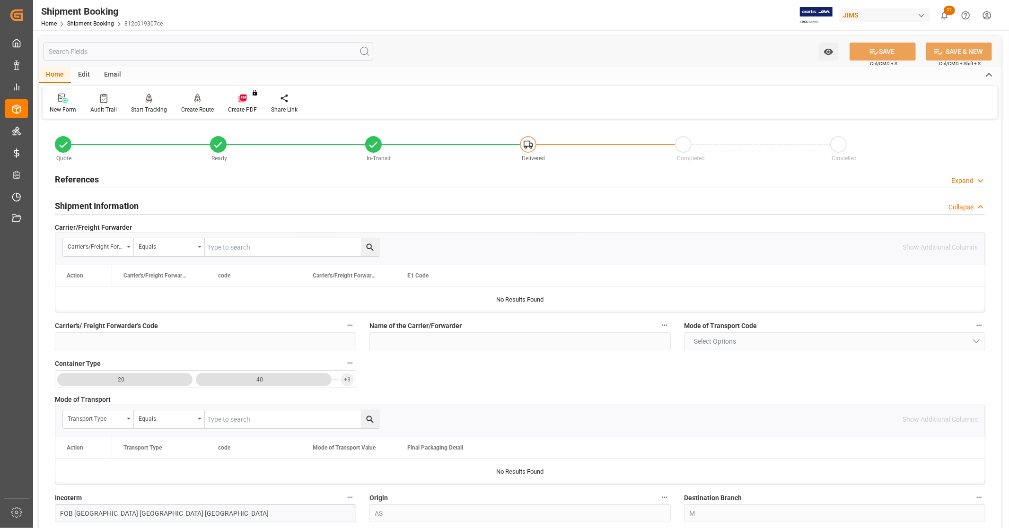
click at [115, 200] on h2 "Shipment Information" at bounding box center [97, 206] width 84 height 13
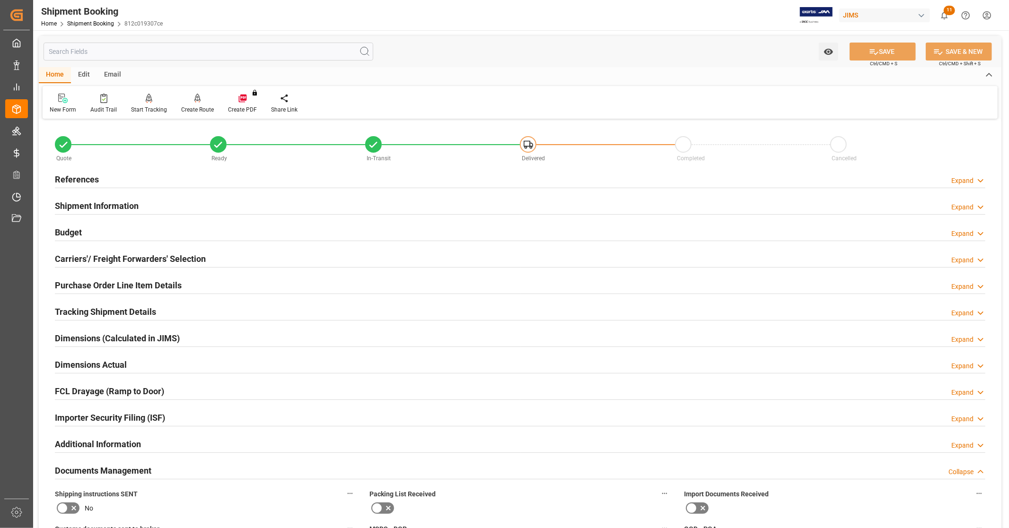
click at [90, 233] on div "Budget Expand" at bounding box center [520, 232] width 930 height 18
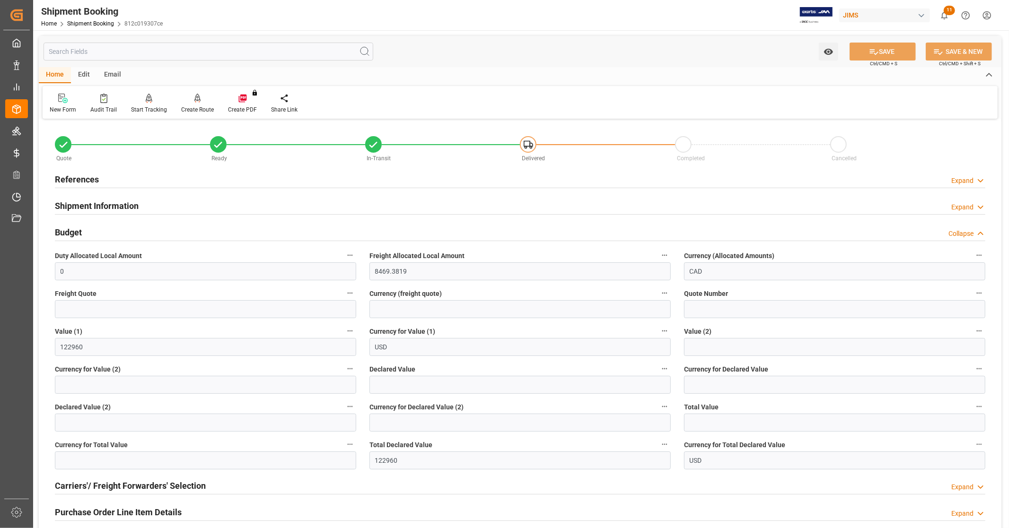
click at [90, 233] on div "Budget Collapse" at bounding box center [520, 232] width 930 height 18
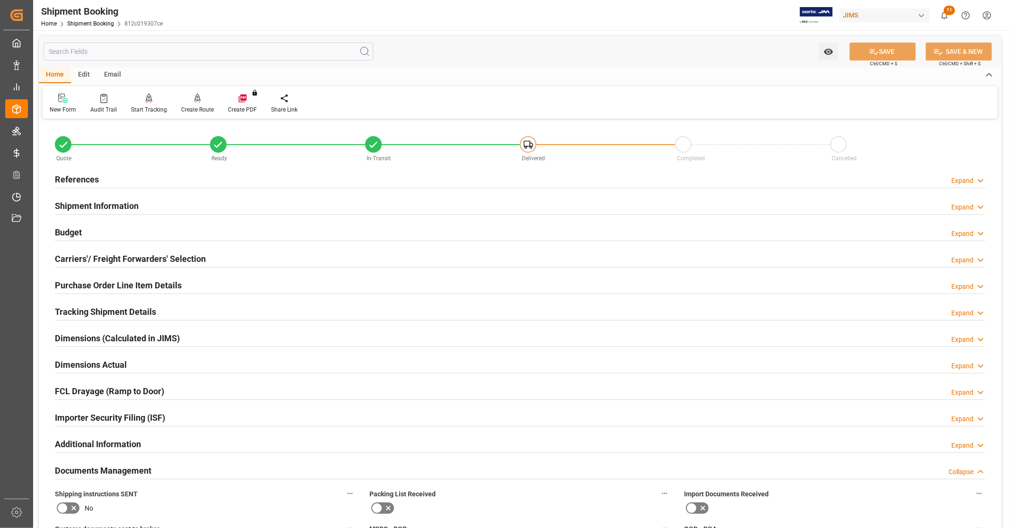
click at [104, 253] on h2 "Carriers'/ Freight Forwarders' Selection" at bounding box center [130, 259] width 151 height 13
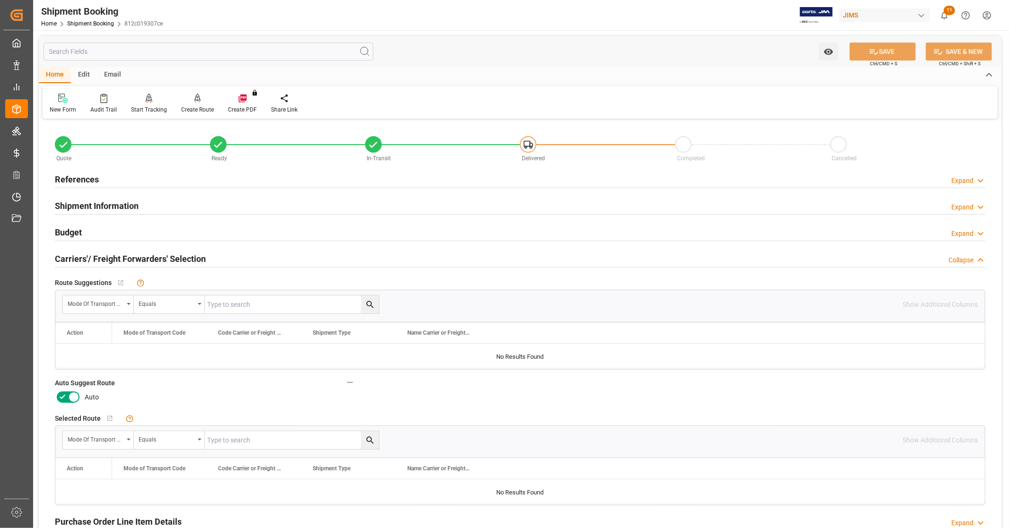
click at [104, 253] on h2 "Carriers'/ Freight Forwarders' Selection" at bounding box center [130, 259] width 151 height 13
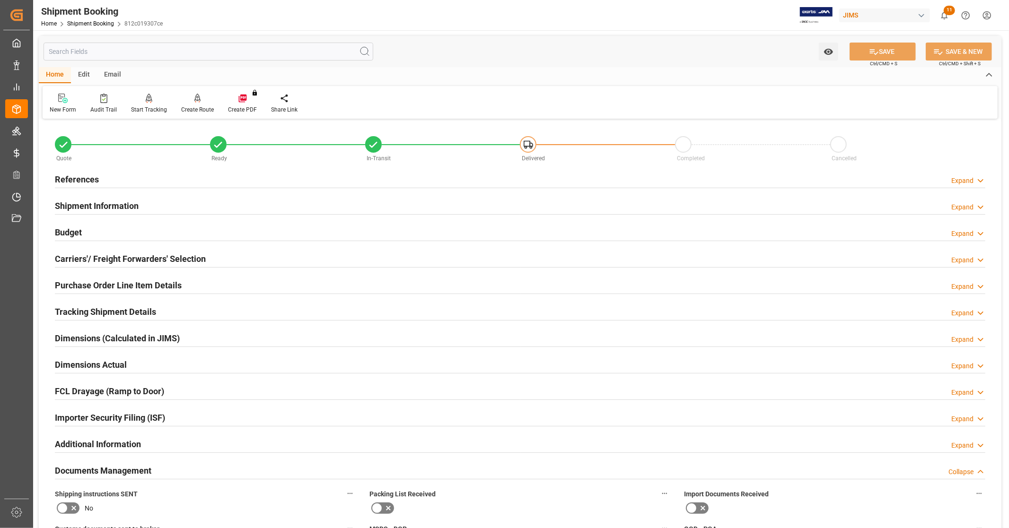
click at [102, 282] on h2 "Purchase Order Line Item Details" at bounding box center [118, 285] width 127 height 13
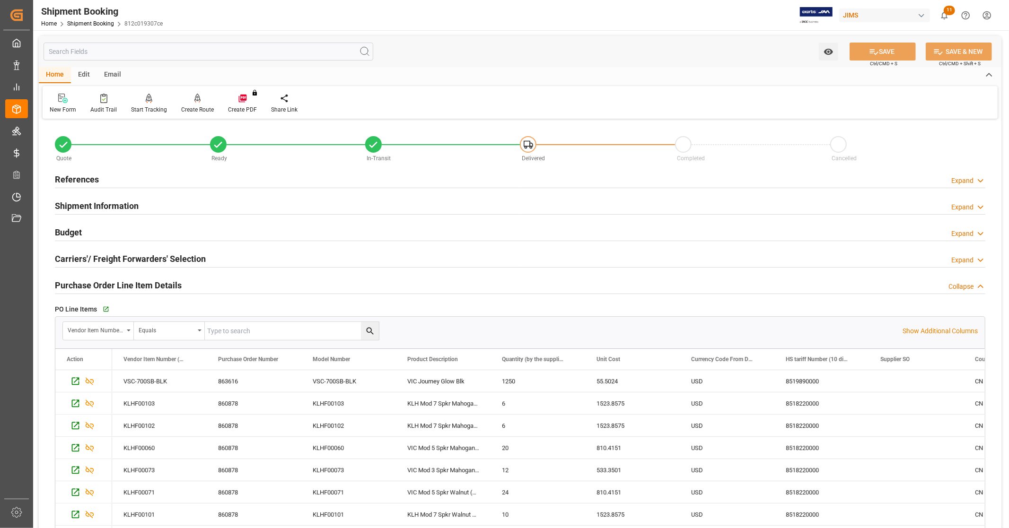
click at [102, 282] on h2 "Purchase Order Line Item Details" at bounding box center [118, 285] width 127 height 13
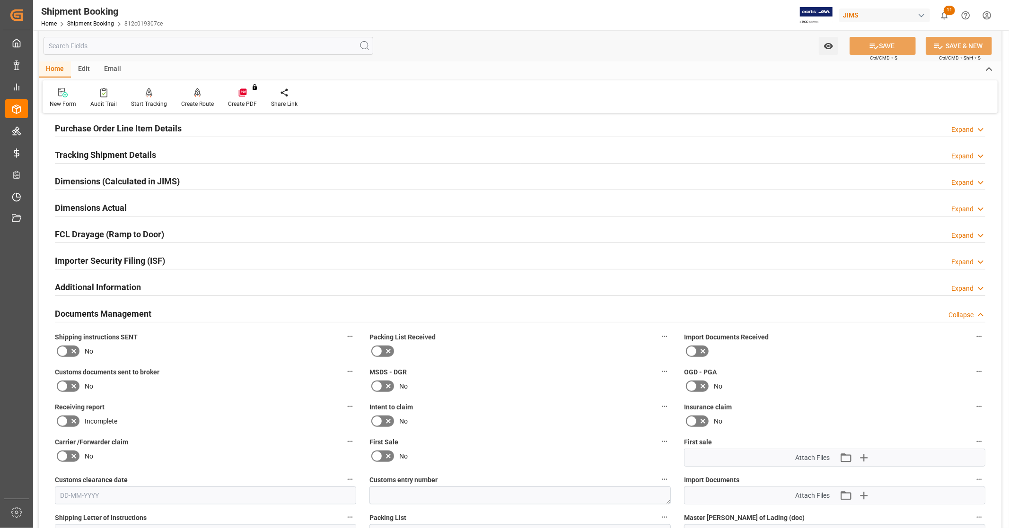
scroll to position [210, 0]
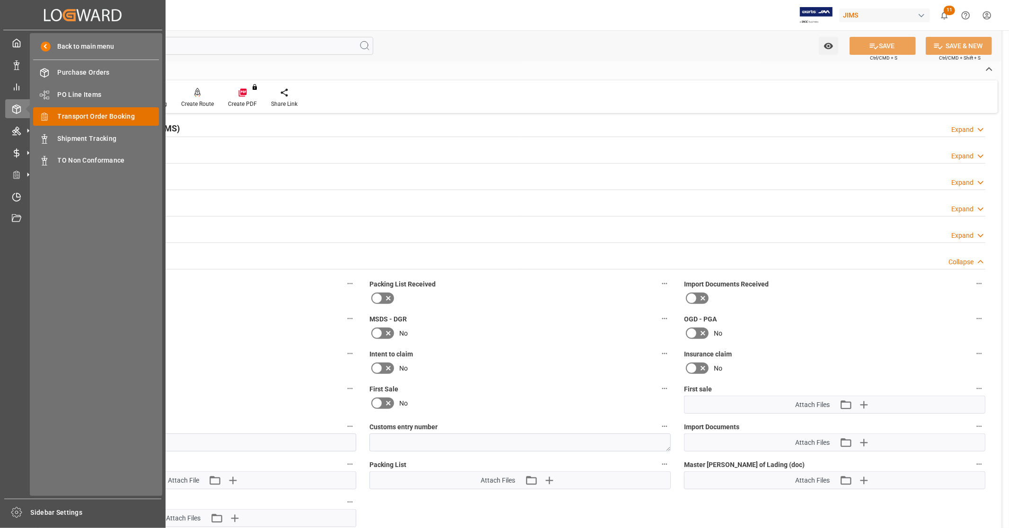
click at [111, 116] on span "Transport Order Booking" at bounding box center [109, 117] width 102 height 10
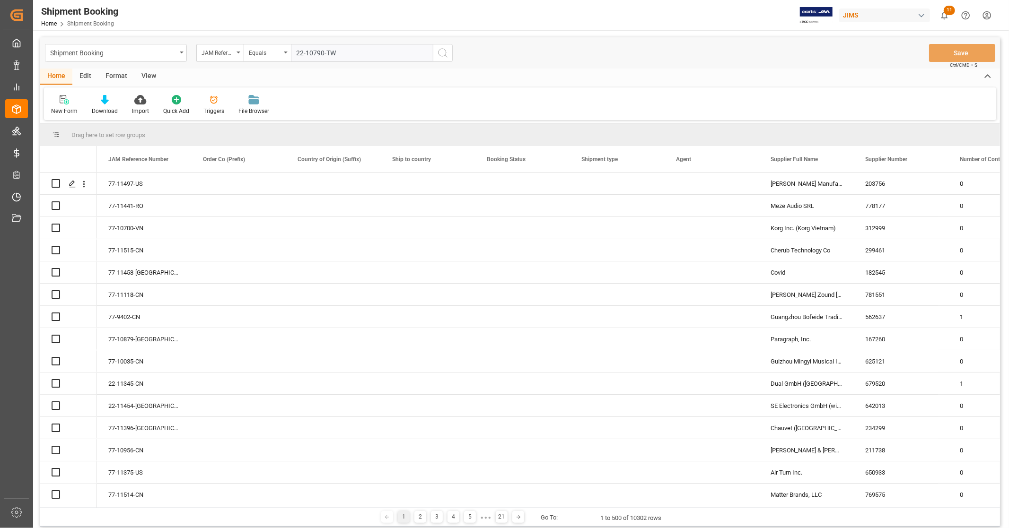
type input "22-10790-TW"
click at [446, 53] on icon "search button" at bounding box center [442, 52] width 11 height 11
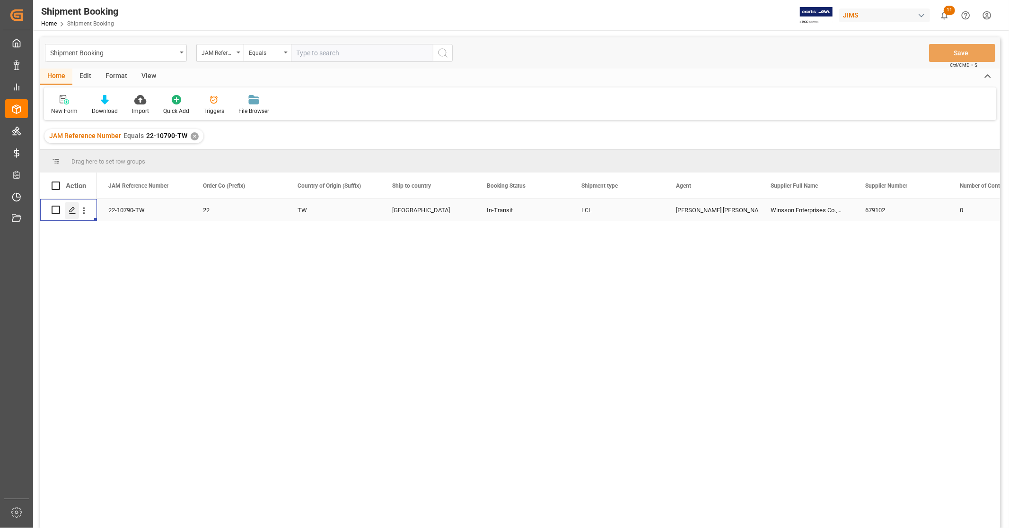
click at [71, 213] on line "Press SPACE to select this row." at bounding box center [73, 213] width 6 height 0
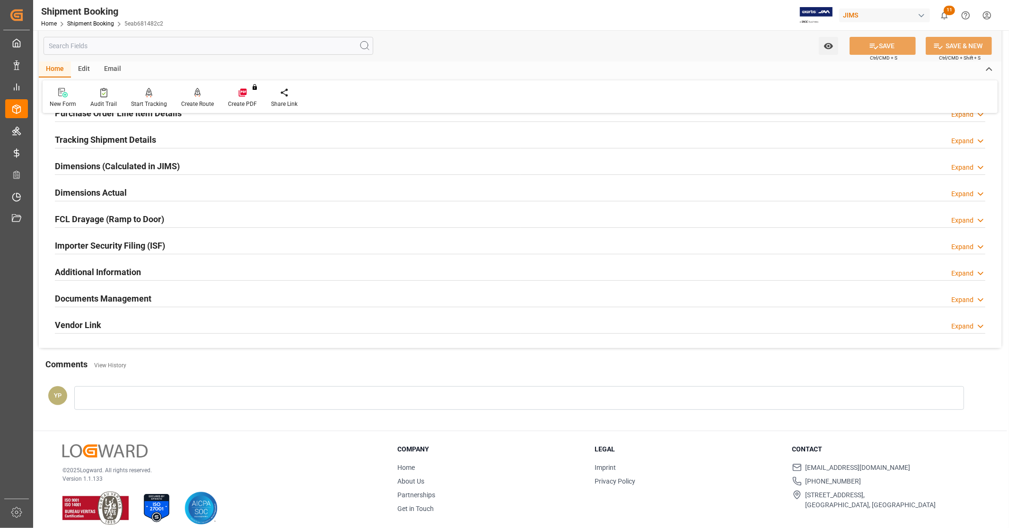
scroll to position [182, 0]
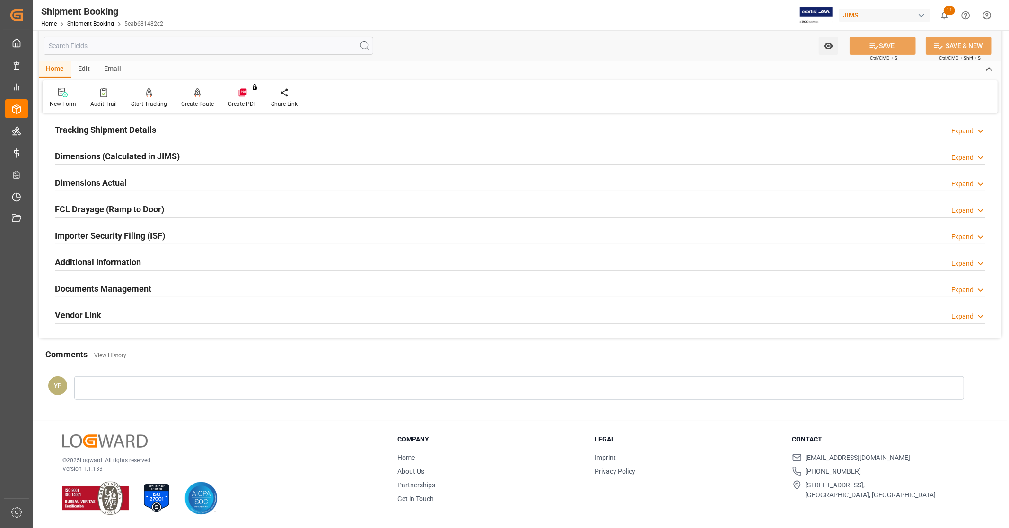
click at [140, 292] on h2 "Documents Management" at bounding box center [103, 288] width 96 height 13
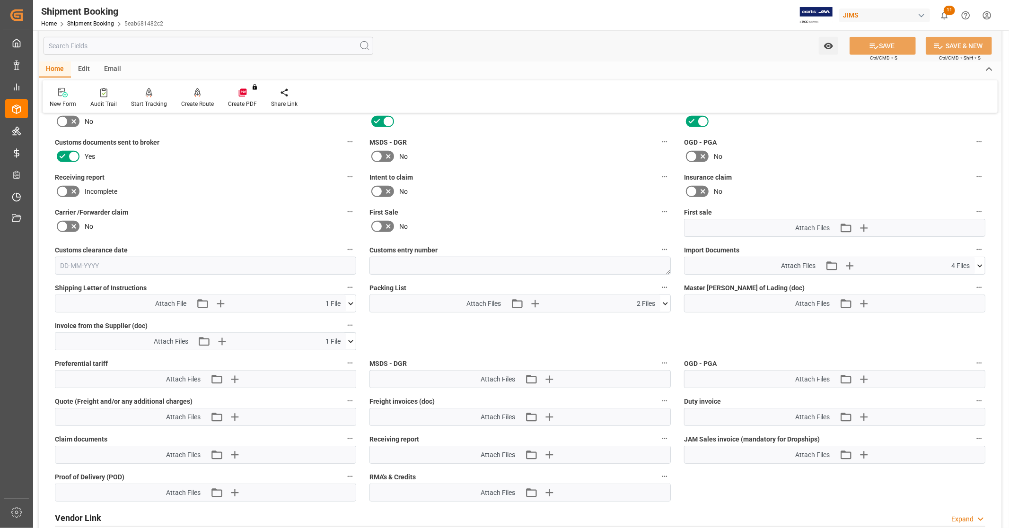
scroll to position [393, 0]
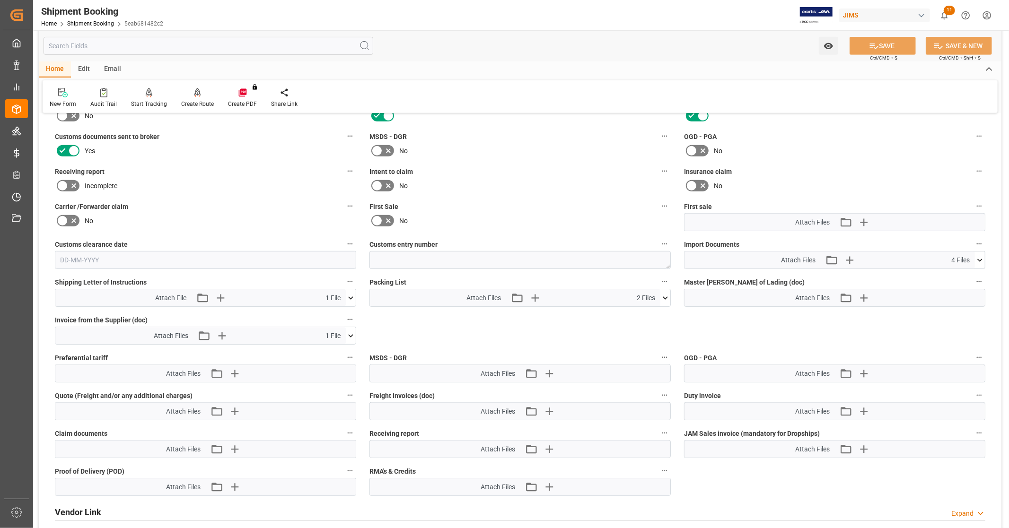
click at [981, 259] on icon at bounding box center [980, 260] width 10 height 10
click at [955, 286] on icon at bounding box center [955, 288] width 8 height 8
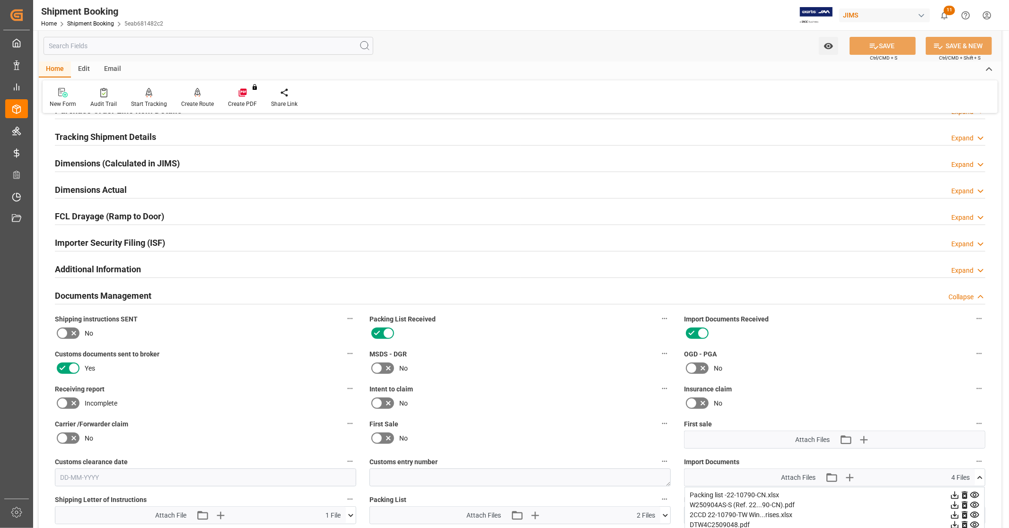
scroll to position [25, 0]
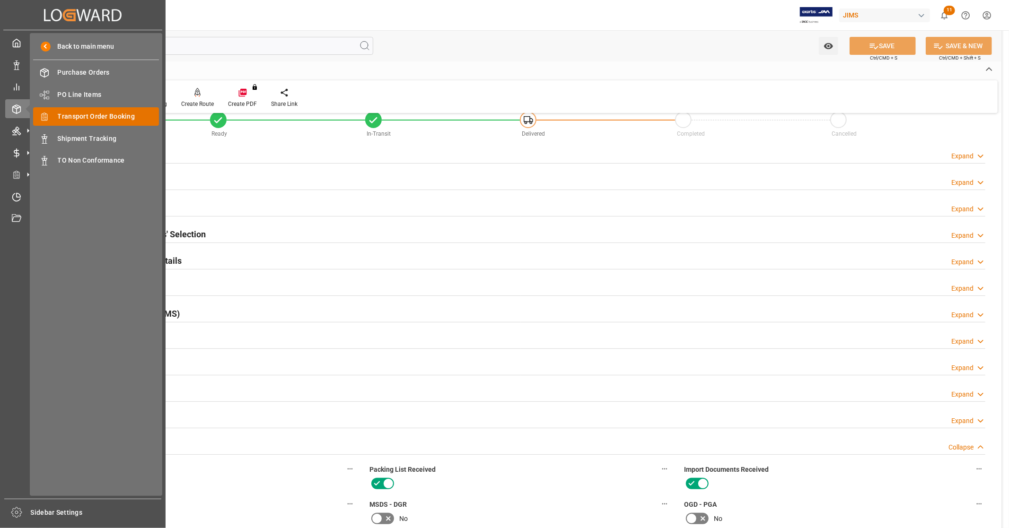
click at [109, 115] on span "Transport Order Booking" at bounding box center [109, 117] width 102 height 10
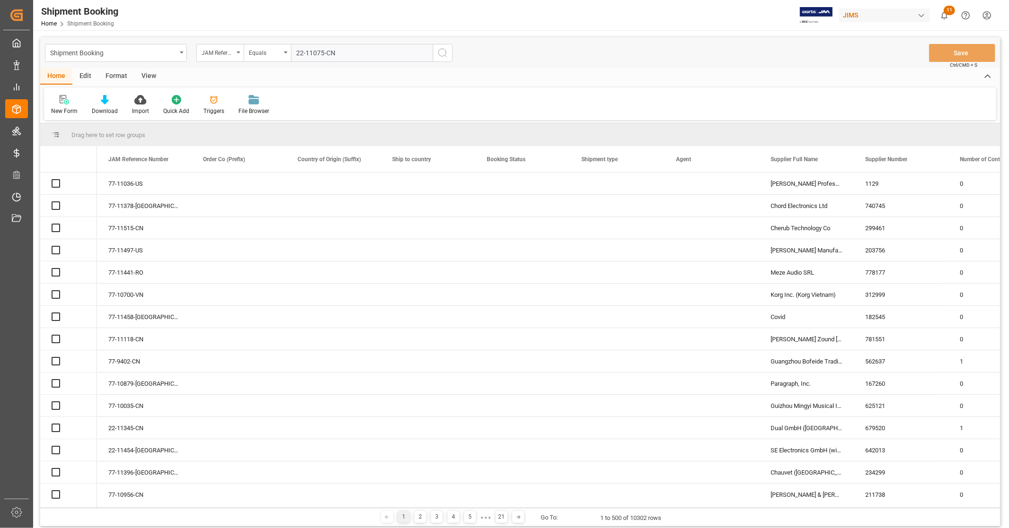
click at [325, 54] on input "22-11075-CN" at bounding box center [362, 53] width 142 height 18
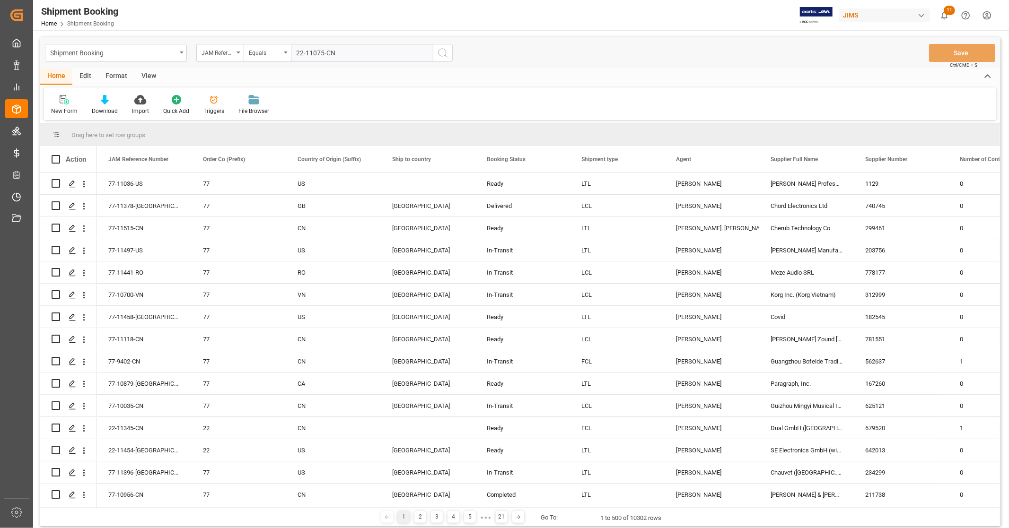
type input "22-11075-CN"
click at [445, 52] on icon "search button" at bounding box center [442, 52] width 11 height 11
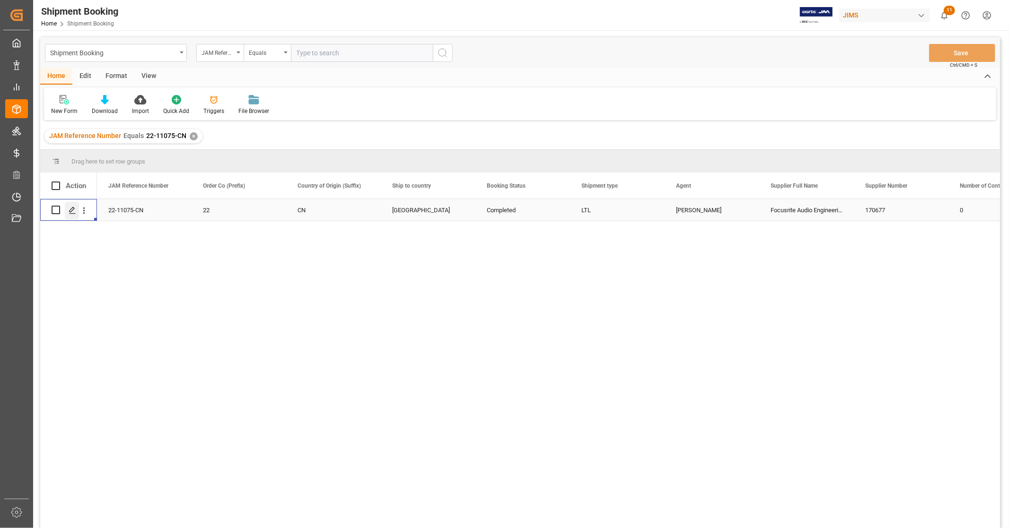
click at [73, 213] on icon "Press SPACE to select this row." at bounding box center [73, 211] width 8 height 8
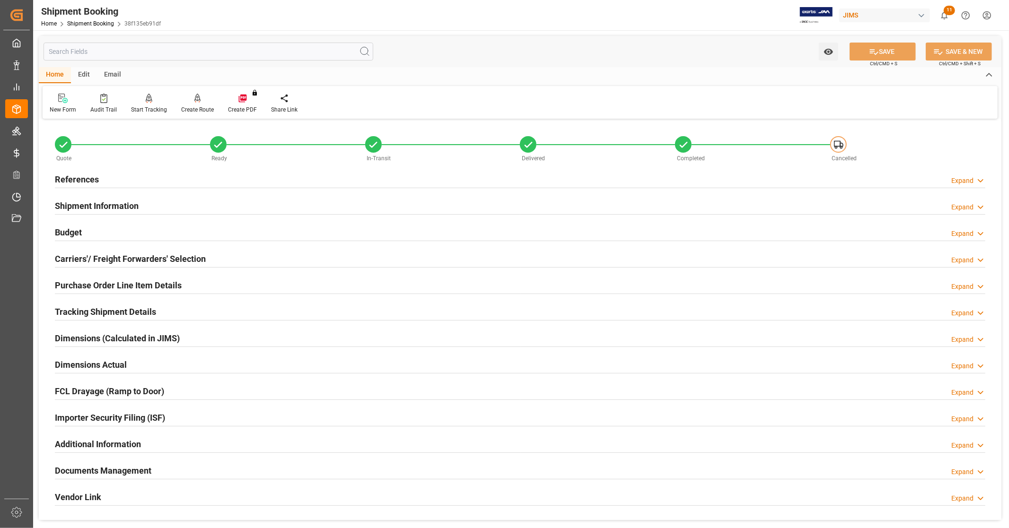
click at [147, 230] on div "Budget Expand" at bounding box center [520, 232] width 930 height 18
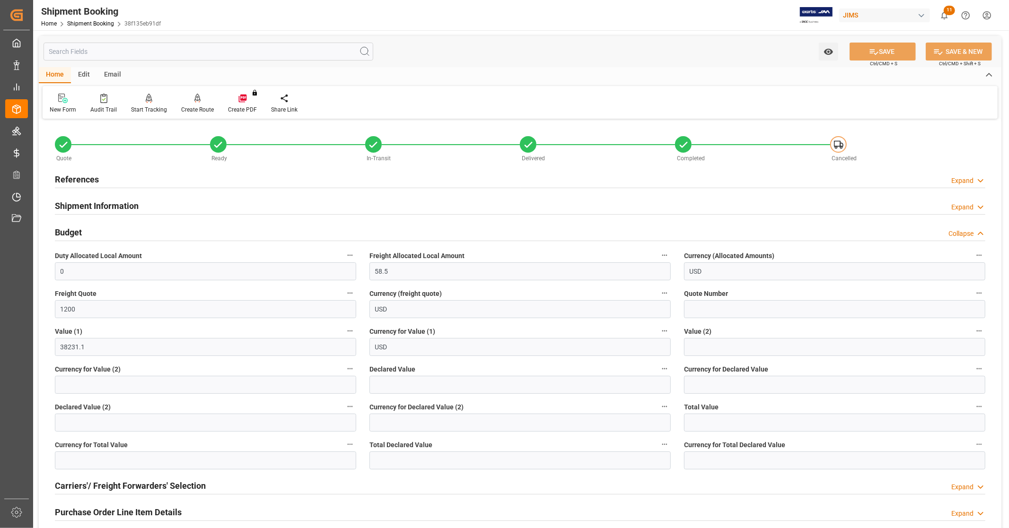
click at [147, 230] on div "Budget Collapse" at bounding box center [520, 232] width 930 height 18
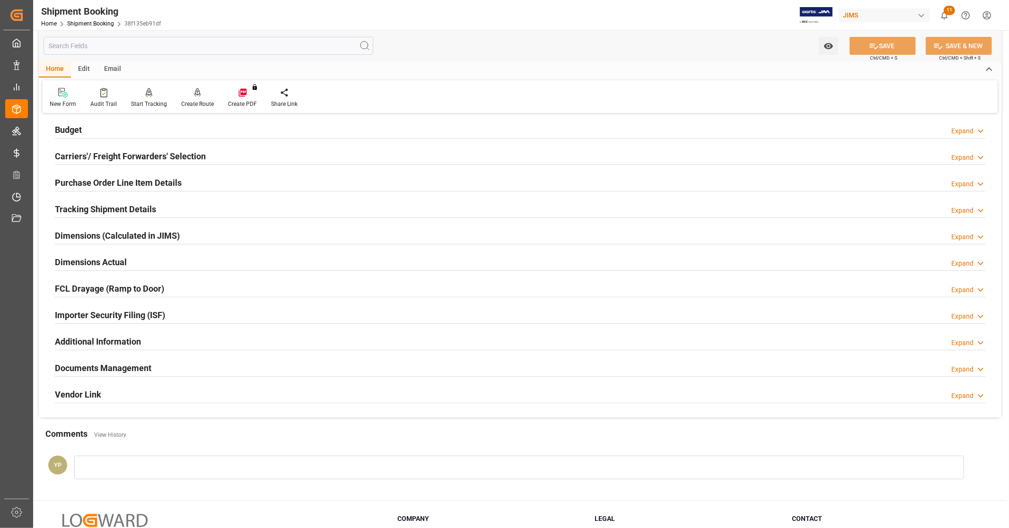
scroll to position [105, 0]
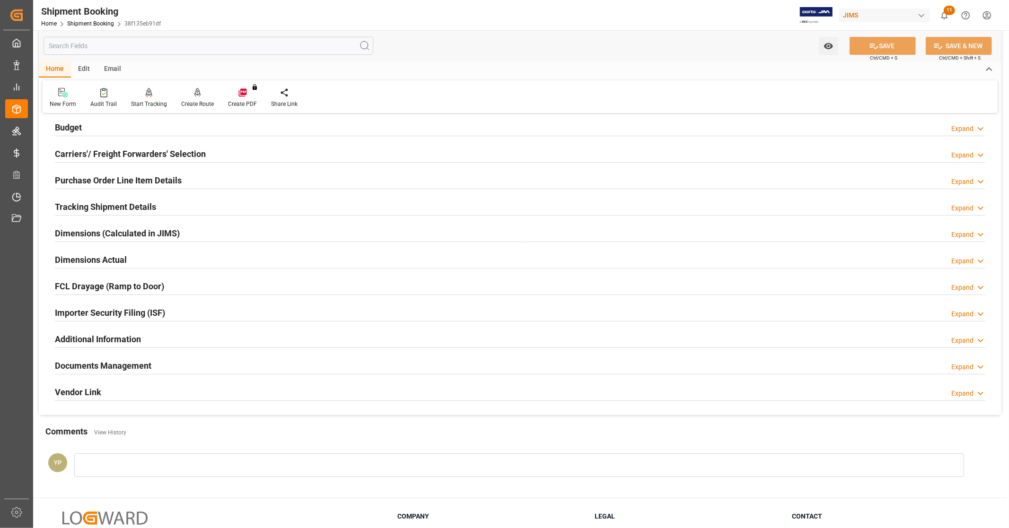
click at [143, 365] on h2 "Documents Management" at bounding box center [103, 365] width 96 height 13
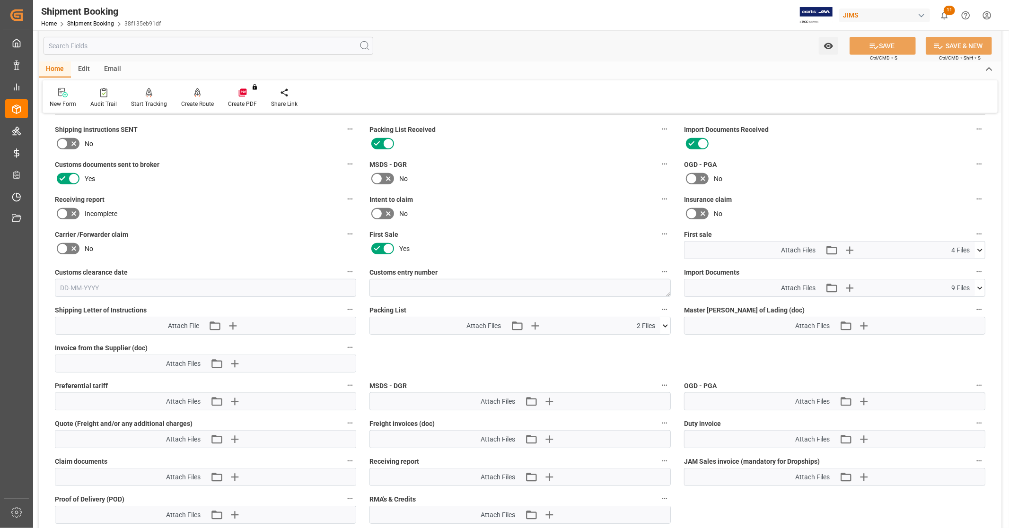
scroll to position [368, 0]
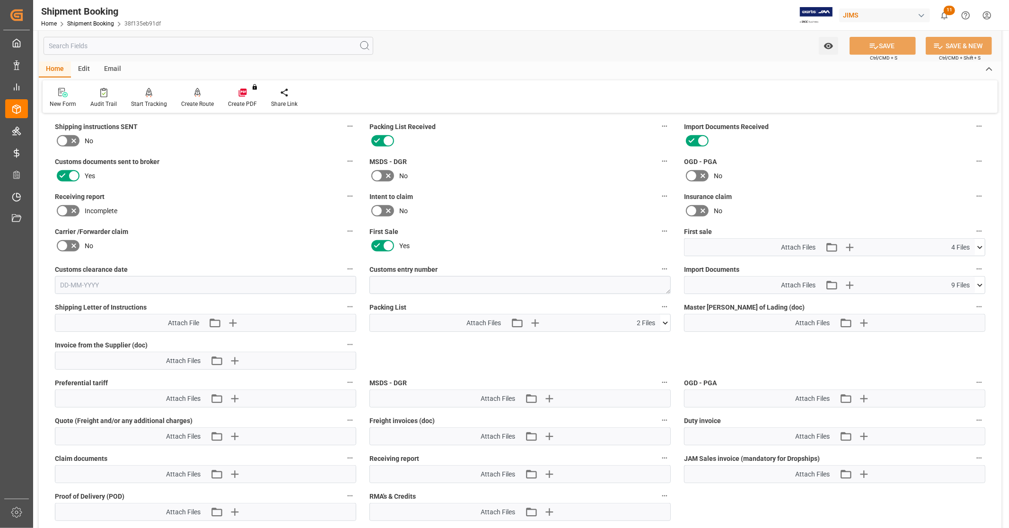
click at [981, 281] on icon at bounding box center [980, 285] width 10 height 10
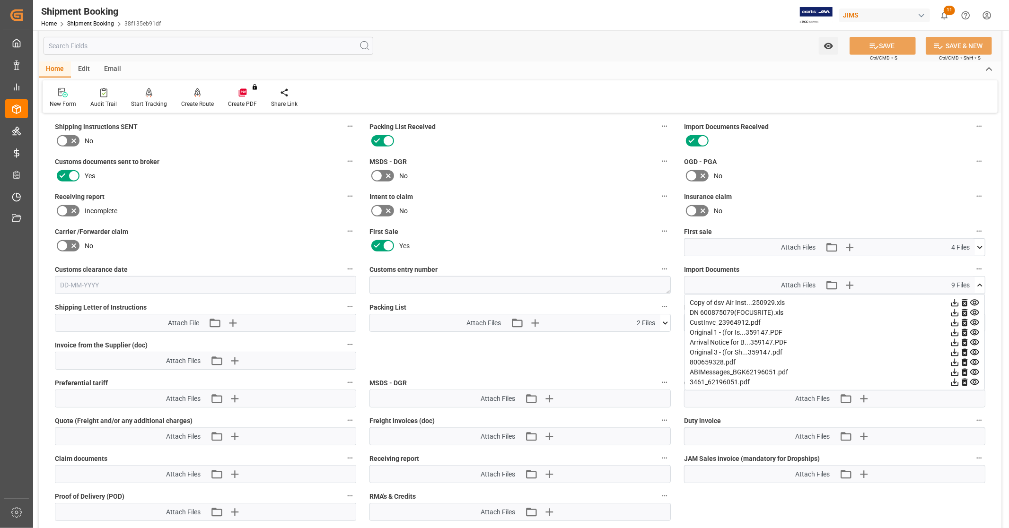
click at [978, 282] on icon at bounding box center [980, 285] width 10 height 10
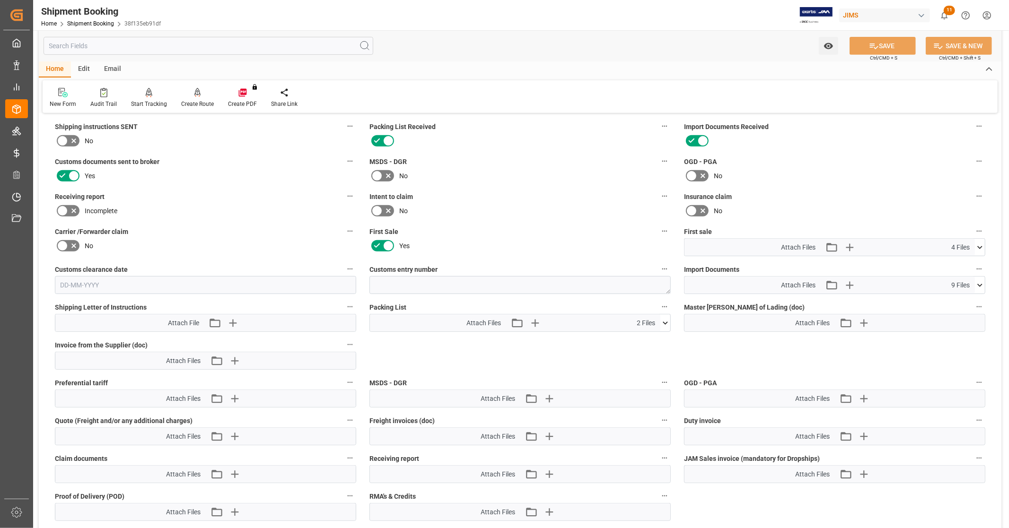
click at [978, 246] on icon at bounding box center [980, 248] width 10 height 10
click at [952, 282] on icon at bounding box center [955, 285] width 10 height 10
click at [978, 245] on icon at bounding box center [980, 248] width 10 height 10
